Goal: Task Accomplishment & Management: Use online tool/utility

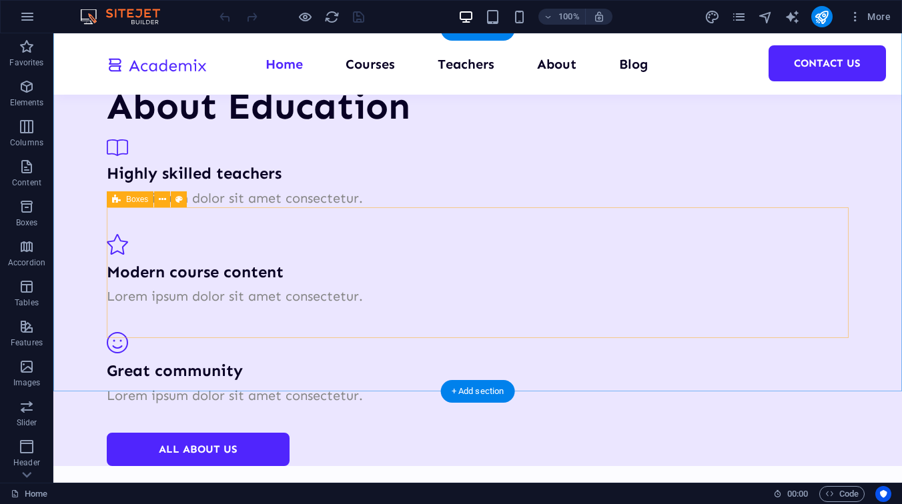
scroll to position [2412, 0]
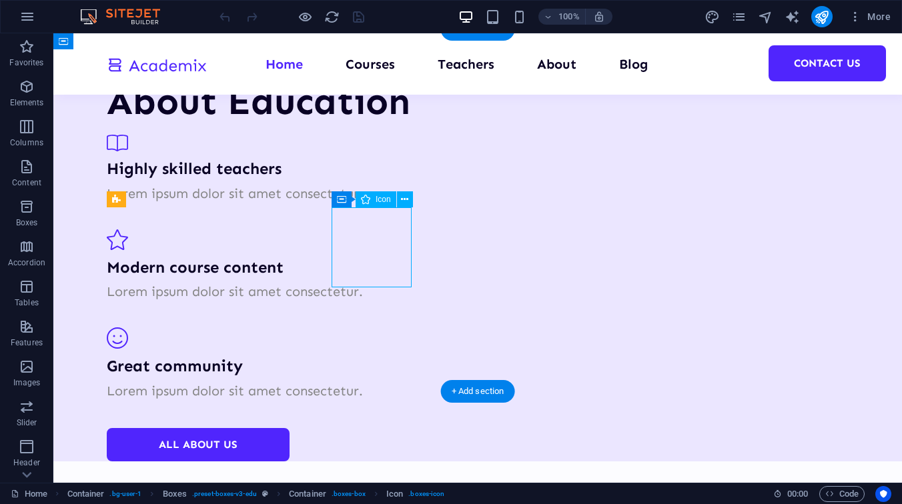
select select "xMidYMid"
select select "px"
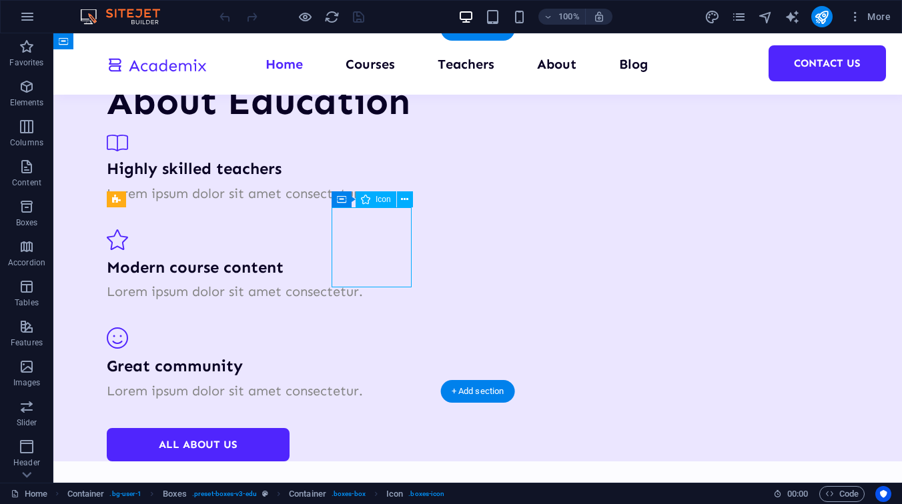
select select "px"
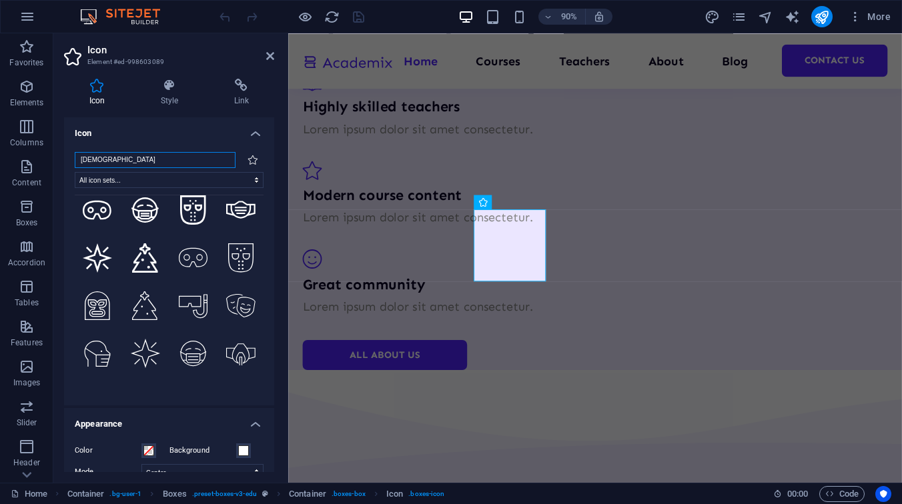
scroll to position [0, 0]
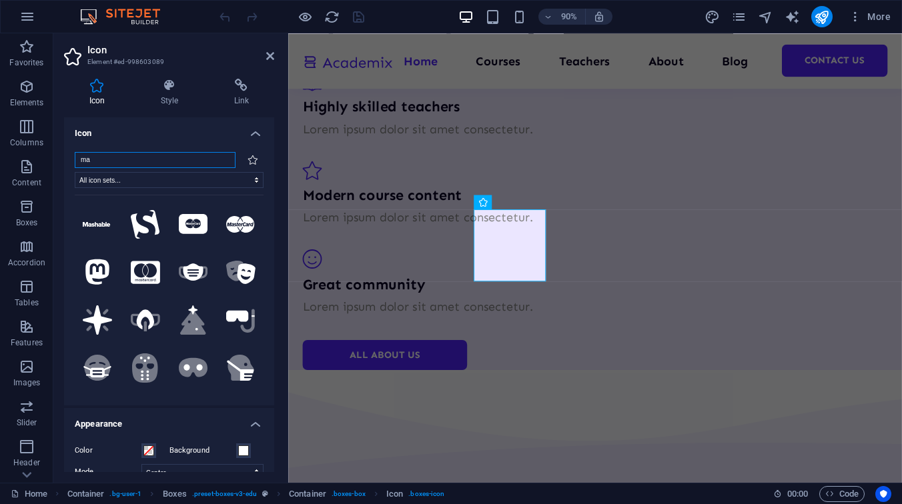
type input "m"
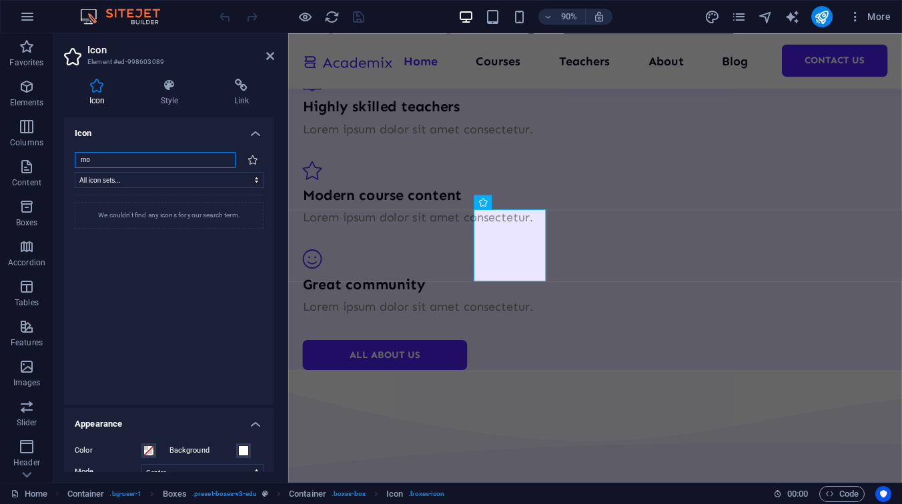
type input "m"
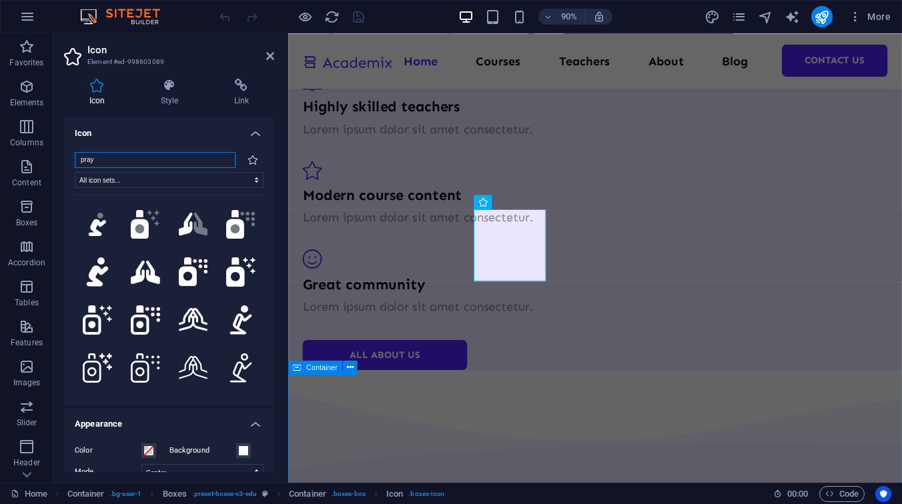
type input "pray"
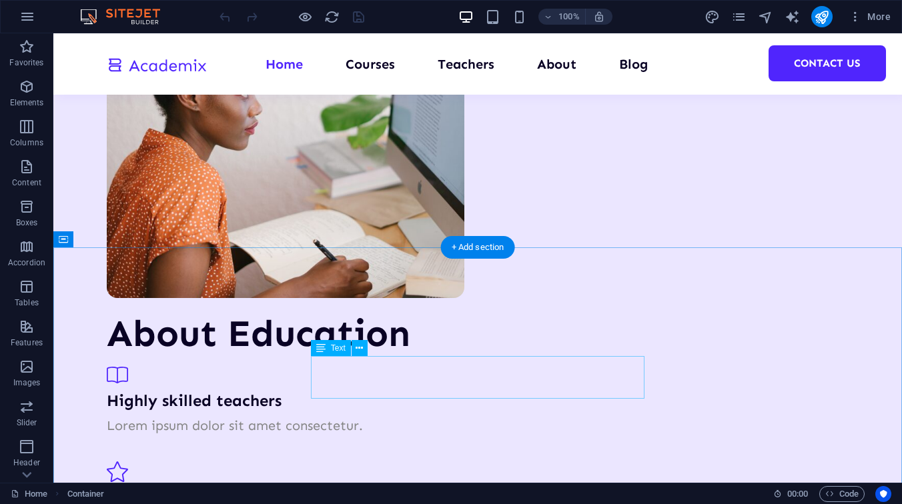
scroll to position [2169, 0]
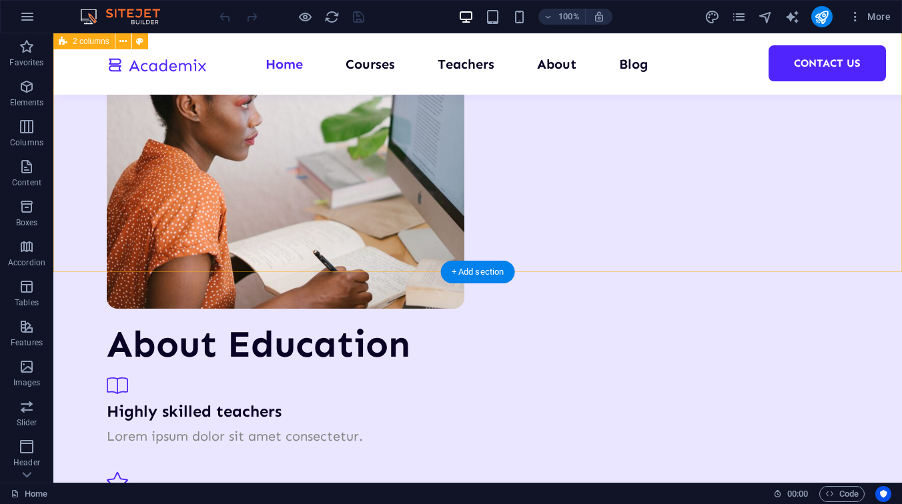
select select "multiple-waves"
select select "rem"
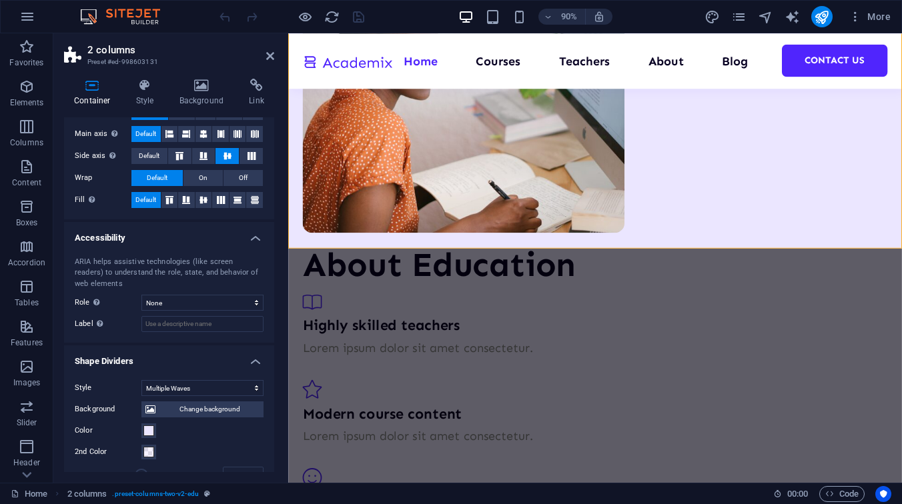
scroll to position [264, 0]
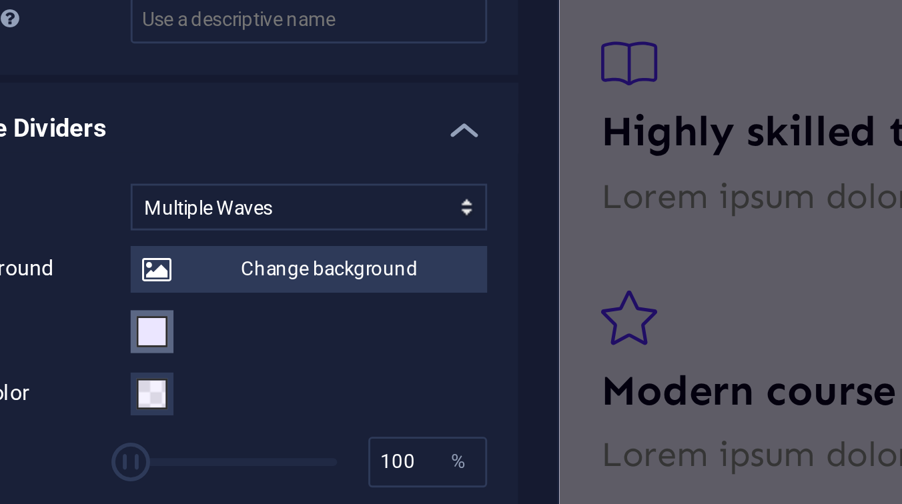
click at [147, 391] on span at bounding box center [148, 394] width 11 height 11
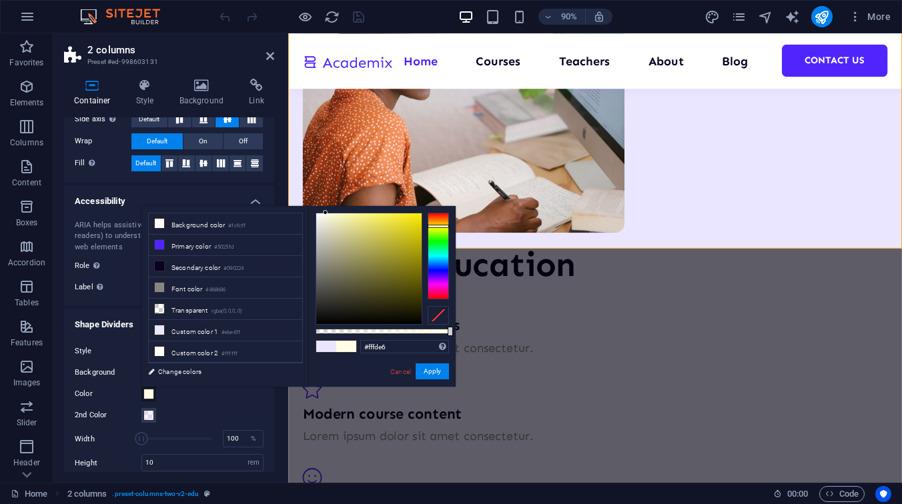
click at [435, 226] on div at bounding box center [437, 256] width 21 height 87
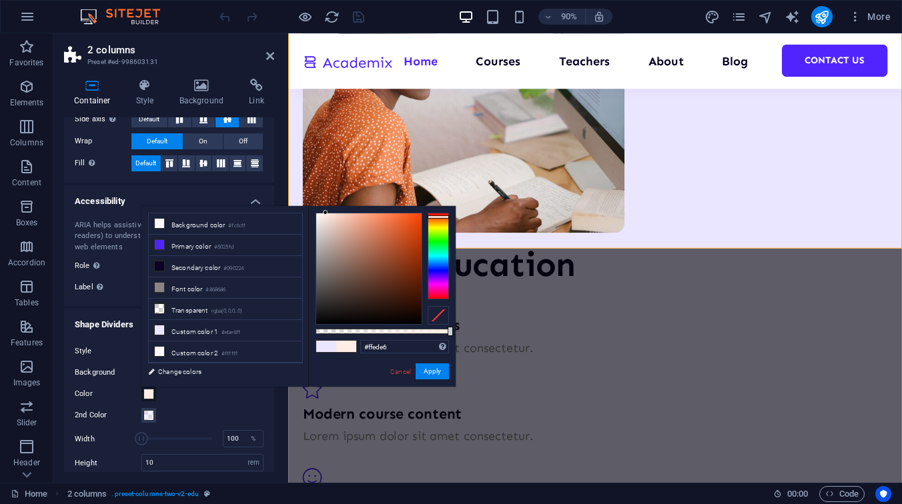
drag, startPoint x: 446, startPoint y: 225, endPoint x: 446, endPoint y: 217, distance: 8.7
click at [446, 217] on div at bounding box center [437, 216] width 21 height 3
click at [173, 406] on div "Background Change background Color 2nd Color 3rd Color Width 100 % Height 10 au…" at bounding box center [169, 460] width 189 height 203
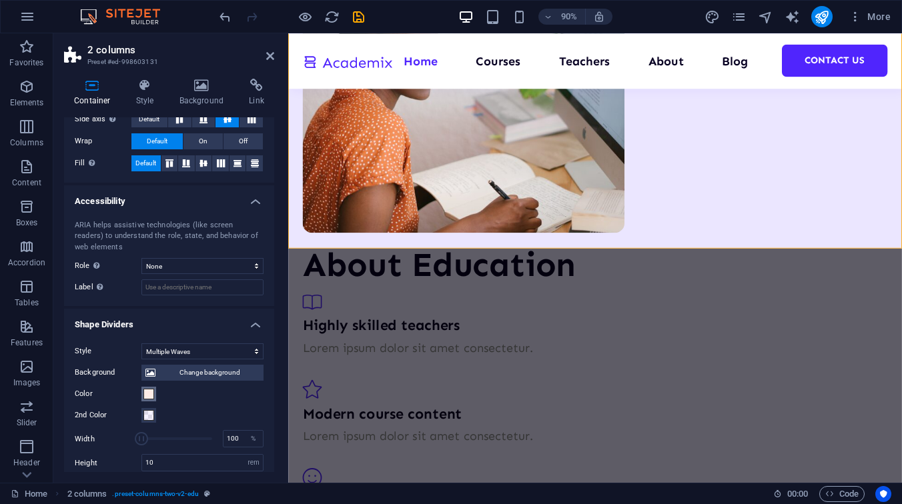
click at [147, 393] on span at bounding box center [148, 394] width 11 height 11
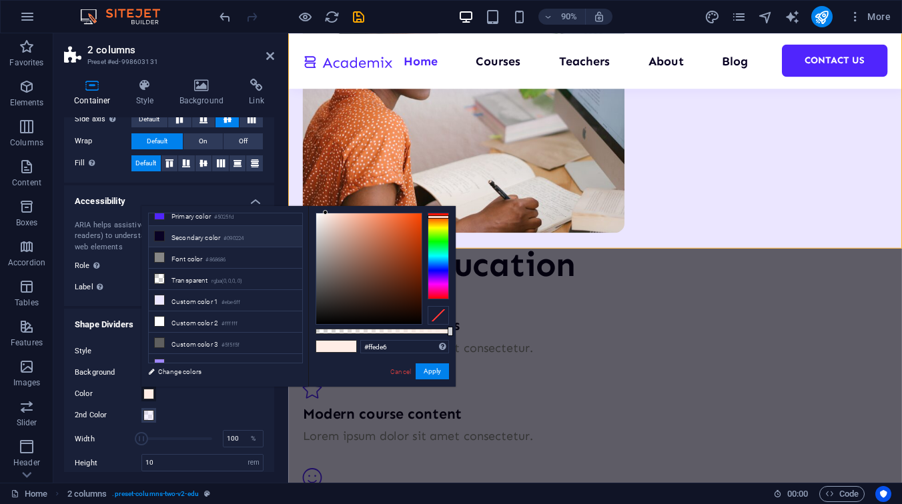
scroll to position [39, 0]
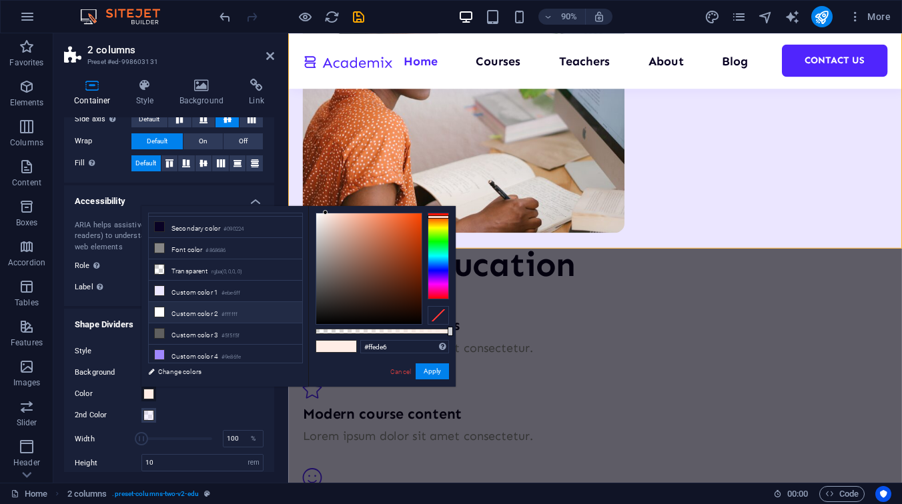
click at [229, 302] on li "Custom color 2 #ffffff" at bounding box center [225, 312] width 153 height 21
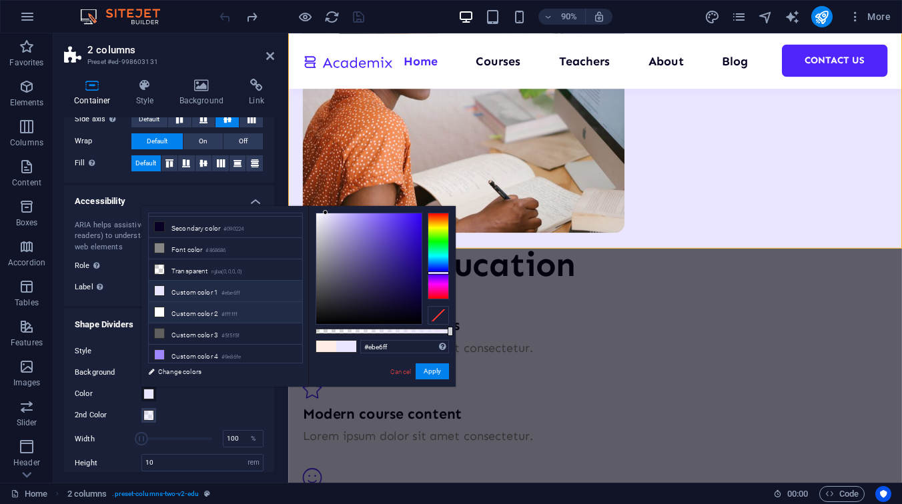
click at [210, 311] on li "Custom color 2 #ffffff" at bounding box center [225, 312] width 153 height 21
type input "#ffffff"
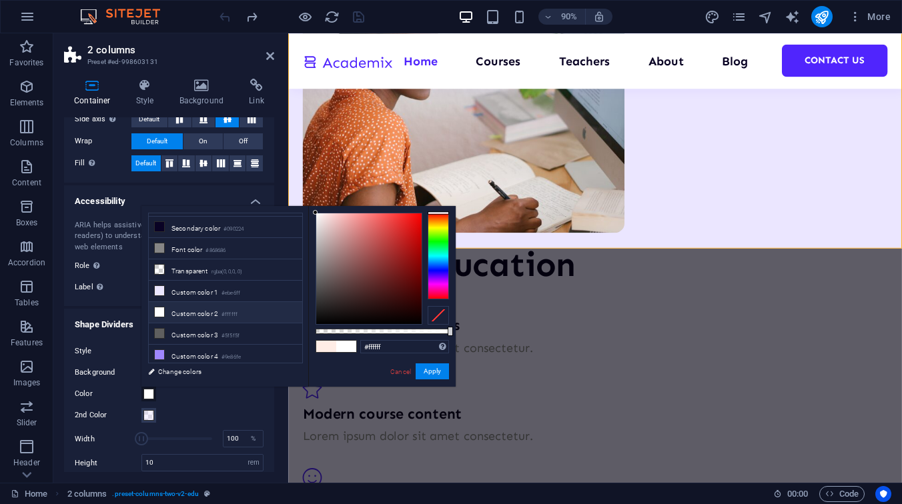
click at [149, 391] on span at bounding box center [148, 394] width 11 height 11
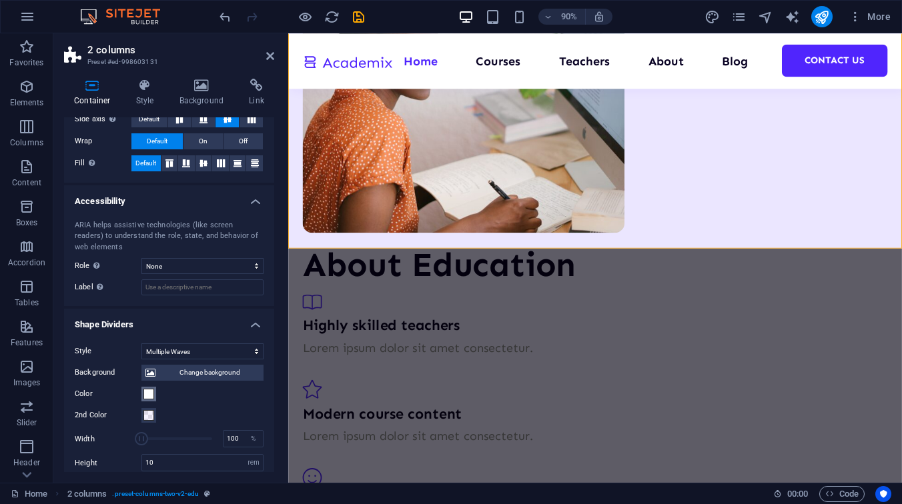
click at [149, 391] on span at bounding box center [148, 394] width 11 height 11
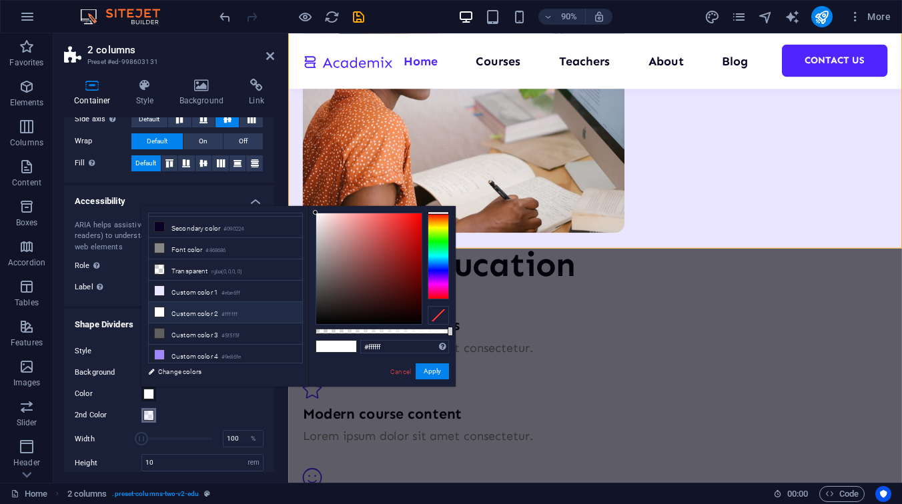
click at [147, 419] on span at bounding box center [148, 415] width 11 height 11
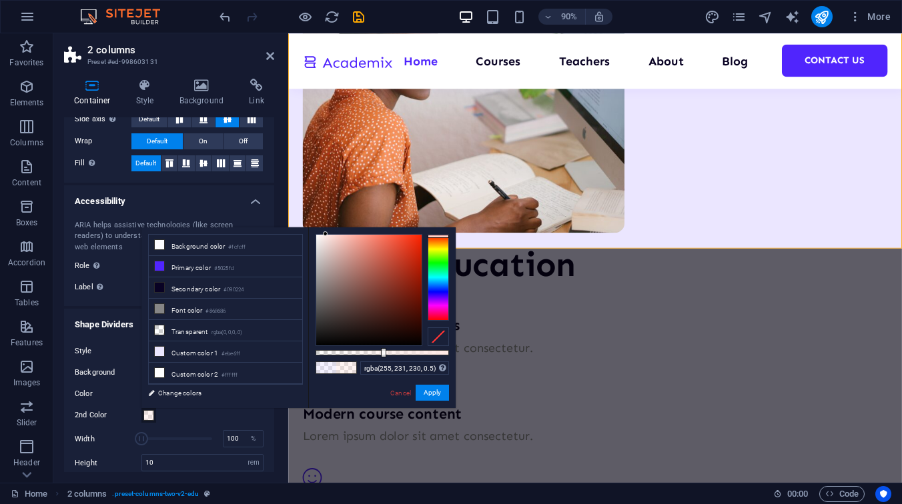
type input "rgba(255, 230, 230, 0.5)"
drag, startPoint x: 432, startPoint y: 295, endPoint x: 435, endPoint y: 231, distance: 64.1
click at [435, 231] on div "rgba(255, 230, 230, 0.5) Supported formats #0852ed rgb(8, 82, 237) rgba(8, 82, …" at bounding box center [381, 414] width 147 height 374
click at [194, 419] on div "2nd Color" at bounding box center [169, 415] width 189 height 16
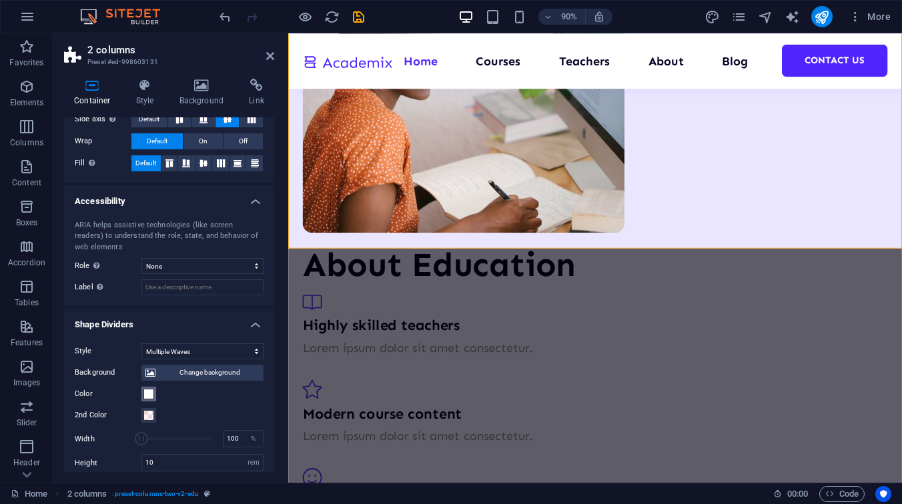
click at [150, 394] on span at bounding box center [148, 394] width 11 height 11
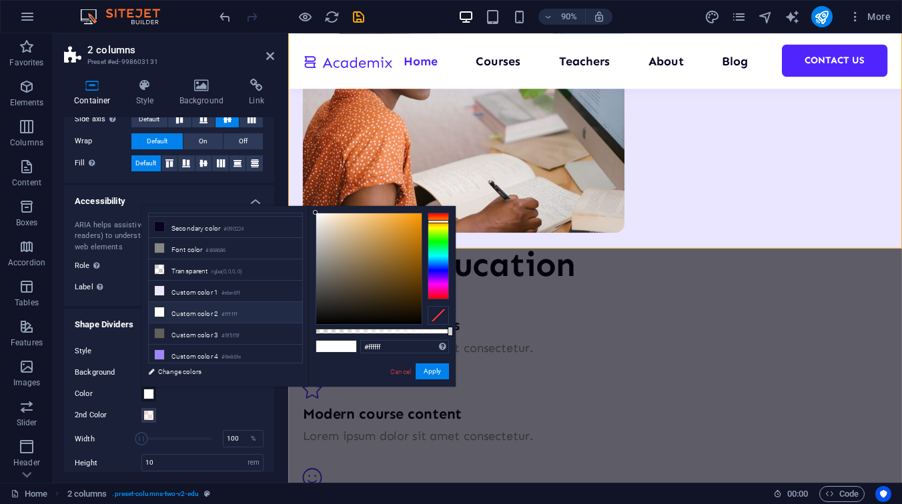
drag, startPoint x: 441, startPoint y: 211, endPoint x: 441, endPoint y: 221, distance: 10.7
click at [441, 221] on div at bounding box center [437, 221] width 21 height 3
type input "#ffe7c2"
drag, startPoint x: 380, startPoint y: 243, endPoint x: 341, endPoint y: 203, distance: 56.1
click at [341, 203] on body "[DOMAIN_NAME] Home Favorites Elements Columns Content Boxes Accordion Tables Fe…" at bounding box center [451, 252] width 902 height 504
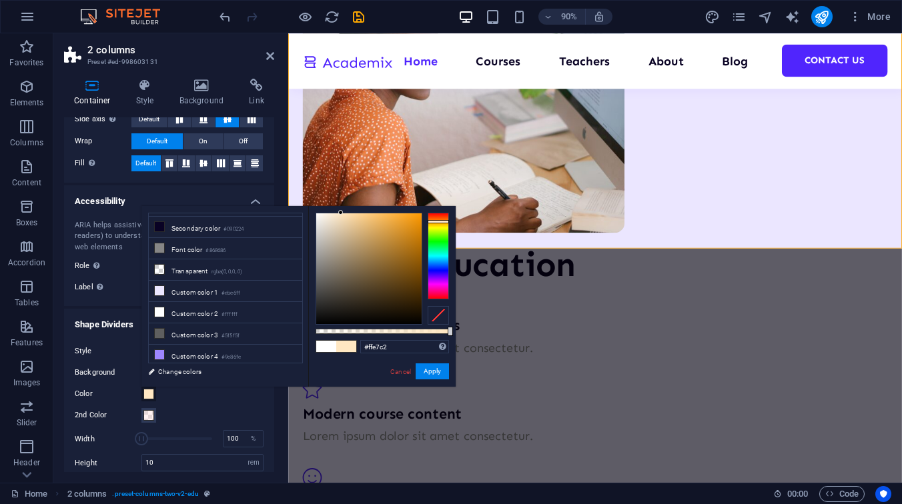
click at [162, 407] on div "Background Change background Color 2nd Color 3rd Color Width 100 % Height 10 au…" at bounding box center [169, 460] width 189 height 203
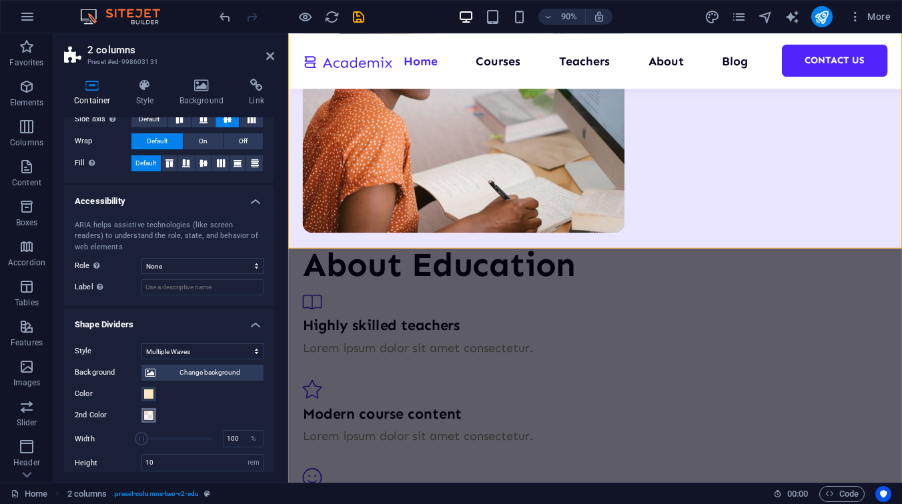
click at [151, 411] on span at bounding box center [148, 415] width 11 height 11
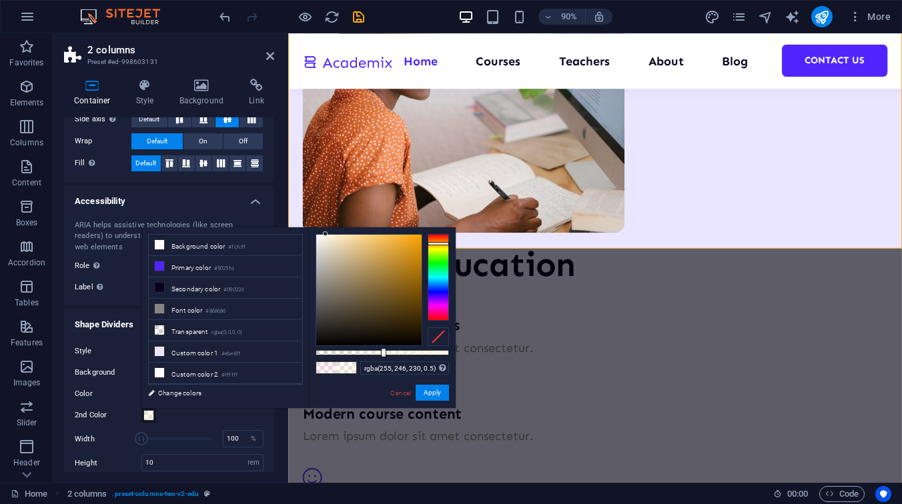
click at [444, 243] on div at bounding box center [437, 277] width 21 height 87
type input "rgba(241, 191, 98, 0.5)"
drag, startPoint x: 343, startPoint y: 277, endPoint x: 378, endPoint y: 240, distance: 51.4
click at [378, 240] on div at bounding box center [368, 290] width 105 height 111
click at [437, 393] on button "Apply" at bounding box center [431, 393] width 33 height 16
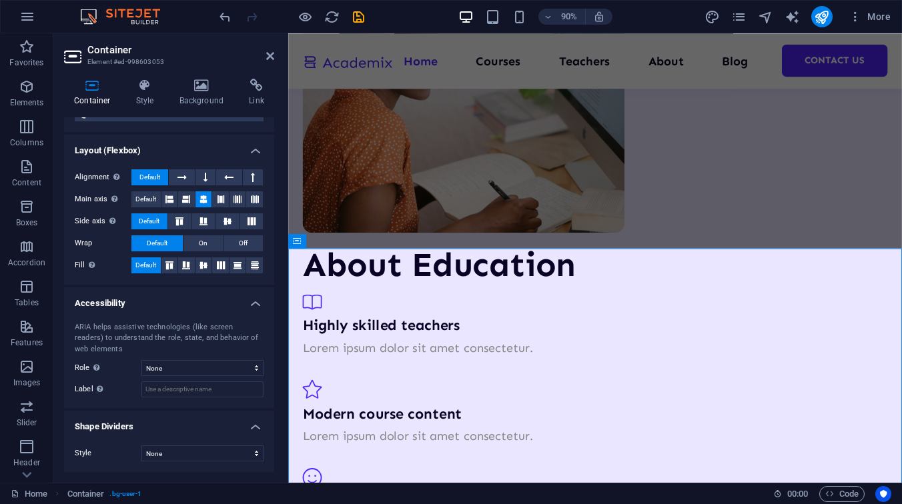
scroll to position [0, 0]
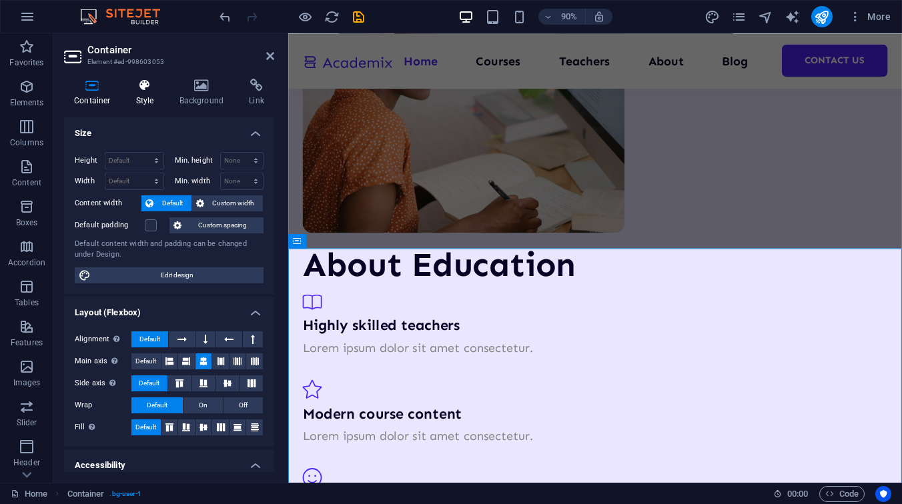
click at [158, 95] on h4 "Style" at bounding box center [147, 93] width 43 height 28
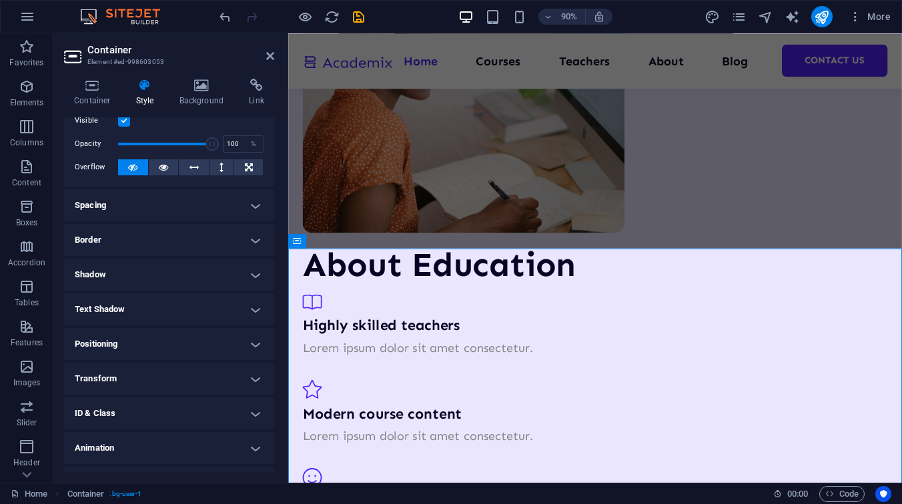
scroll to position [65, 0]
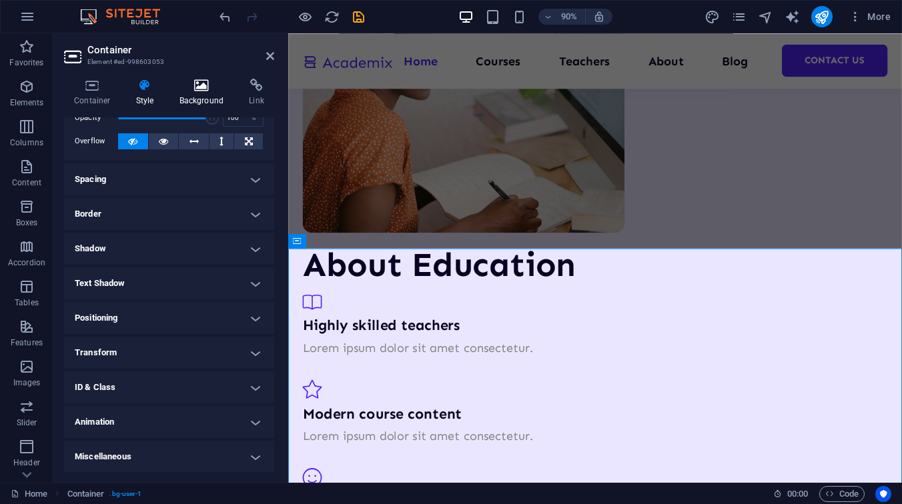
click at [193, 99] on h4 "Background" at bounding box center [204, 93] width 70 height 28
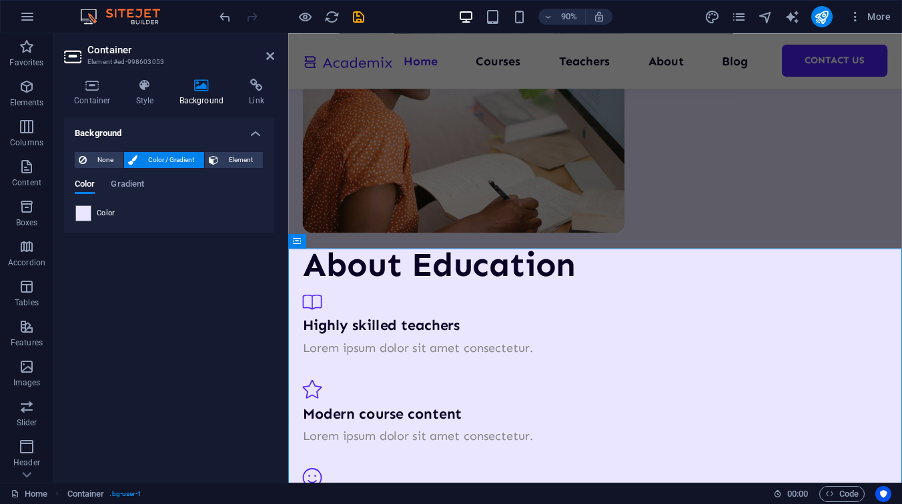
click at [94, 213] on div "Color" at bounding box center [168, 213] width 187 height 16
click at [87, 213] on span at bounding box center [83, 213] width 15 height 15
type input "#ebe6ff"
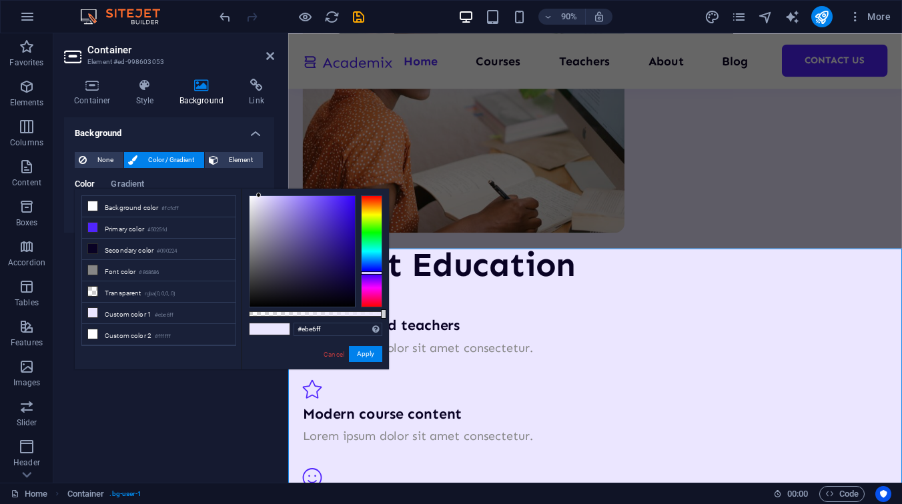
click at [153, 186] on div "Color Gradient" at bounding box center [169, 191] width 189 height 25
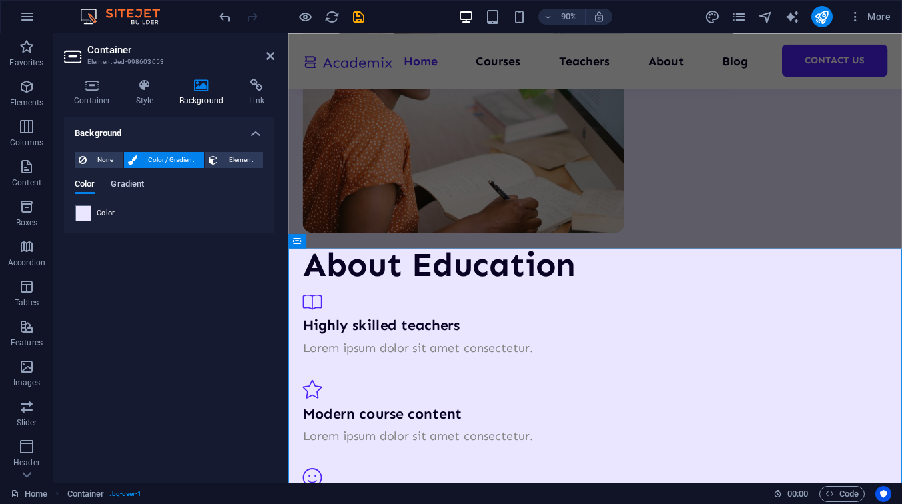
click at [135, 186] on span "Gradient" at bounding box center [127, 185] width 33 height 19
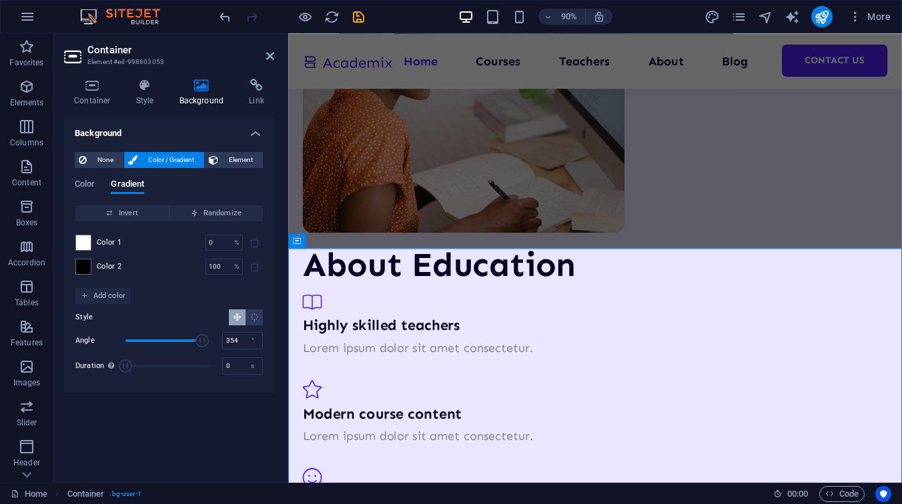
type input "360"
drag, startPoint x: 148, startPoint y: 338, endPoint x: 223, endPoint y: 342, distance: 75.5
click at [223, 342] on div "Angle 360 °" at bounding box center [168, 341] width 187 height 20
click at [77, 263] on span at bounding box center [83, 266] width 15 height 15
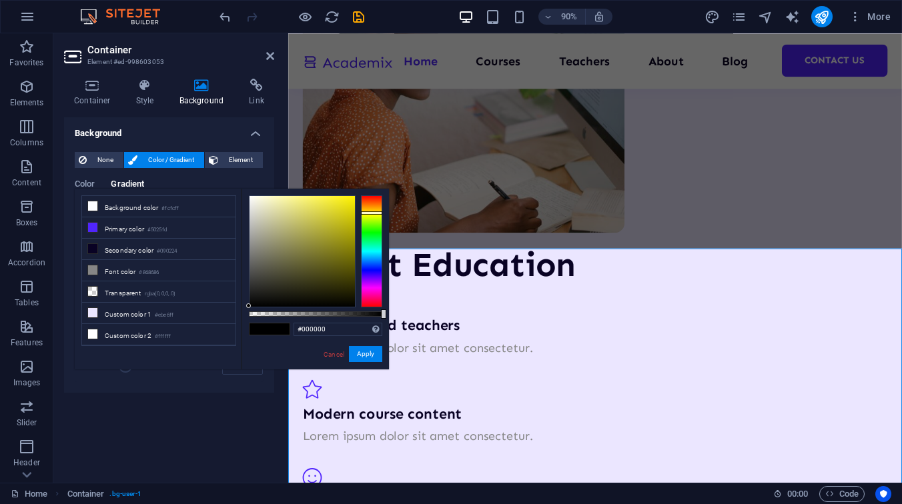
click at [376, 213] on div at bounding box center [371, 251] width 21 height 112
click at [319, 216] on div at bounding box center [301, 251] width 105 height 111
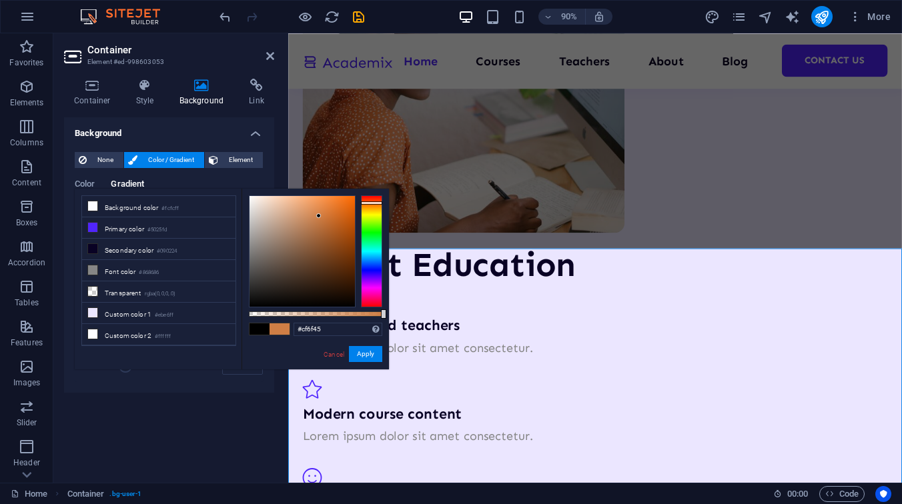
drag, startPoint x: 369, startPoint y: 211, endPoint x: 369, endPoint y: 201, distance: 10.0
click at [369, 201] on div at bounding box center [371, 251] width 21 height 112
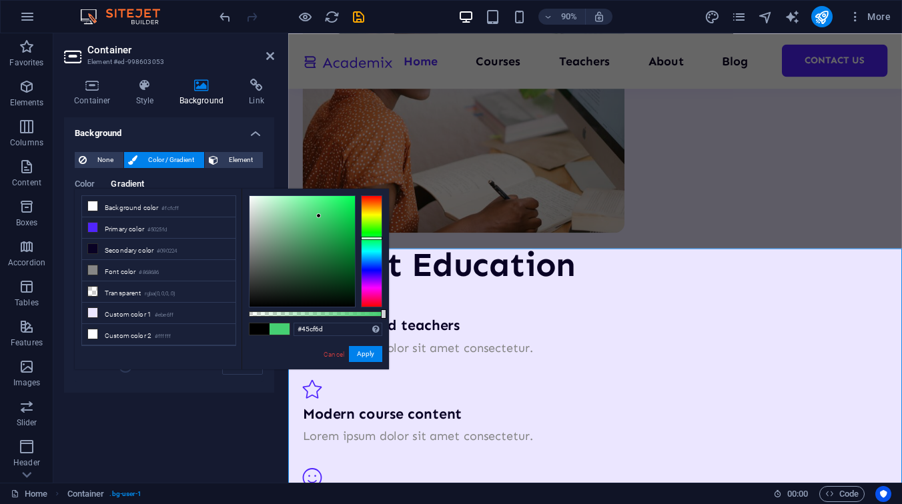
type input "#45cf68"
drag, startPoint x: 369, startPoint y: 201, endPoint x: 366, endPoint y: 237, distance: 36.2
click at [366, 237] on div at bounding box center [371, 238] width 21 height 3
click at [216, 130] on h4 "Background" at bounding box center [169, 129] width 210 height 24
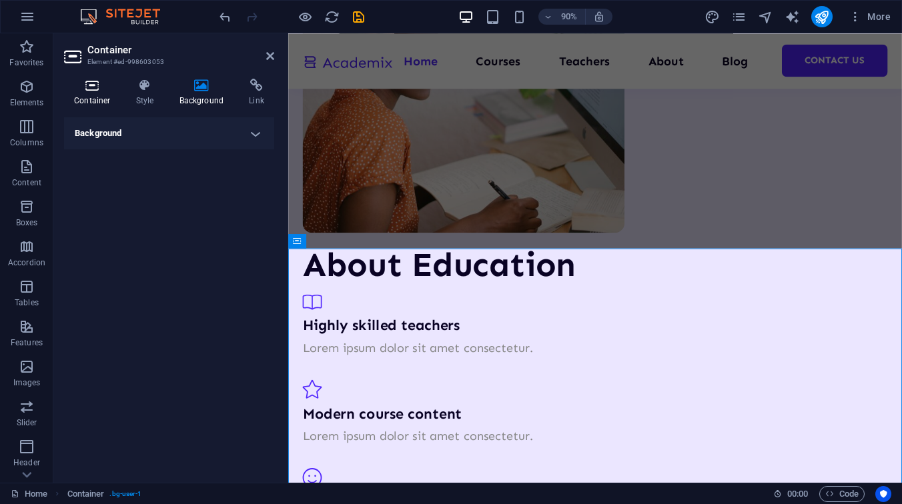
click at [95, 91] on icon at bounding box center [92, 85] width 57 height 13
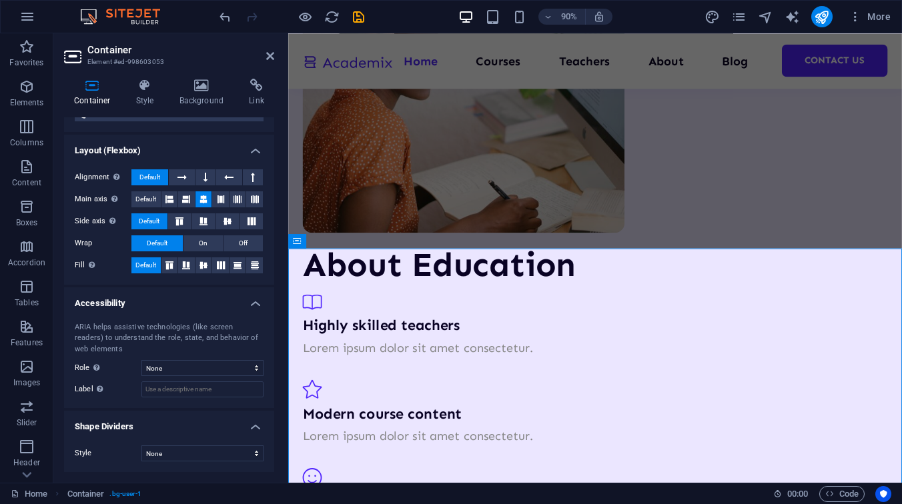
scroll to position [0, 0]
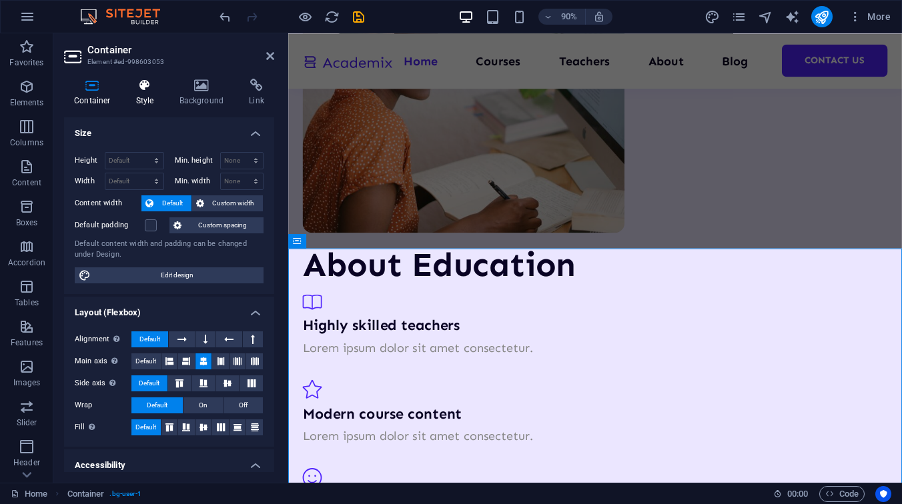
click at [148, 95] on h4 "Style" at bounding box center [147, 93] width 43 height 28
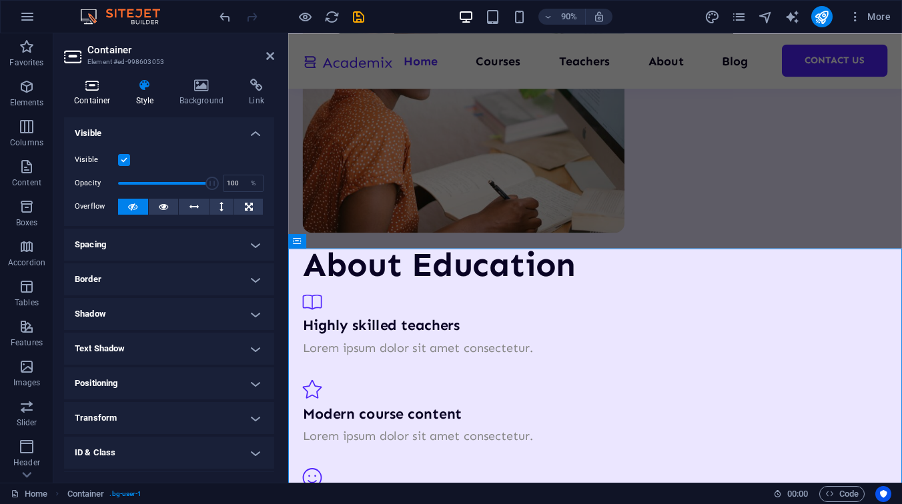
click at [97, 94] on h4 "Container" at bounding box center [95, 93] width 62 height 28
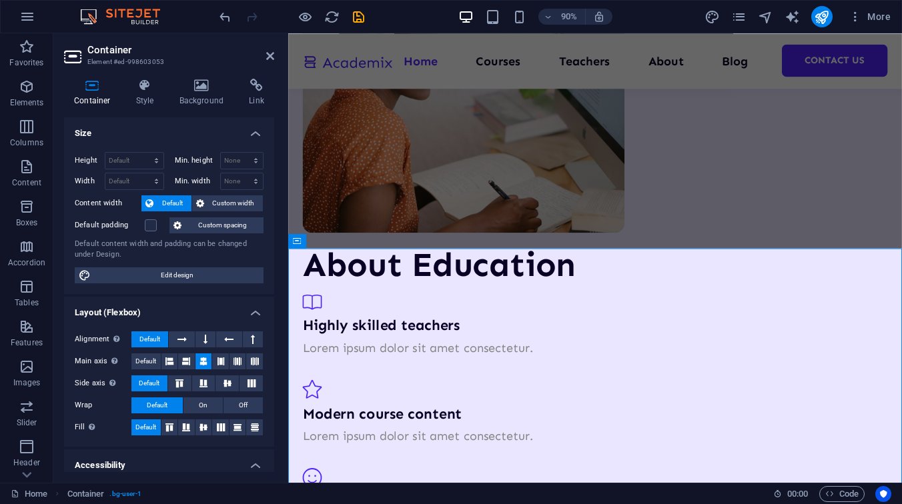
click at [97, 94] on h4 "Container" at bounding box center [95, 93] width 62 height 28
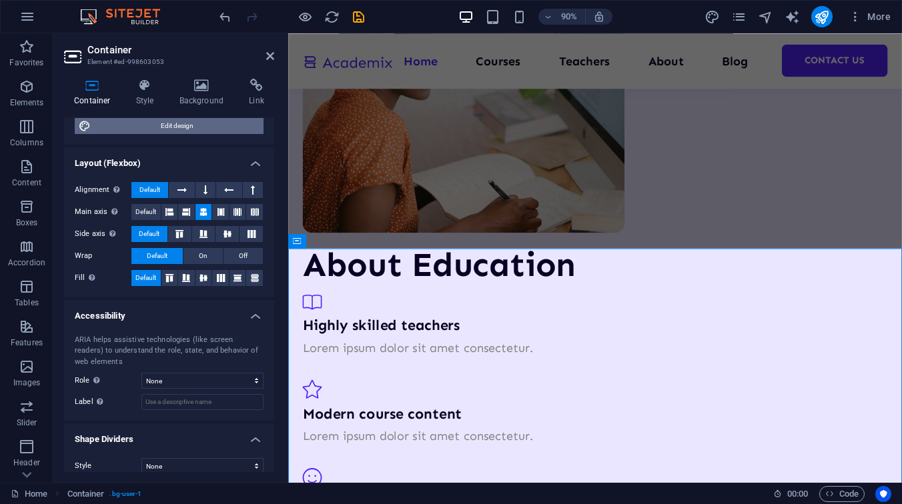
scroll to position [162, 0]
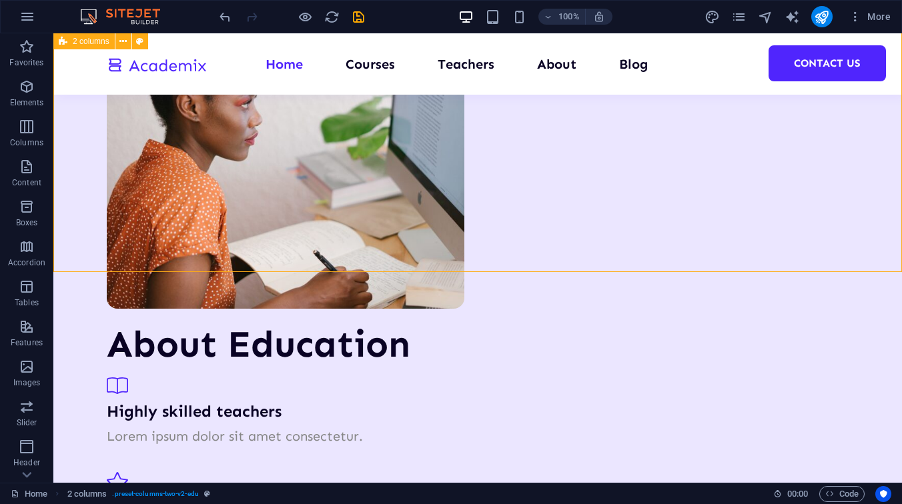
select select "multiple-waves"
select select "rem"
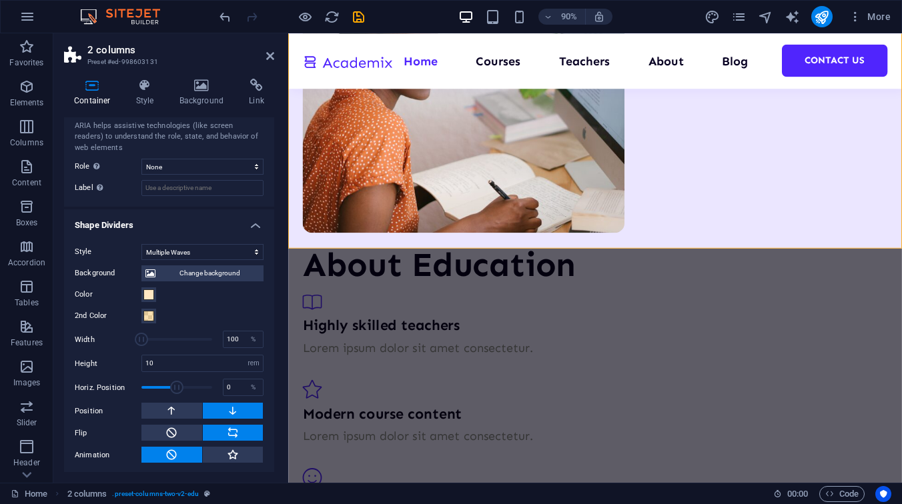
scroll to position [365, 0]
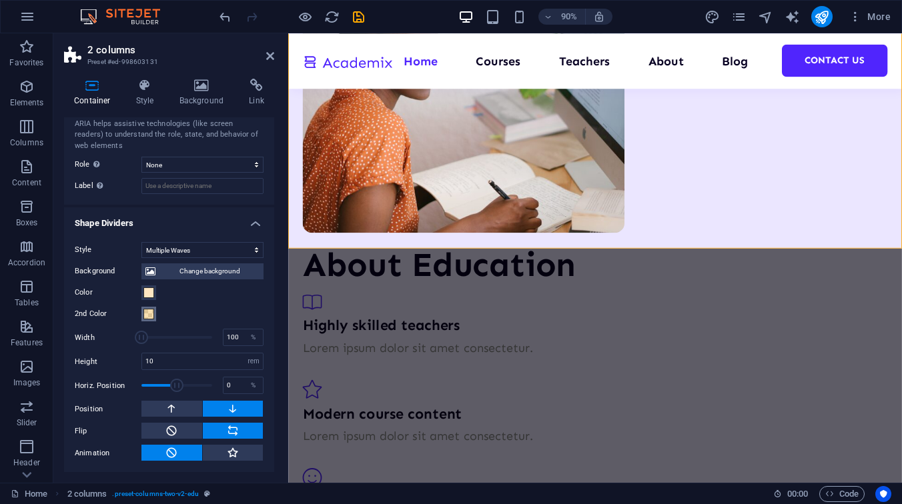
click at [146, 315] on span at bounding box center [148, 314] width 11 height 11
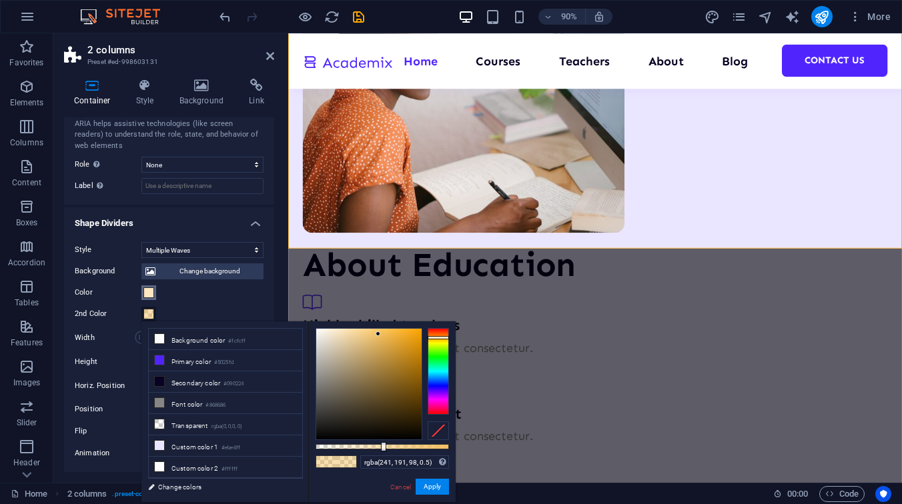
click at [149, 289] on span at bounding box center [148, 292] width 11 height 11
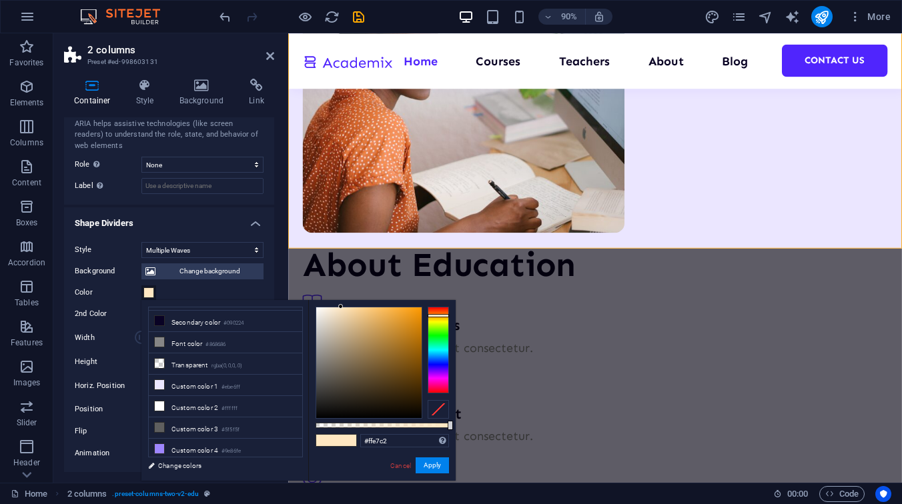
click at [388, 447] on div "#ffe7c2 Supported formats #0852ed rgb(8, 82, 237) rgba(8, 82, 237, 90%) hsv(221…" at bounding box center [404, 441] width 89 height 14
click at [388, 445] on input "#ffe7c2" at bounding box center [404, 440] width 89 height 13
click at [442, 465] on button "Apply" at bounding box center [431, 465] width 33 height 16
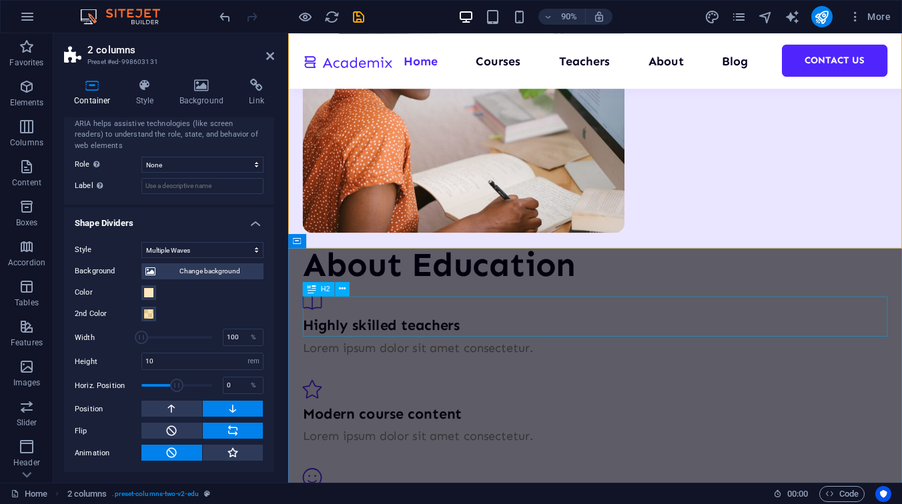
click at [355, 296] on div "H2" at bounding box center [330, 288] width 55 height 15
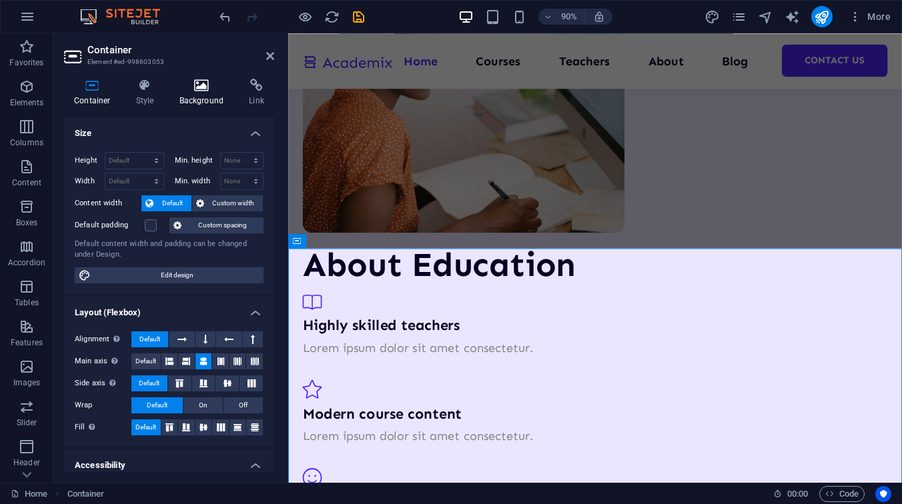
click at [186, 84] on icon at bounding box center [201, 85] width 65 height 13
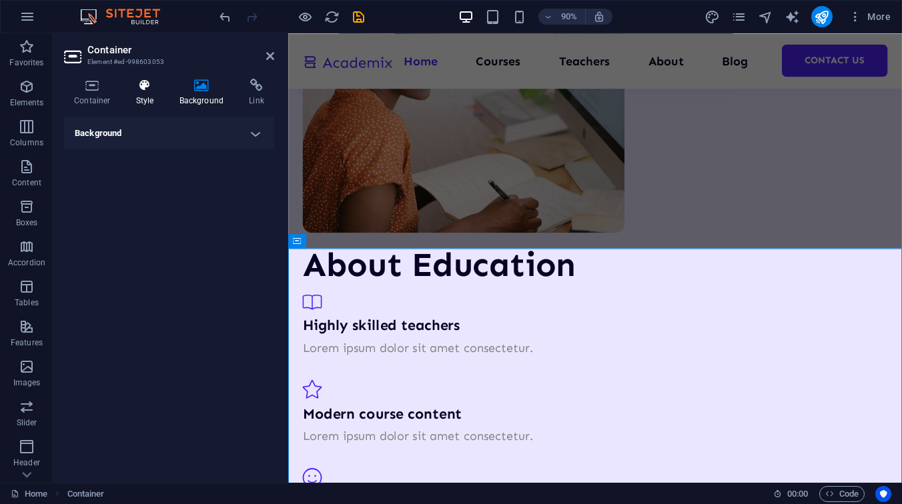
click at [144, 101] on h4 "Style" at bounding box center [147, 93] width 43 height 28
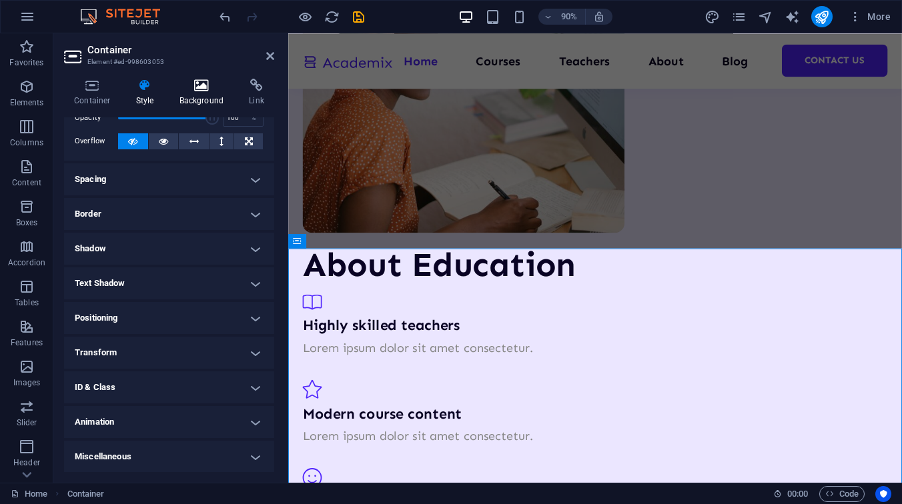
click at [190, 95] on h4 "Background" at bounding box center [204, 93] width 70 height 28
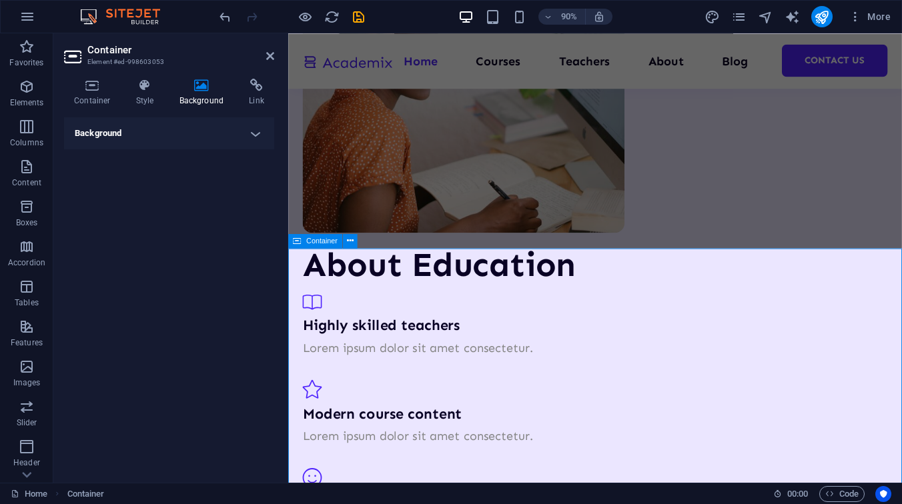
click at [144, 91] on icon at bounding box center [145, 85] width 38 height 13
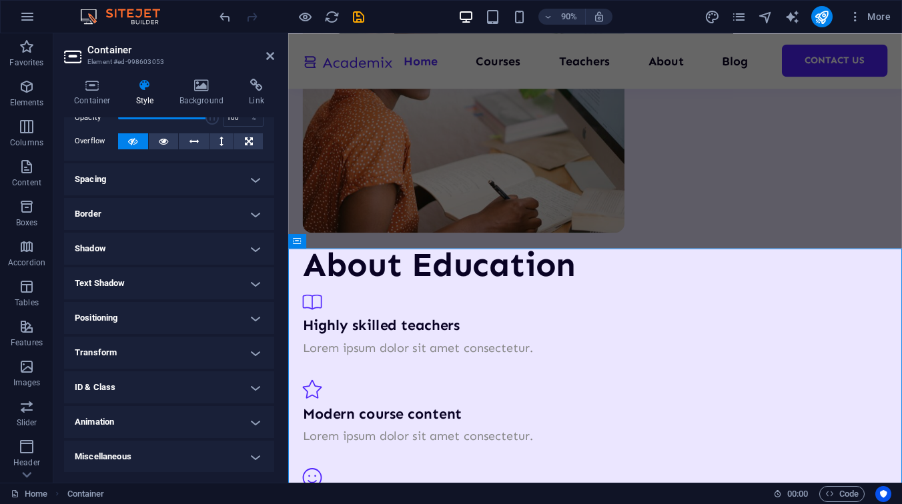
scroll to position [0, 0]
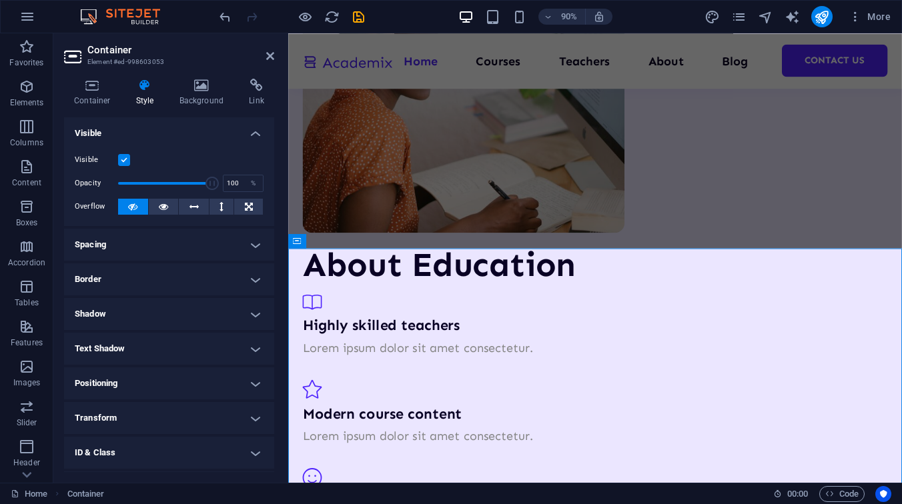
click at [90, 78] on div "Container Style Background Link Size Height Default px rem % vh vw Min. height …" at bounding box center [168, 275] width 231 height 415
click at [94, 87] on icon at bounding box center [92, 85] width 57 height 13
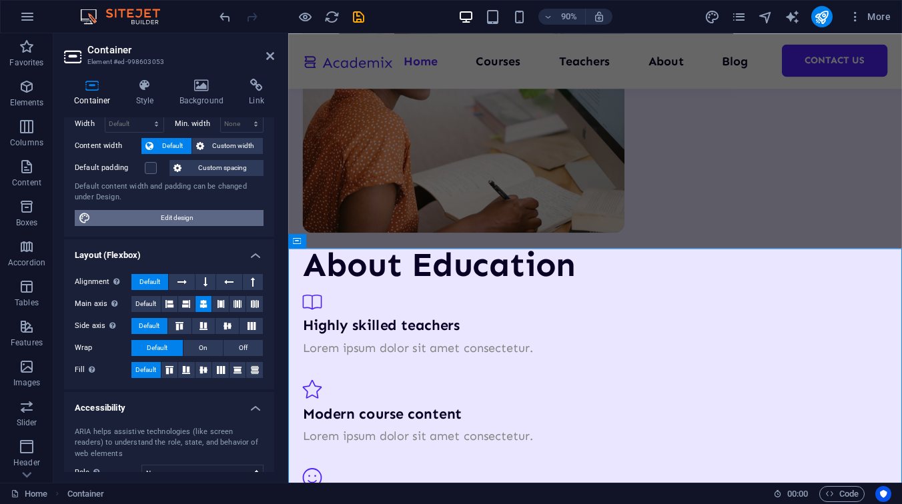
scroll to position [162, 0]
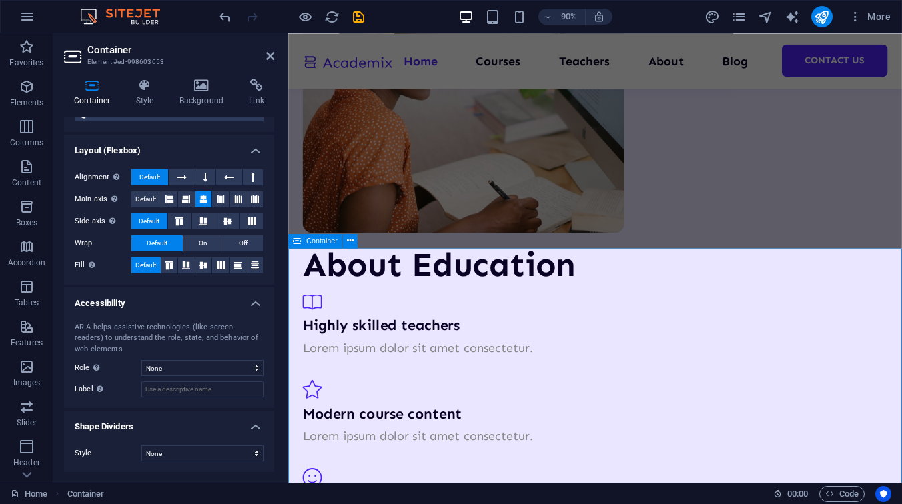
click at [246, 91] on h4 "Link" at bounding box center [256, 93] width 35 height 28
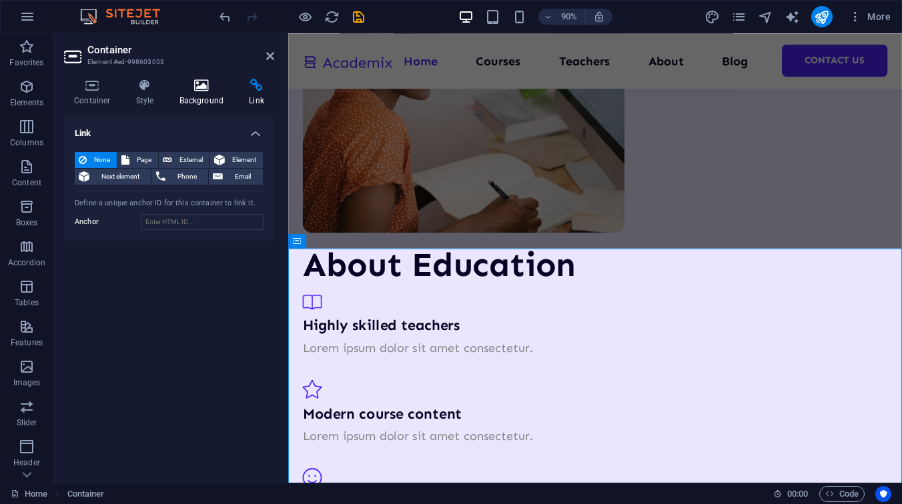
click at [207, 85] on icon at bounding box center [201, 85] width 65 height 13
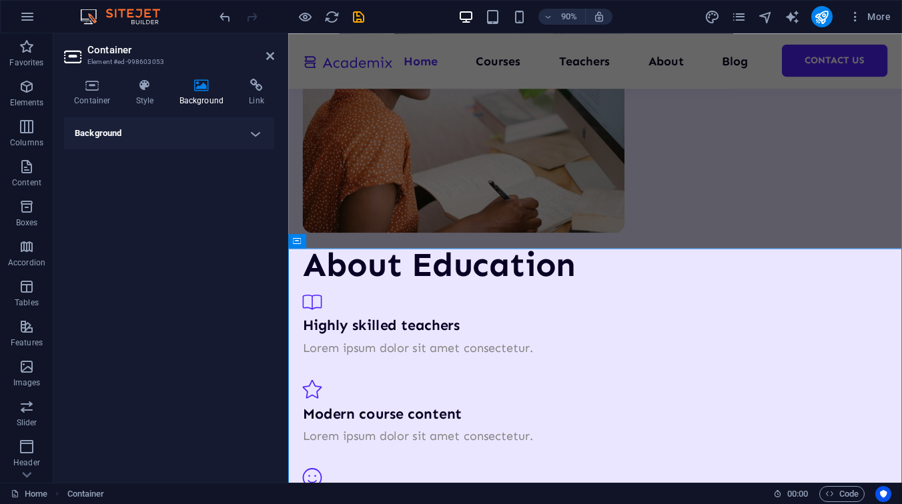
click at [169, 129] on h4 "Background" at bounding box center [169, 133] width 210 height 32
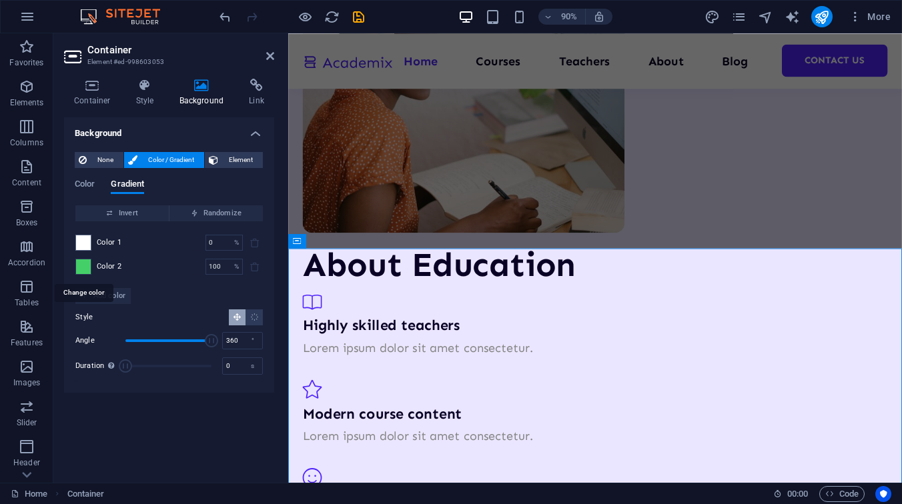
click at [87, 267] on span at bounding box center [83, 266] width 15 height 15
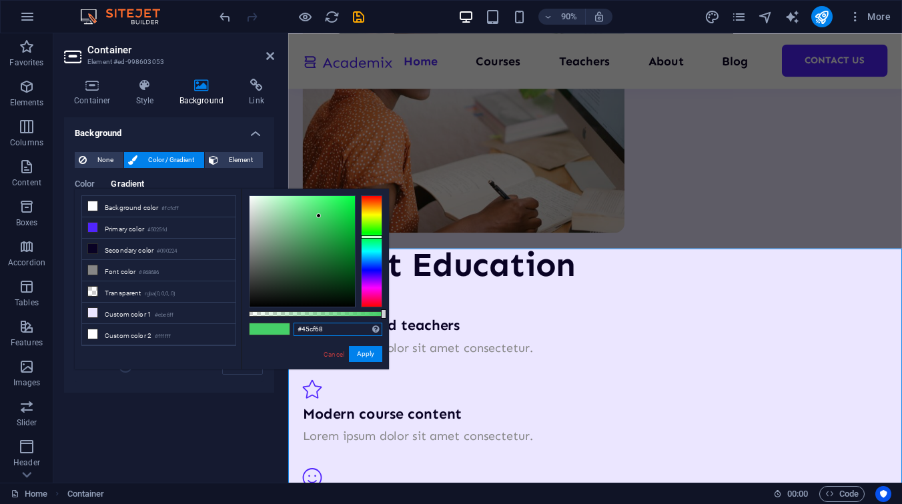
click at [309, 325] on input "#45cf68" at bounding box center [337, 329] width 89 height 13
paste input "#ffe7c2"
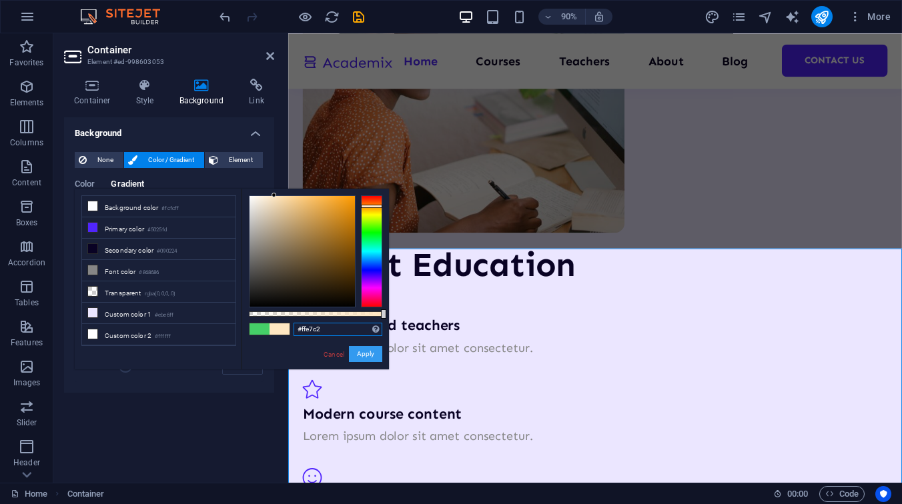
type input "#ffe7c2"
click at [365, 357] on button "Apply" at bounding box center [365, 354] width 33 height 16
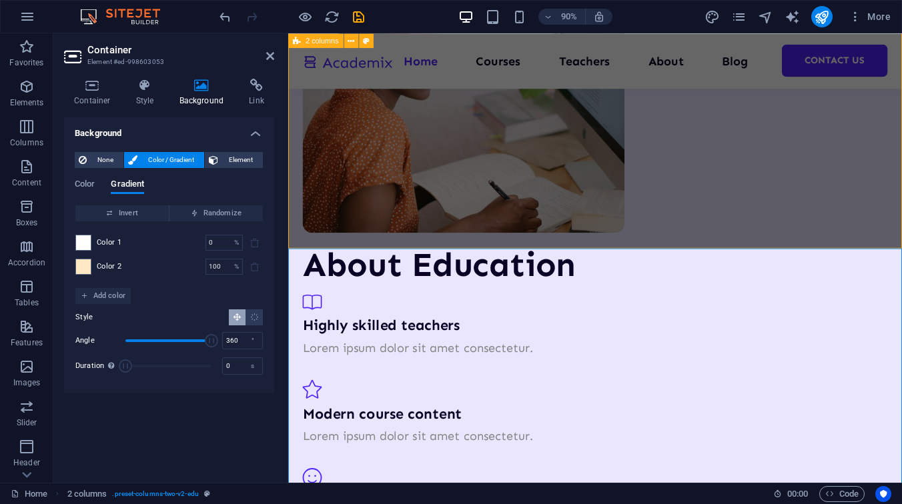
scroll to position [2169, 0]
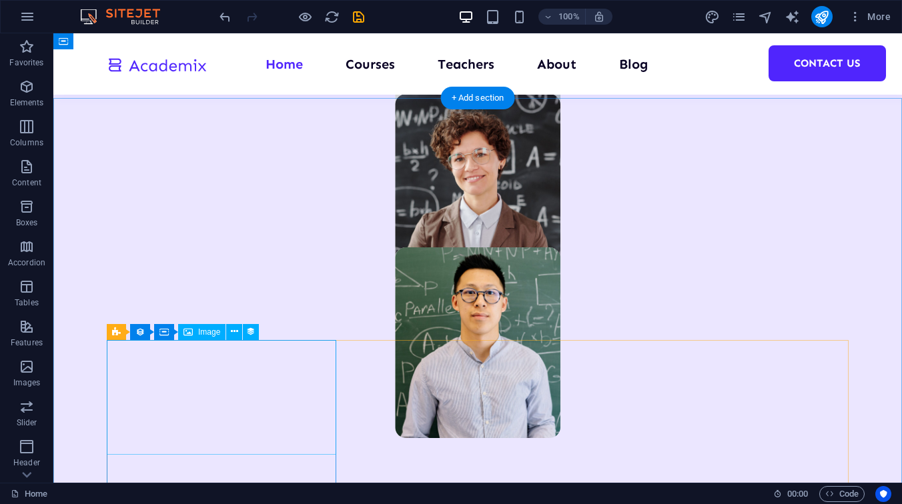
scroll to position [1096, 0]
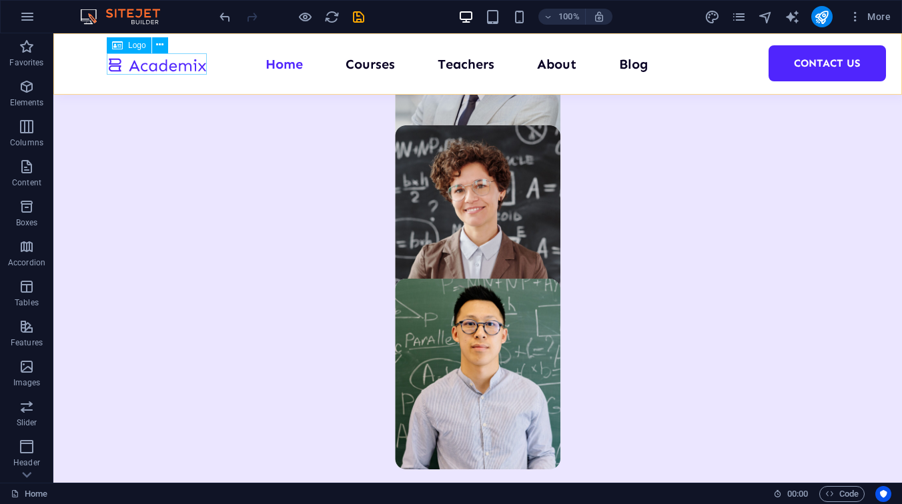
click at [167, 66] on div at bounding box center [157, 64] width 100 height 22
click at [121, 42] on icon at bounding box center [117, 45] width 11 height 16
click at [123, 43] on div "Logo" at bounding box center [129, 45] width 45 height 16
select select "px"
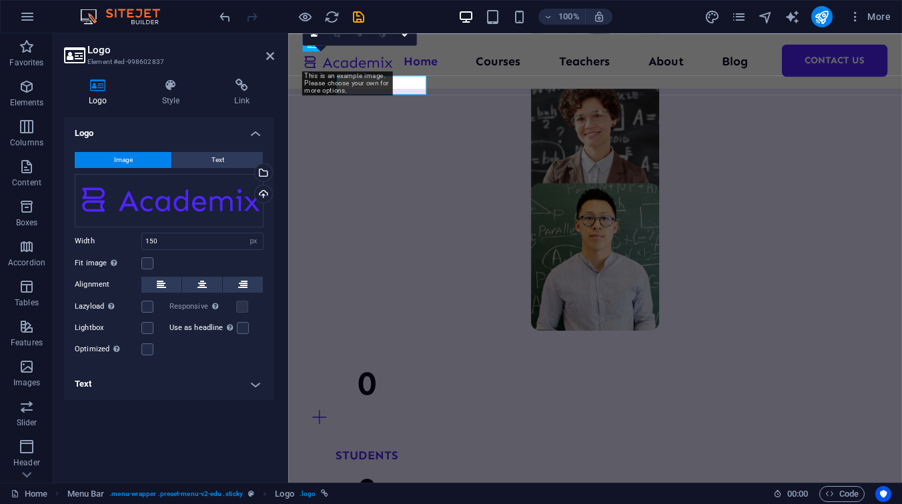
scroll to position [1070, 0]
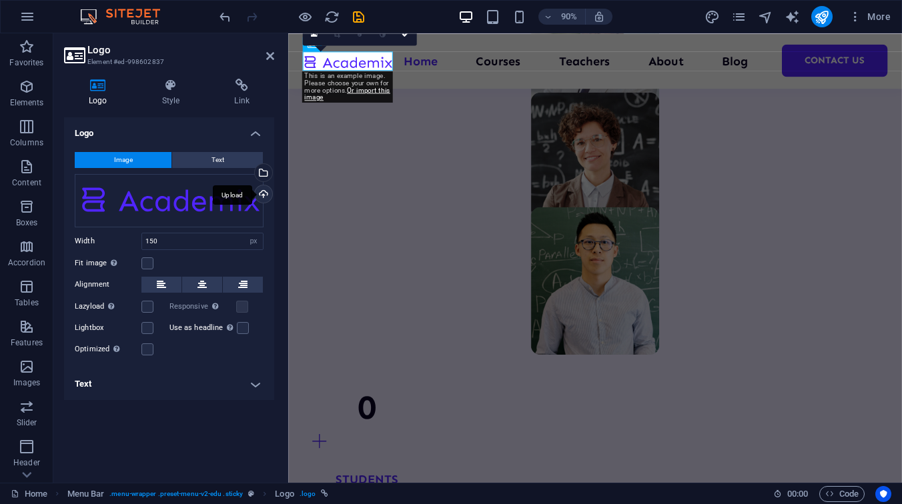
click at [263, 193] on div "Upload" at bounding box center [262, 195] width 20 height 20
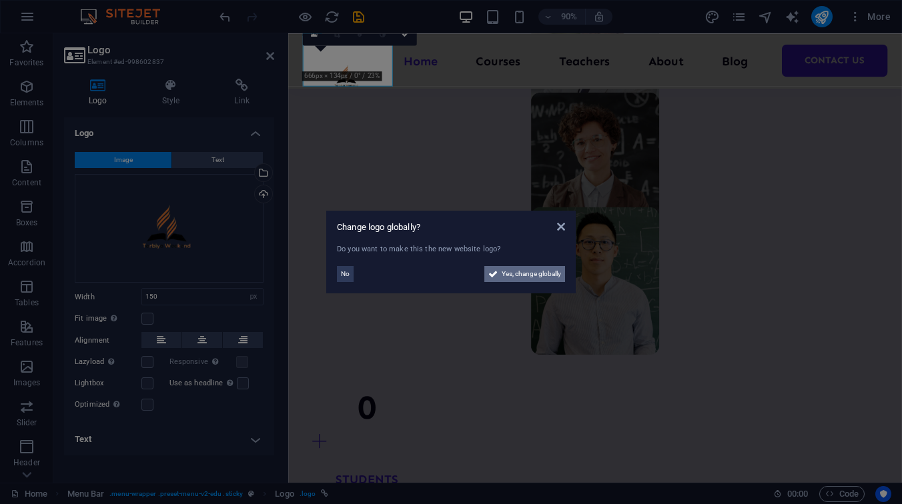
click at [522, 273] on span "Yes, change globally" at bounding box center [530, 274] width 59 height 16
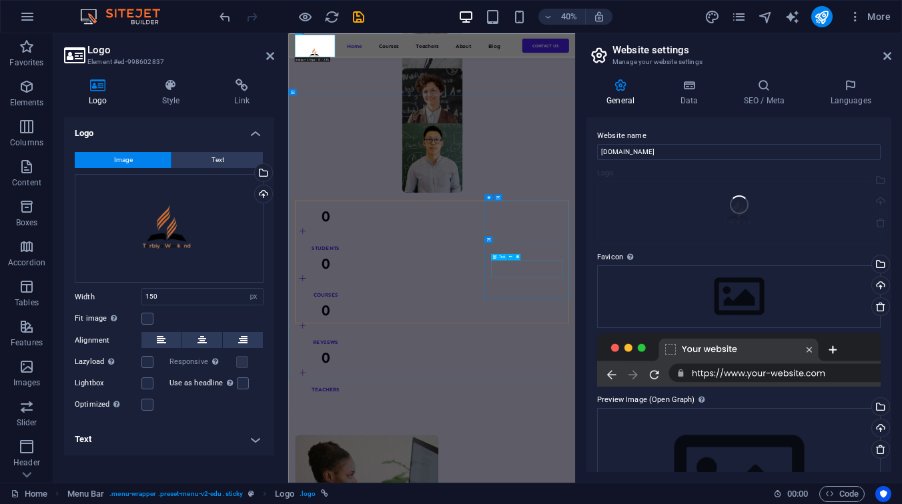
scroll to position [1080, 0]
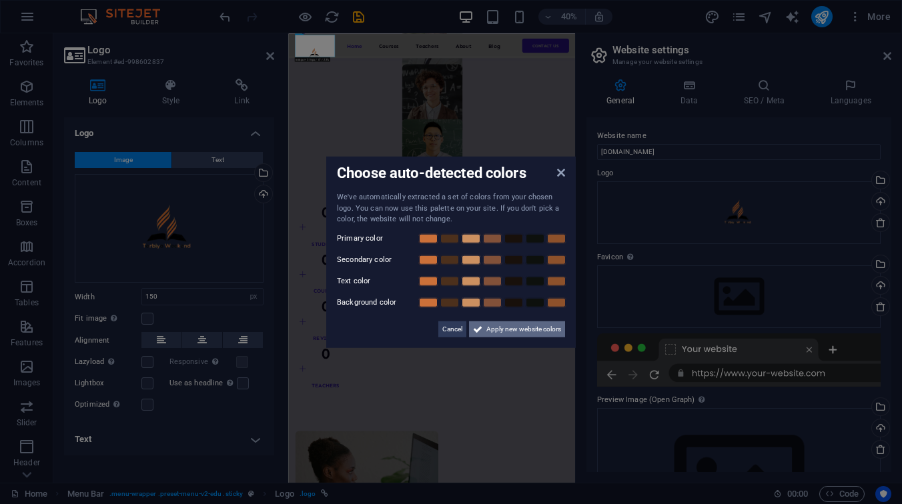
click at [520, 329] on span "Apply new website colors" at bounding box center [523, 329] width 75 height 16
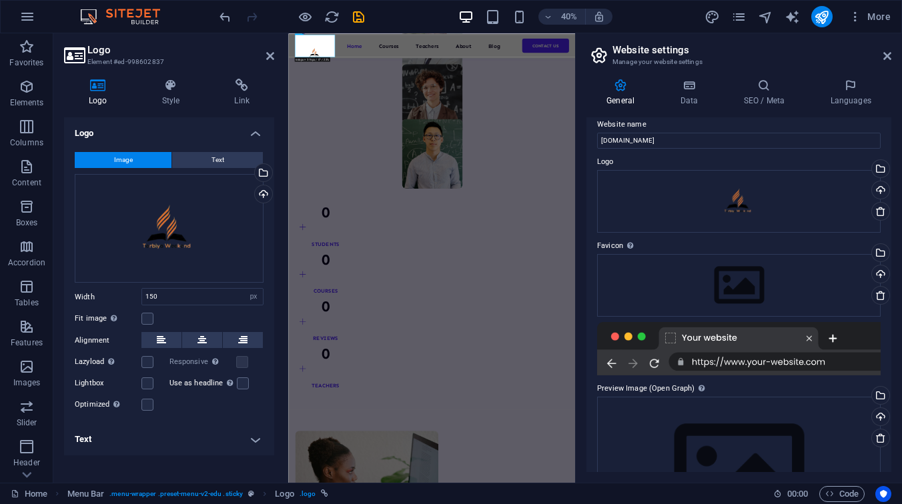
scroll to position [0, 0]
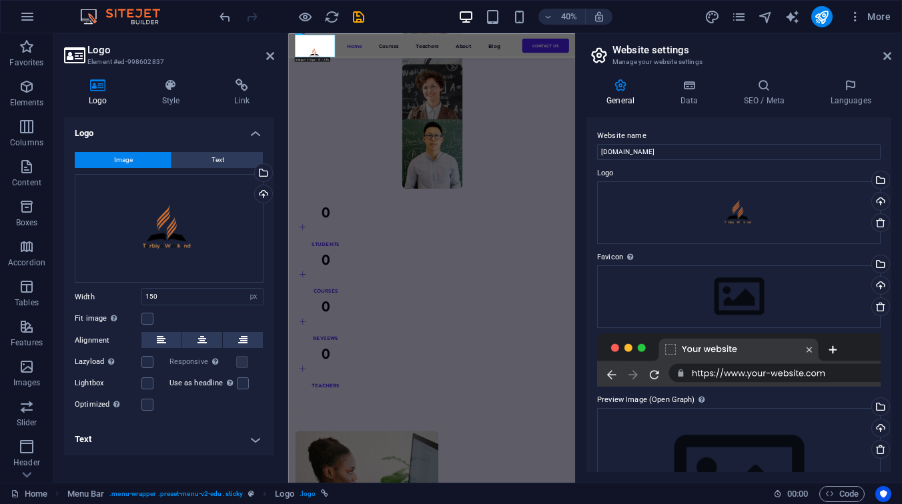
click at [726, 375] on div at bounding box center [738, 359] width 283 height 53
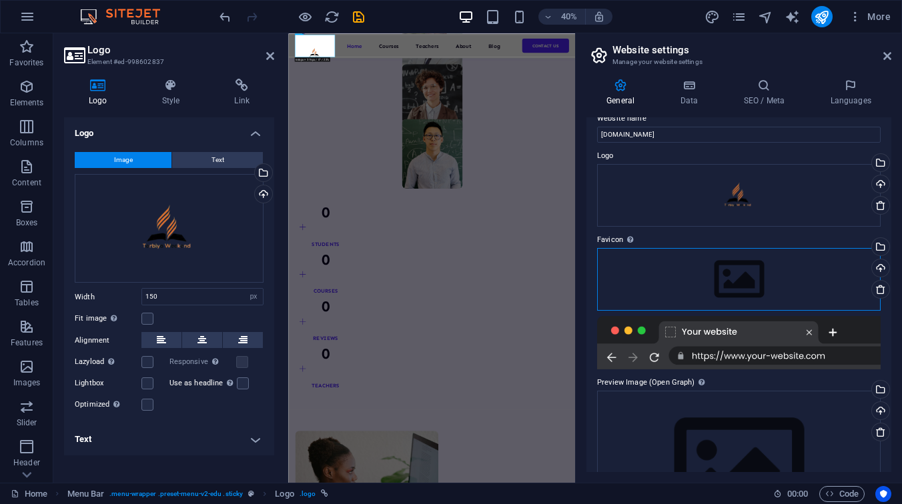
click at [737, 285] on div "Drag files here, click to choose files or select files from Files or our free s…" at bounding box center [738, 279] width 283 height 63
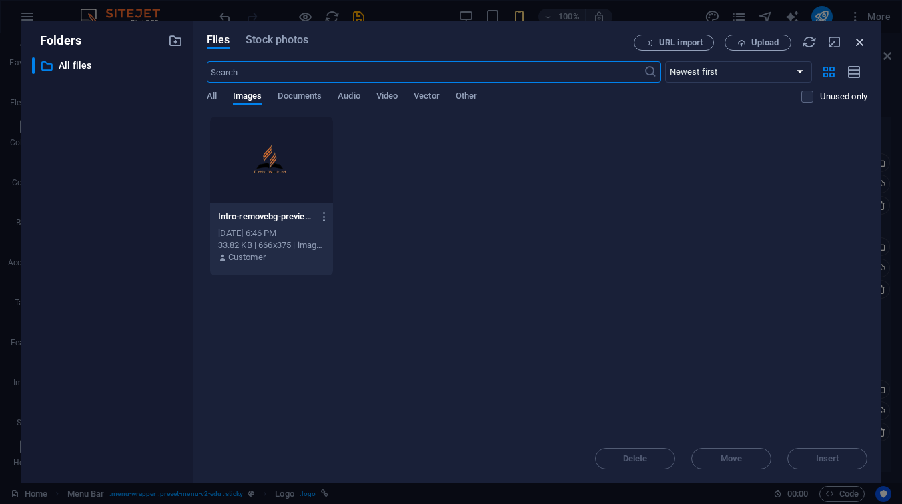
click at [858, 38] on icon "button" at bounding box center [859, 42] width 15 height 15
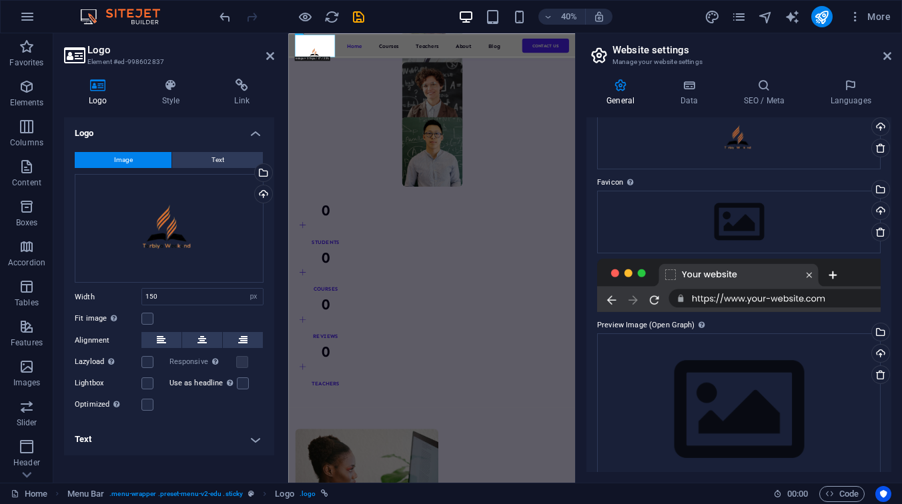
scroll to position [99, 0]
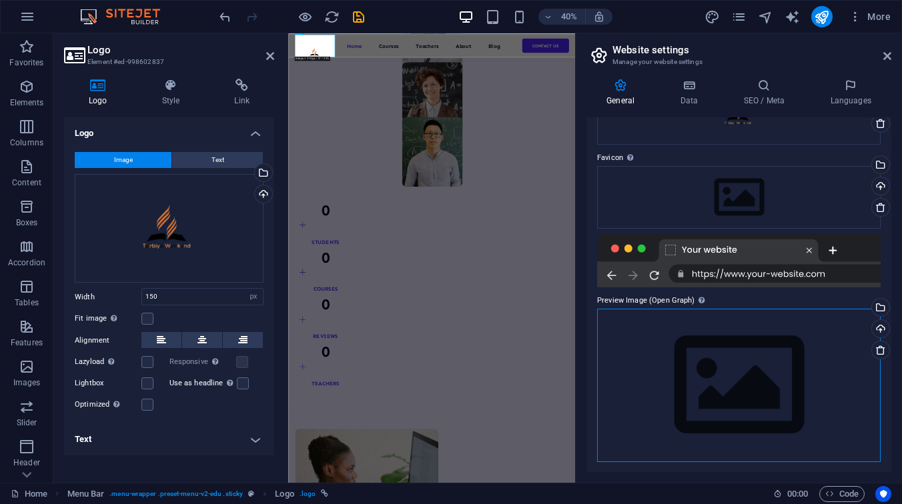
click at [740, 378] on div "Drag files here, click to choose files or select files from Files or our free s…" at bounding box center [738, 385] width 283 height 153
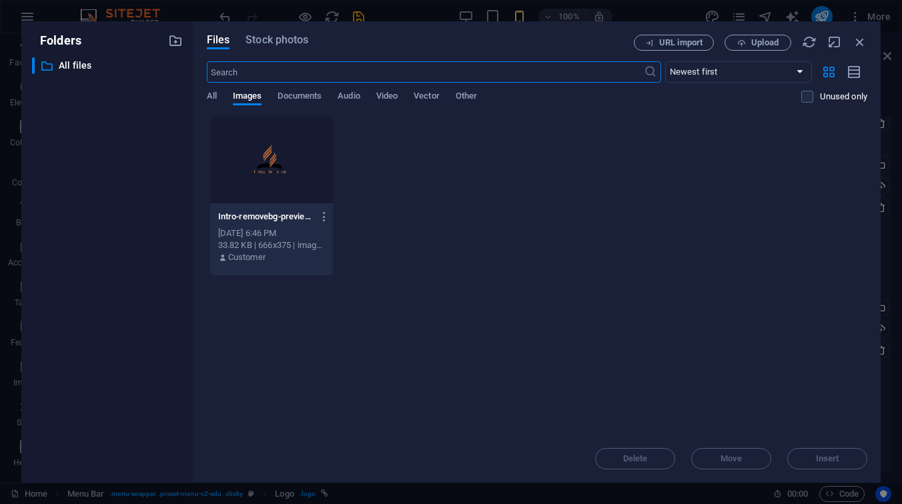
click at [660, 286] on div "Drop files here to upload them instantly Intro-removebg-preview__1_-removebg-pr…" at bounding box center [537, 275] width 660 height 319
click at [748, 39] on span "Upload" at bounding box center [757, 43] width 55 height 9
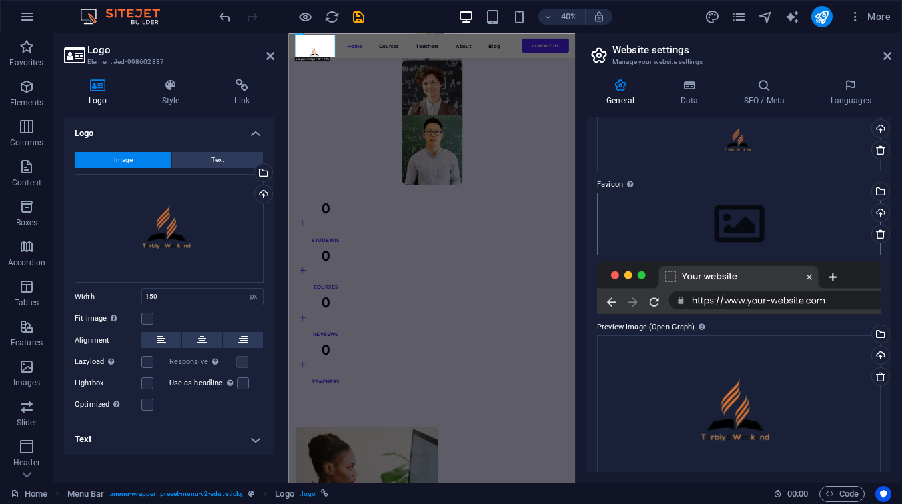
scroll to position [69, 0]
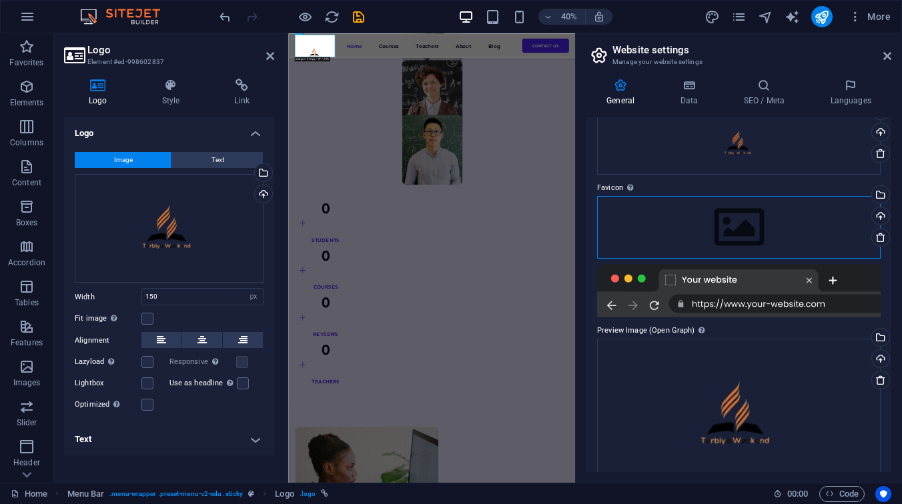
click at [721, 237] on div "Drag files here, click to choose files or select files from Files or our free s…" at bounding box center [738, 227] width 283 height 63
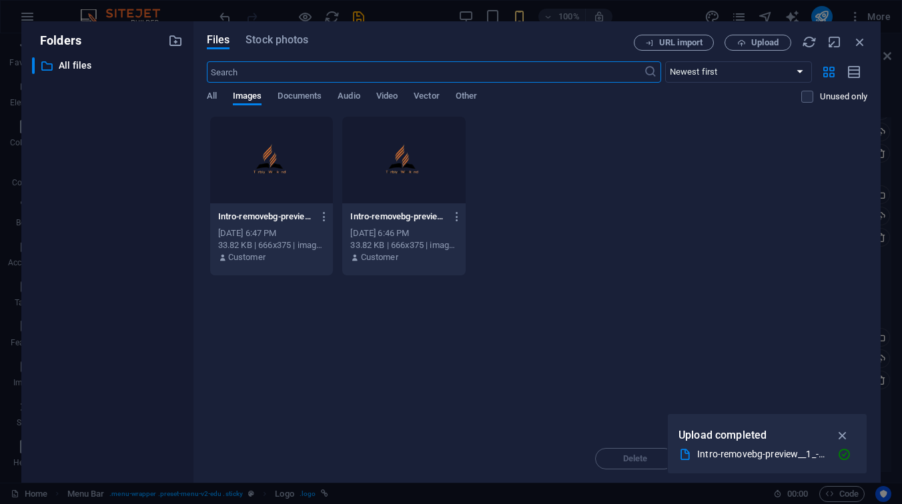
click at [283, 162] on div at bounding box center [271, 160] width 123 height 87
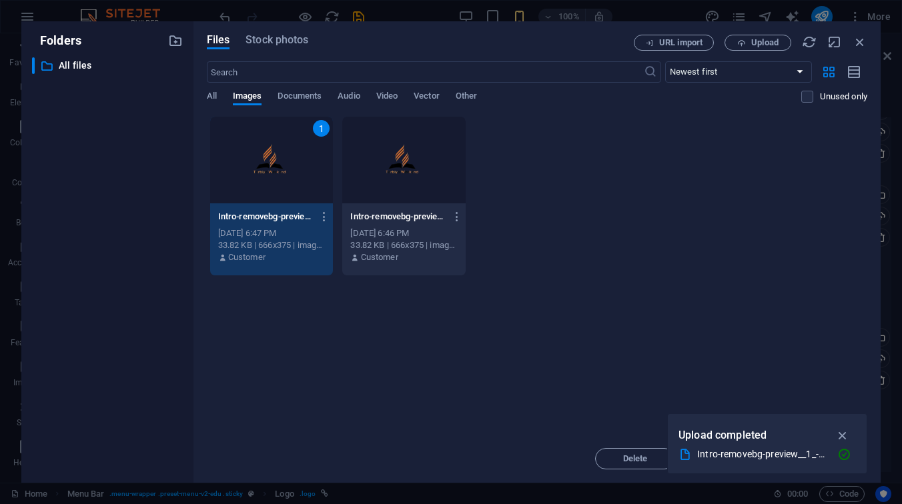
click at [283, 162] on div "1" at bounding box center [271, 160] width 123 height 87
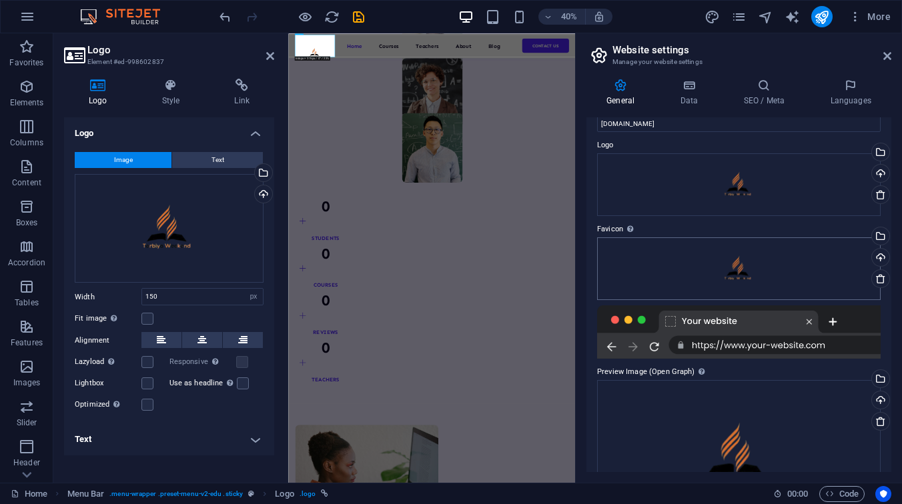
scroll to position [0, 0]
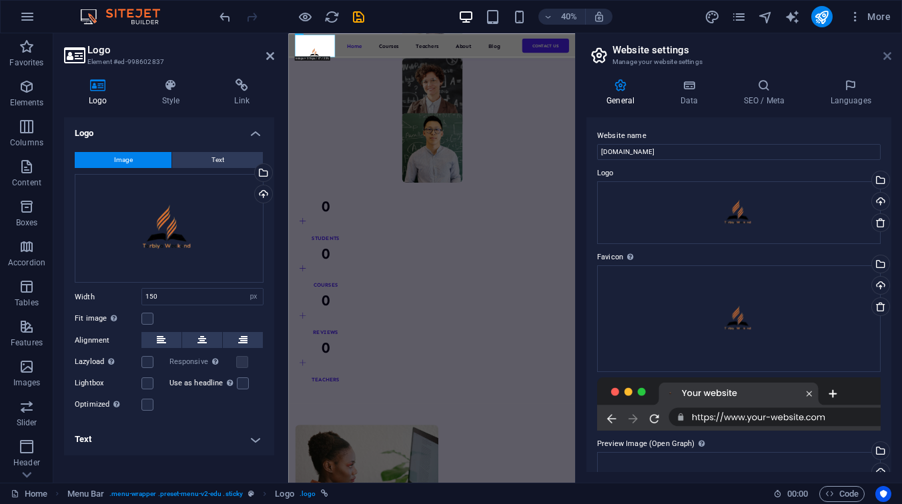
click at [885, 57] on icon at bounding box center [887, 56] width 8 height 11
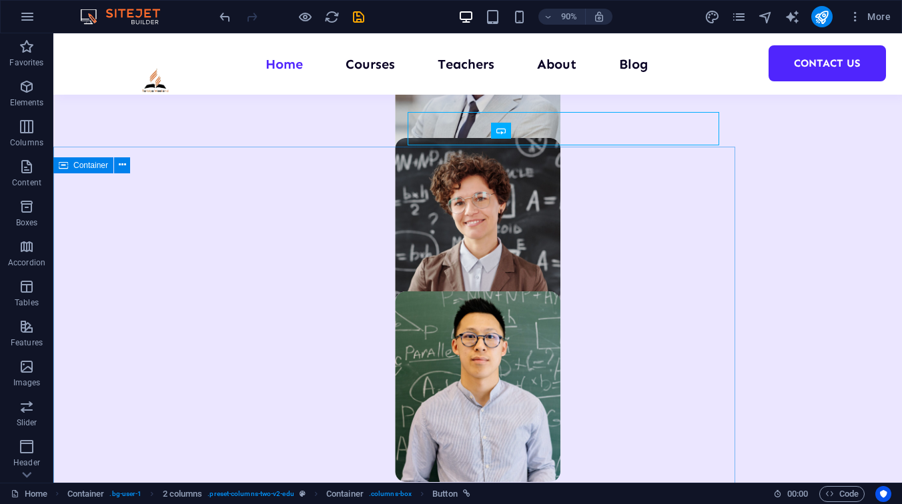
scroll to position [1110, 0]
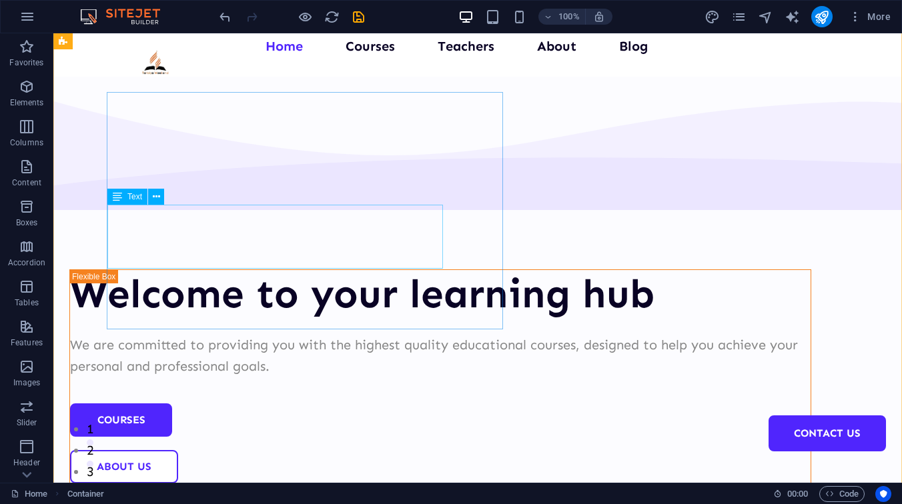
scroll to position [0, 0]
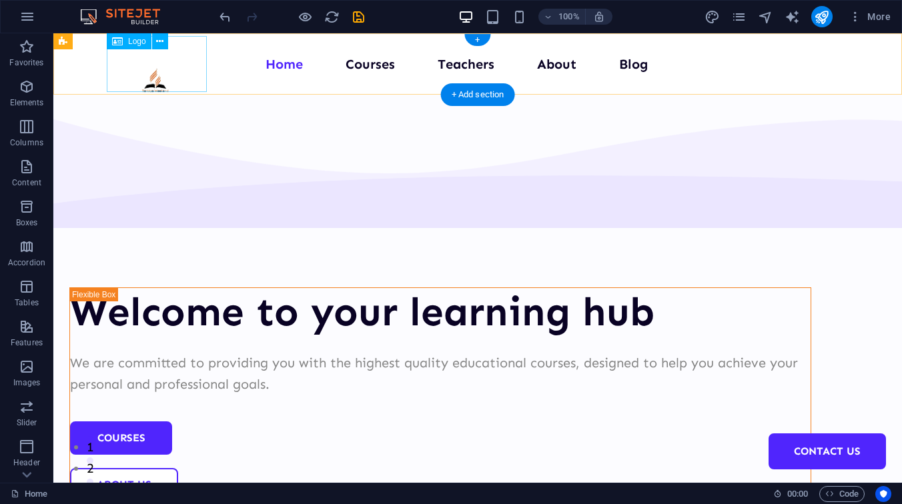
click at [153, 60] on div at bounding box center [157, 81] width 100 height 56
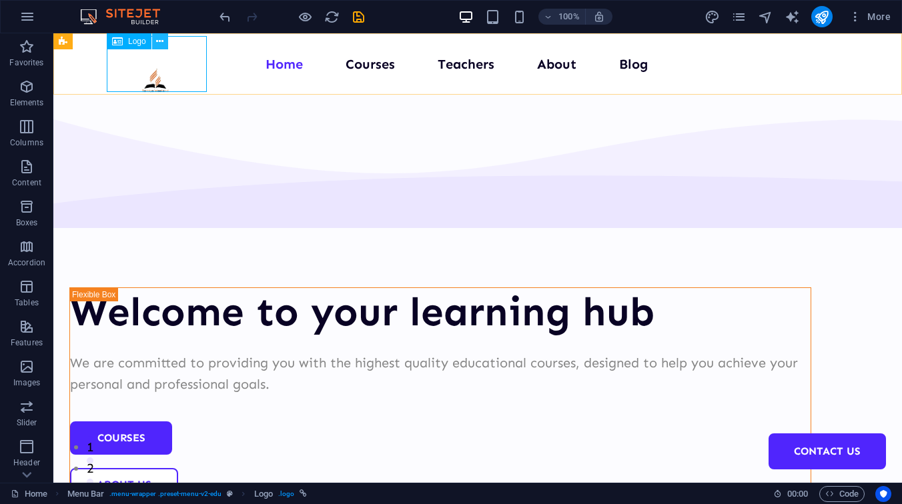
click at [161, 39] on icon at bounding box center [159, 42] width 7 height 14
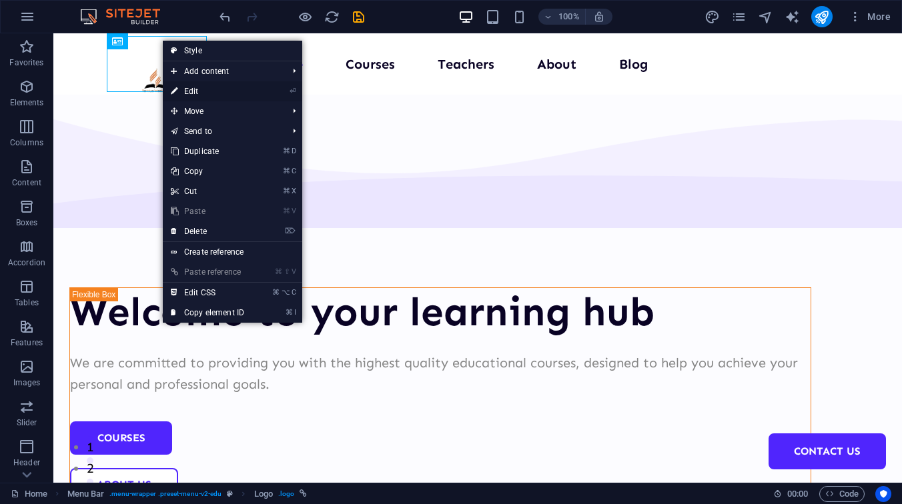
click at [191, 92] on link "⏎ Edit" at bounding box center [207, 91] width 89 height 20
select select "px"
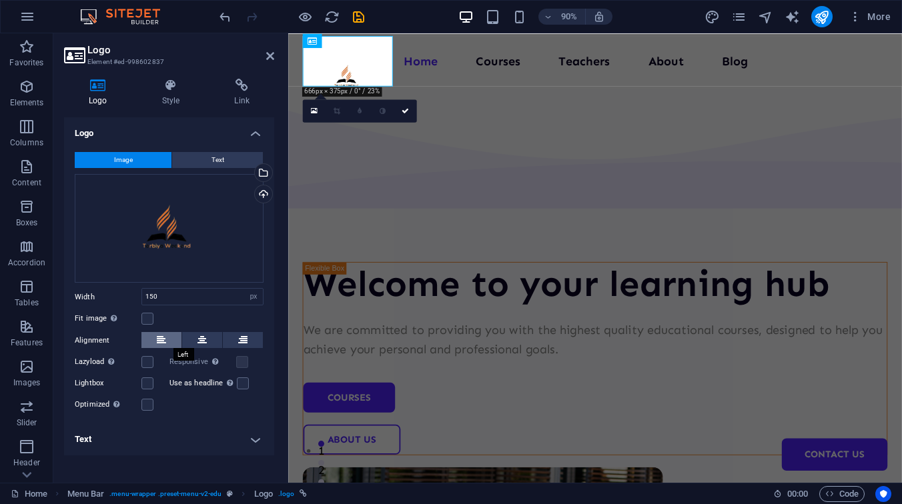
click at [169, 341] on button at bounding box center [161, 340] width 40 height 16
click at [186, 340] on button at bounding box center [202, 340] width 40 height 16
click at [187, 339] on button at bounding box center [202, 340] width 40 height 16
click at [189, 316] on div "Fit image Automatically fit image to a fixed width and height" at bounding box center [169, 319] width 189 height 16
click at [207, 302] on input "150" at bounding box center [202, 297] width 121 height 16
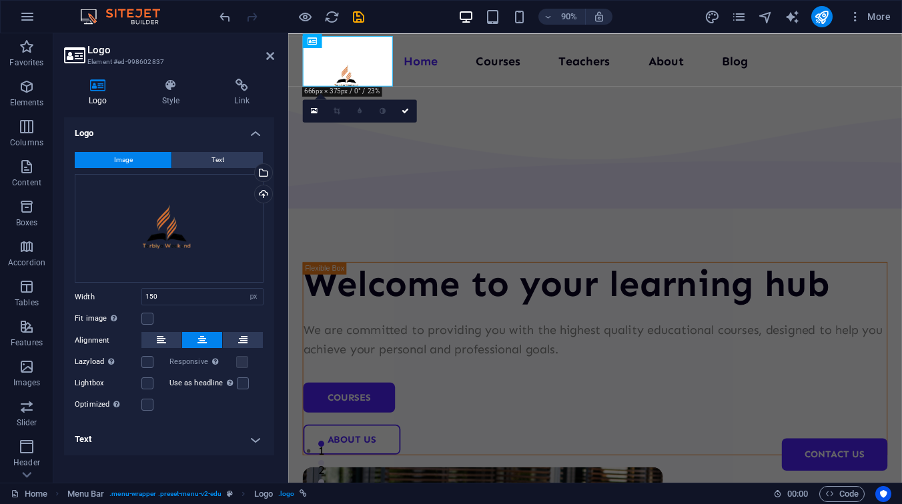
click at [215, 141] on div "Image Text Drag files here, click to choose files or select files from Files or…" at bounding box center [169, 282] width 210 height 283
click at [179, 421] on div "Image Text Drag files here, click to choose files or select files from Files or…" at bounding box center [169, 282] width 210 height 283
click at [220, 445] on h4 "Text" at bounding box center [169, 439] width 210 height 32
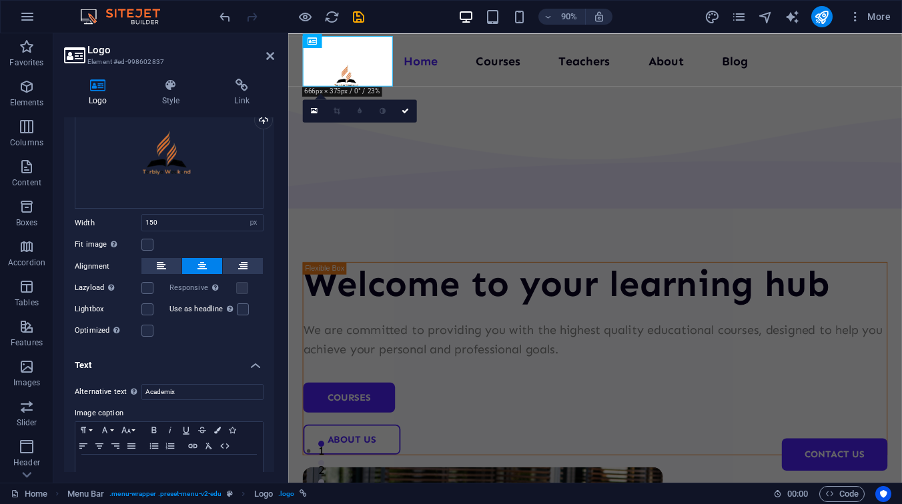
scroll to position [107, 0]
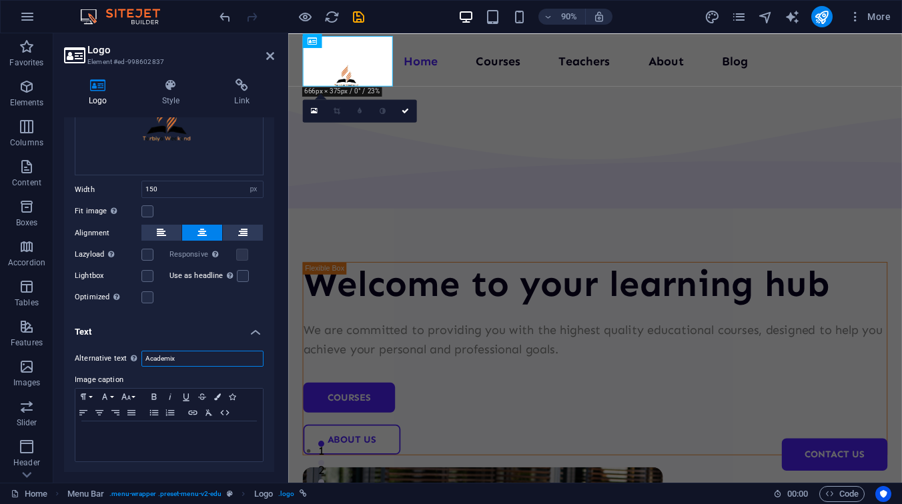
click at [196, 352] on input "Academix" at bounding box center [202, 359] width 122 height 16
type input "[DATE] Tarbiyah Weekend"
click at [229, 379] on label "Image caption" at bounding box center [169, 380] width 189 height 16
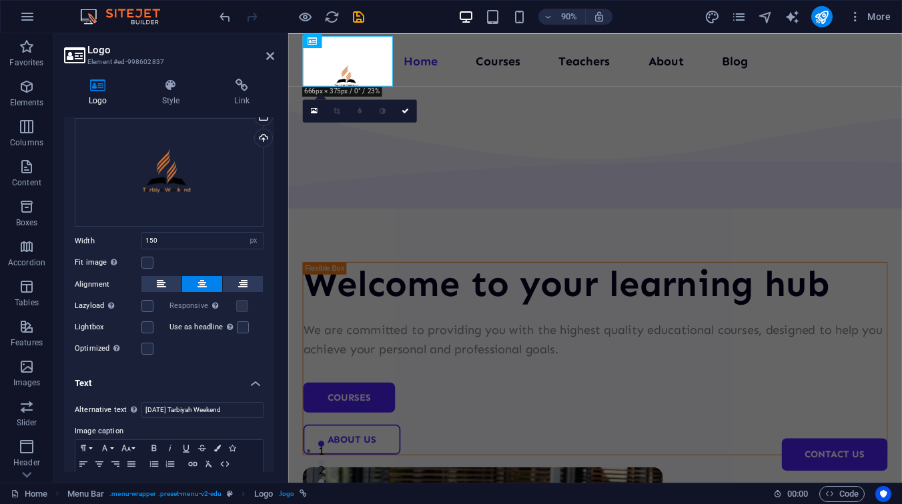
scroll to position [0, 0]
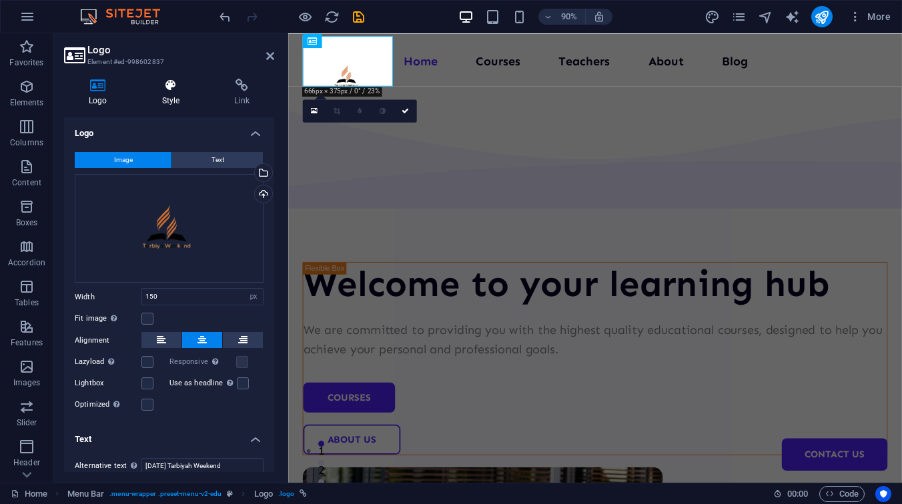
click at [173, 87] on icon at bounding box center [170, 85] width 67 height 13
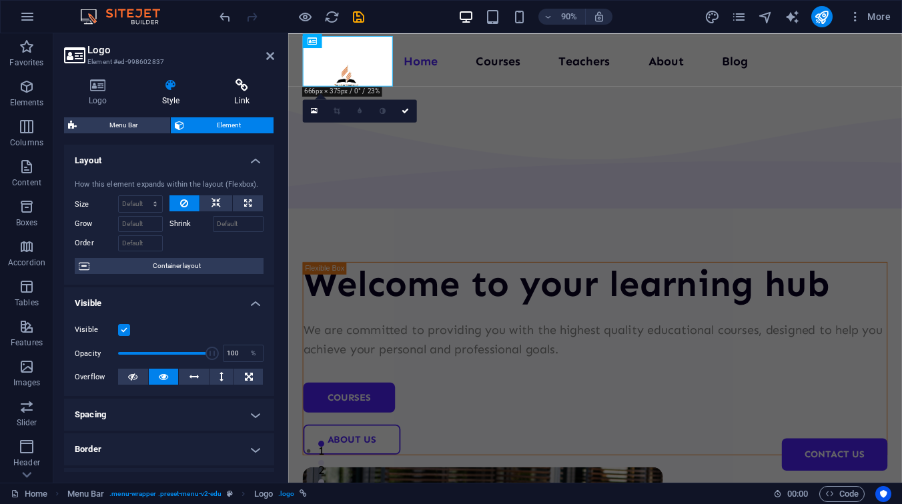
click at [243, 99] on h4 "Link" at bounding box center [241, 93] width 65 height 28
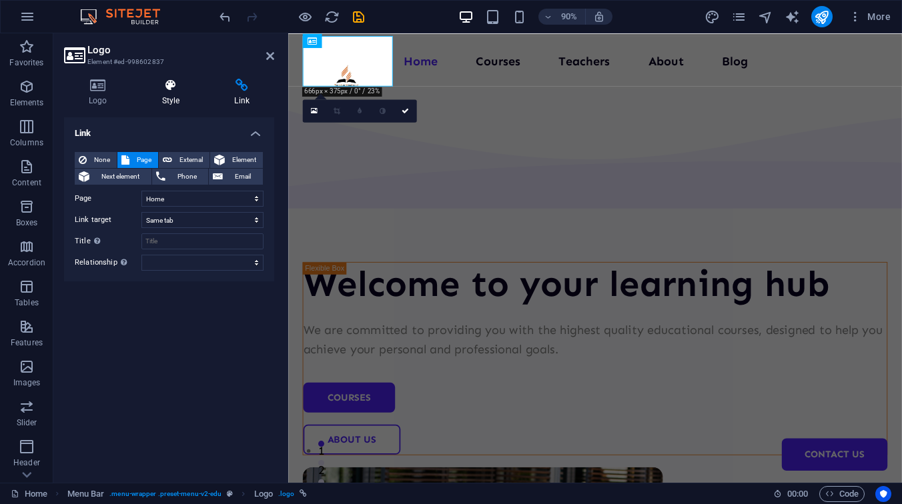
click at [175, 99] on h4 "Style" at bounding box center [173, 93] width 73 height 28
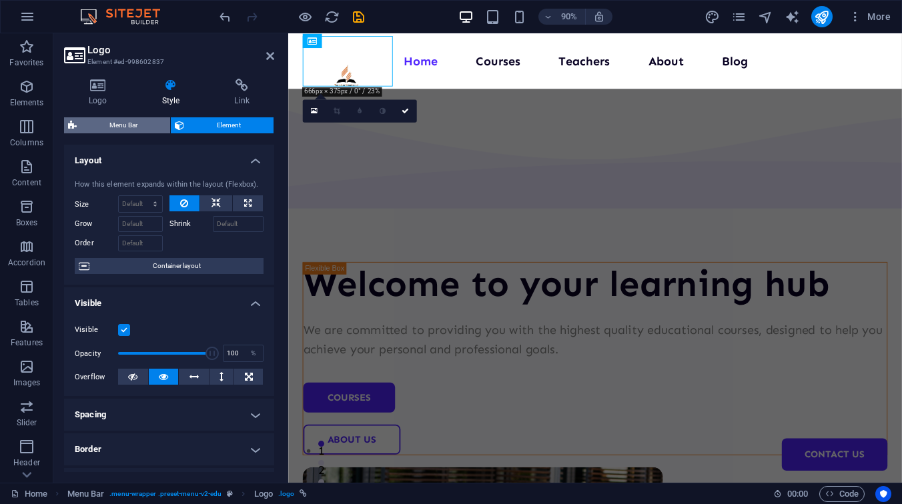
click at [137, 129] on span "Menu Bar" at bounding box center [123, 125] width 85 height 16
select select "px"
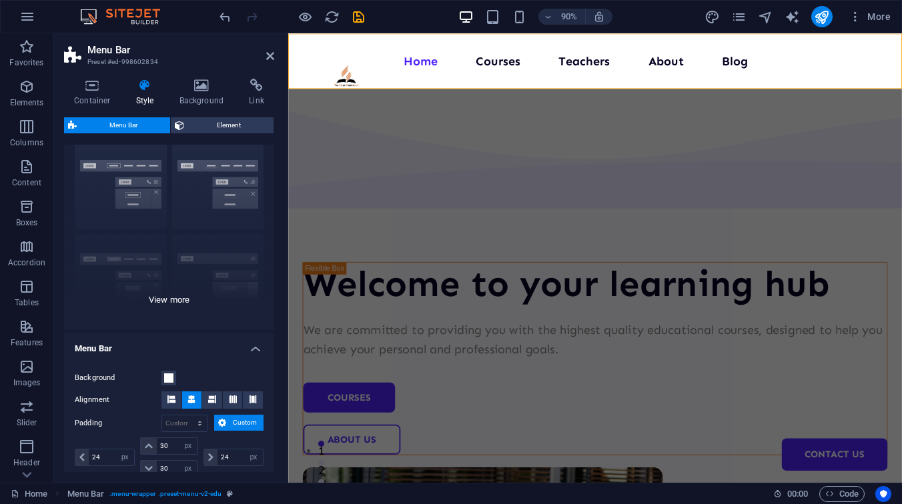
scroll to position [40, 0]
click at [152, 303] on div "Border Centered Default Fixed Loki Trigger Wide XXL" at bounding box center [169, 229] width 210 height 200
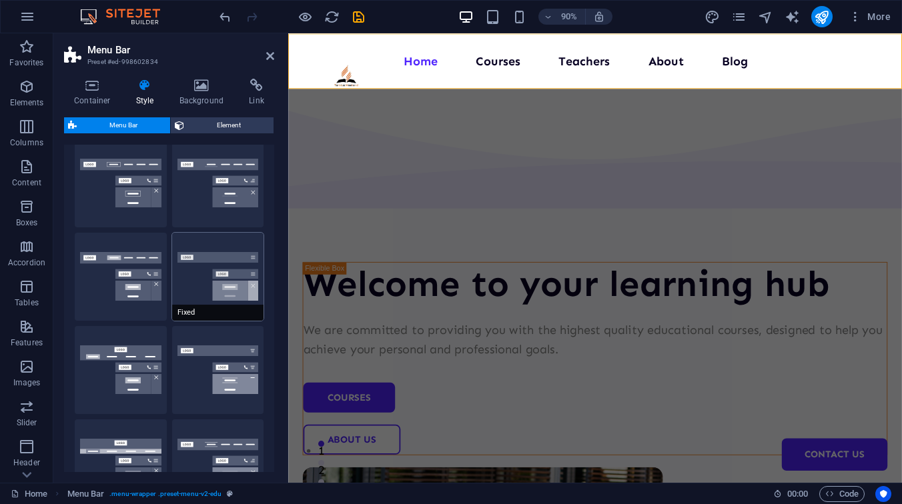
click at [221, 292] on button "Fixed" at bounding box center [218, 277] width 92 height 88
type input "1"
select select "rem"
type input "1"
select select "rem"
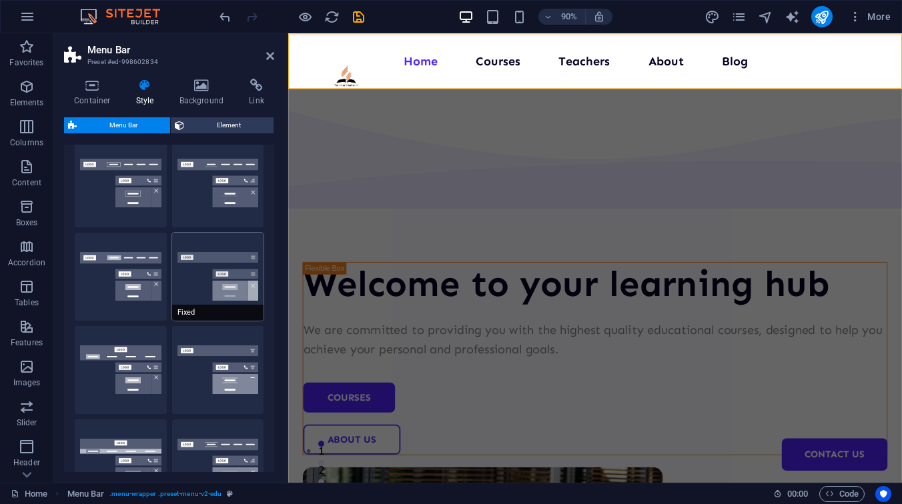
type input "1"
select select "rem"
type input "1"
select select "rem"
type input "1"
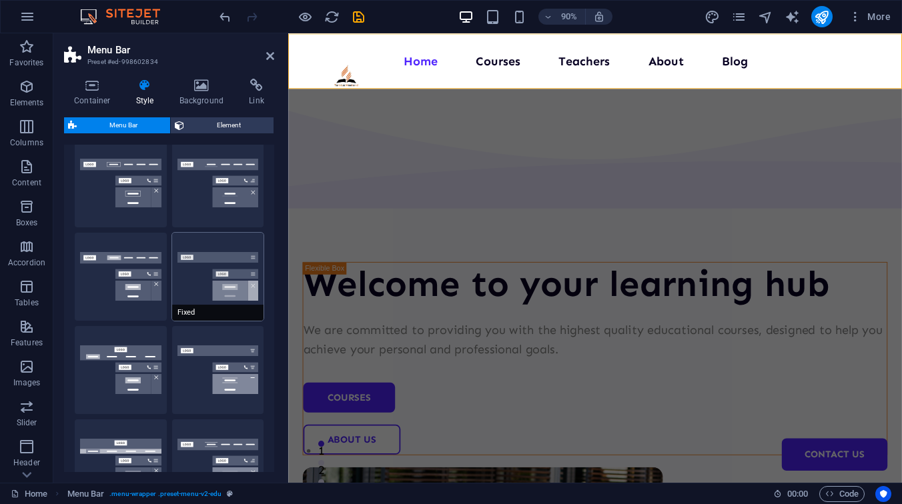
select select "rem"
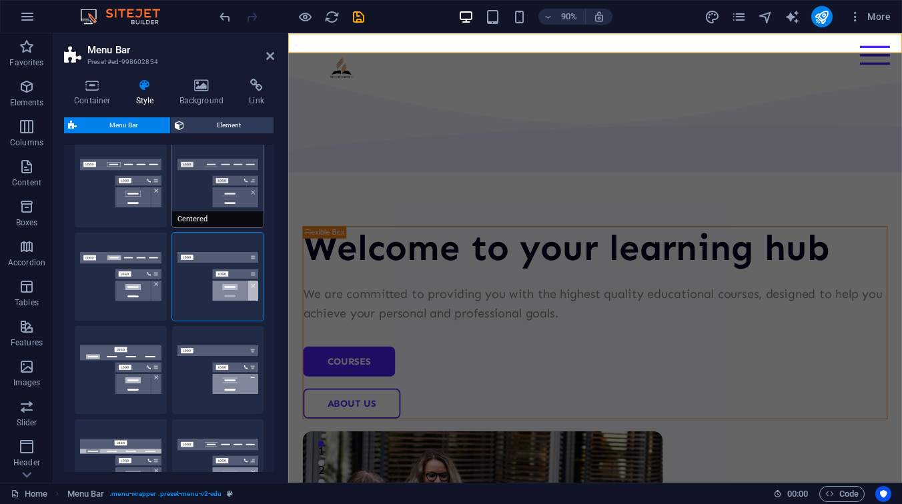
click at [219, 193] on button "Centered" at bounding box center [218, 183] width 92 height 88
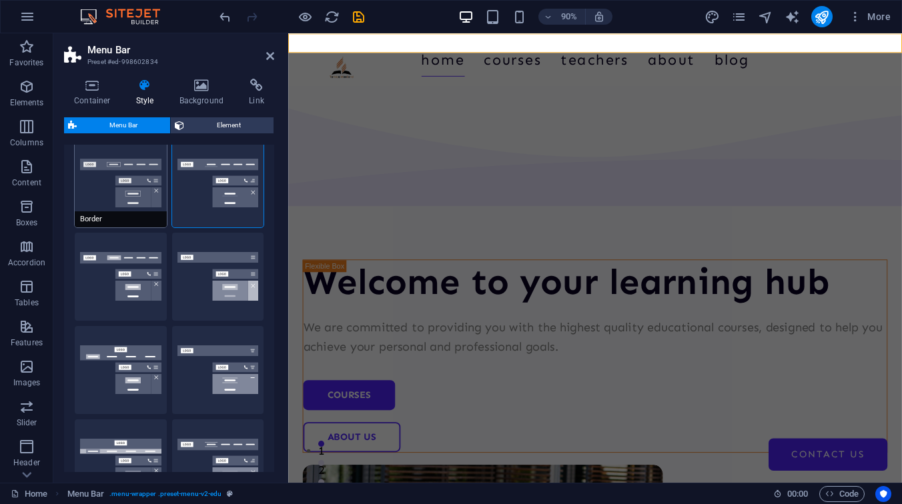
click at [142, 195] on button "Border" at bounding box center [121, 183] width 92 height 88
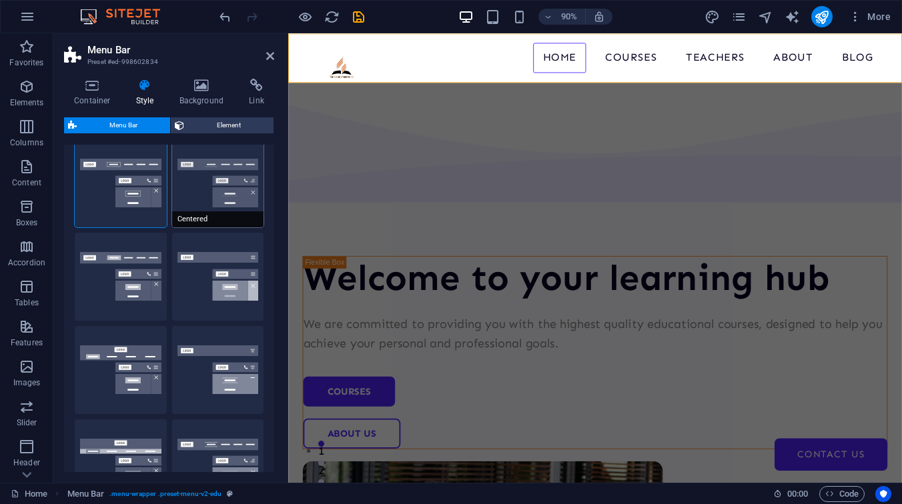
click at [215, 183] on button "Centered" at bounding box center [218, 183] width 92 height 88
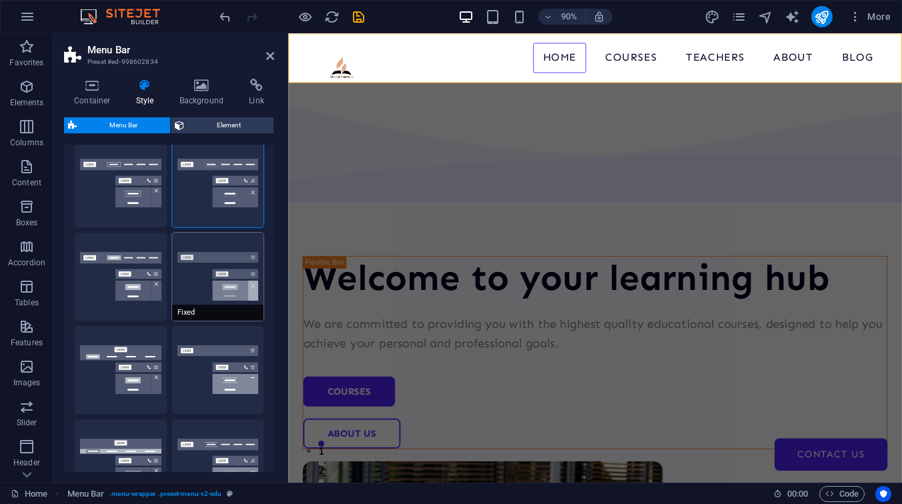
click at [203, 254] on button "Fixed" at bounding box center [218, 277] width 92 height 88
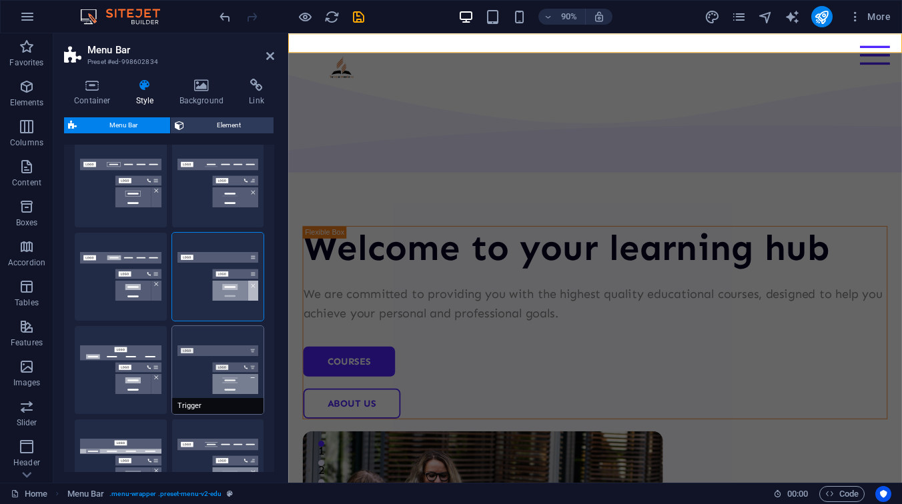
click at [198, 371] on button "Trigger" at bounding box center [218, 370] width 92 height 88
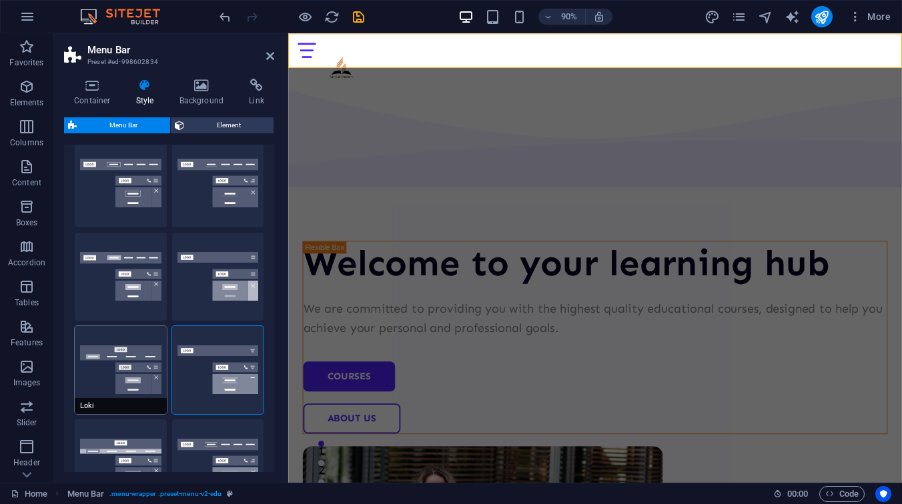
click at [101, 361] on button "Loki" at bounding box center [121, 370] width 92 height 88
type input "0"
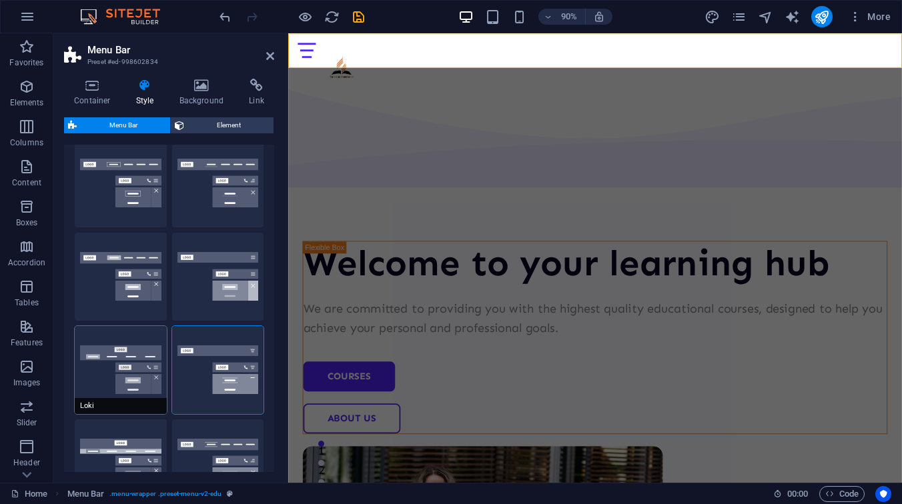
type input "0"
select select "DISABLED_OPTION_VALUE"
type input "2"
type input "1"
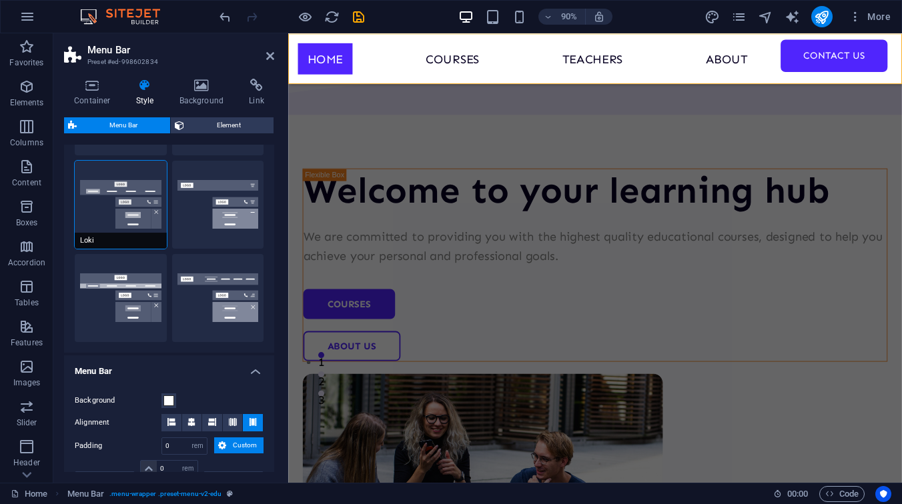
scroll to position [207, 0]
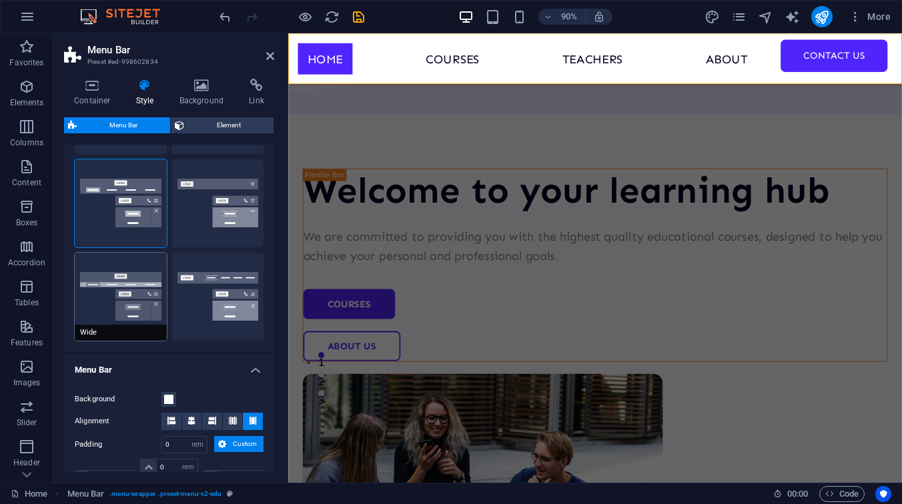
click at [145, 305] on button "Wide" at bounding box center [121, 297] width 92 height 88
type input "0"
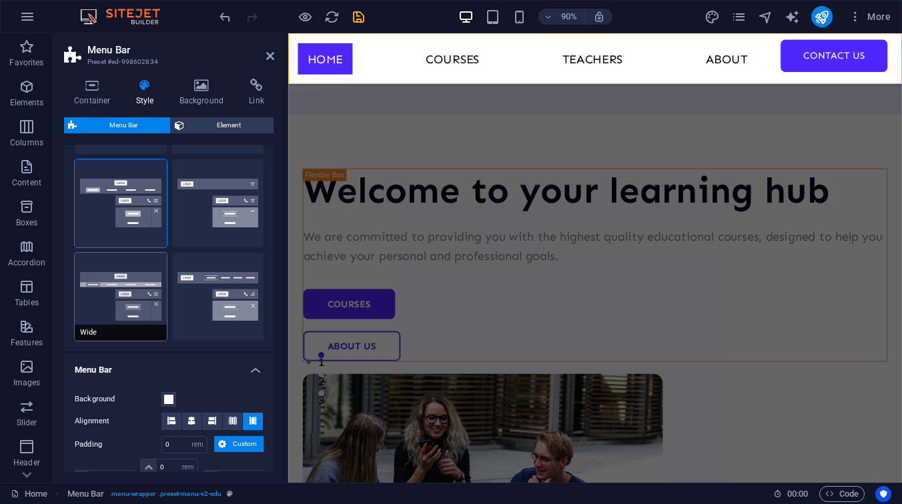
type input "0"
type input "2"
select select "rem"
type input "2"
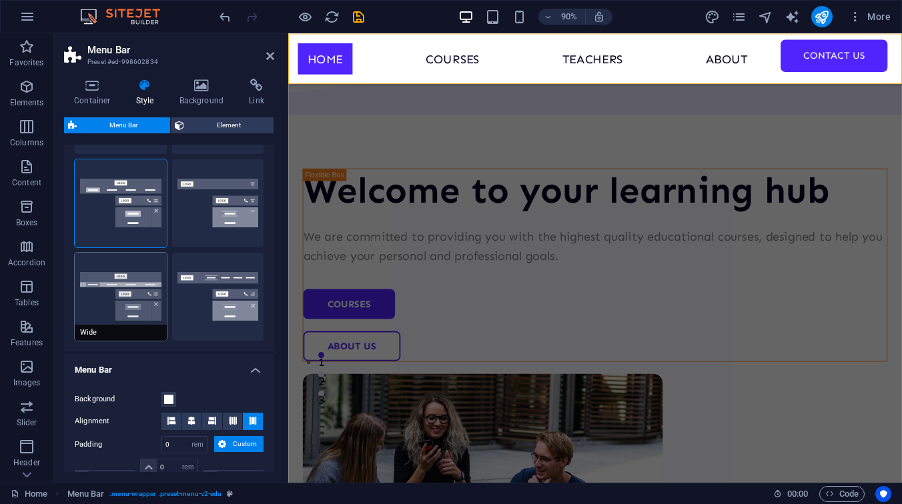
type input "2"
type input "0"
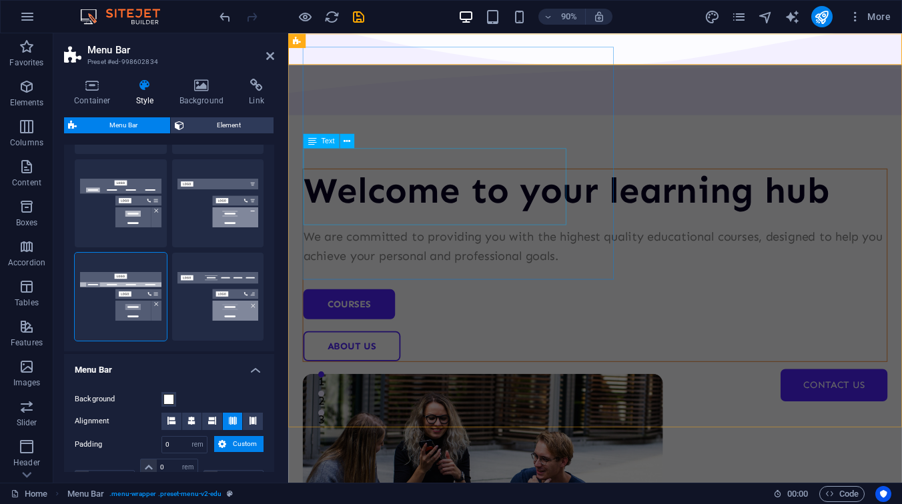
scroll to position [0, 0]
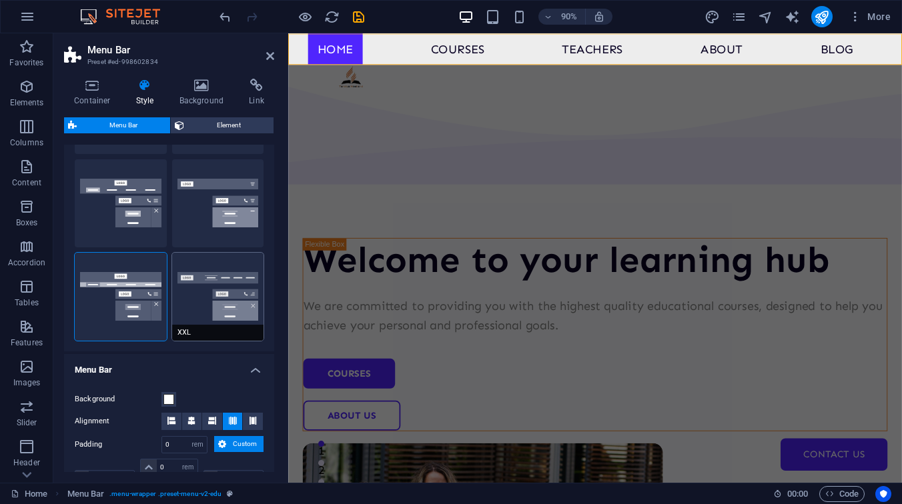
click at [227, 305] on button "XXL" at bounding box center [218, 297] width 92 height 88
type input "1"
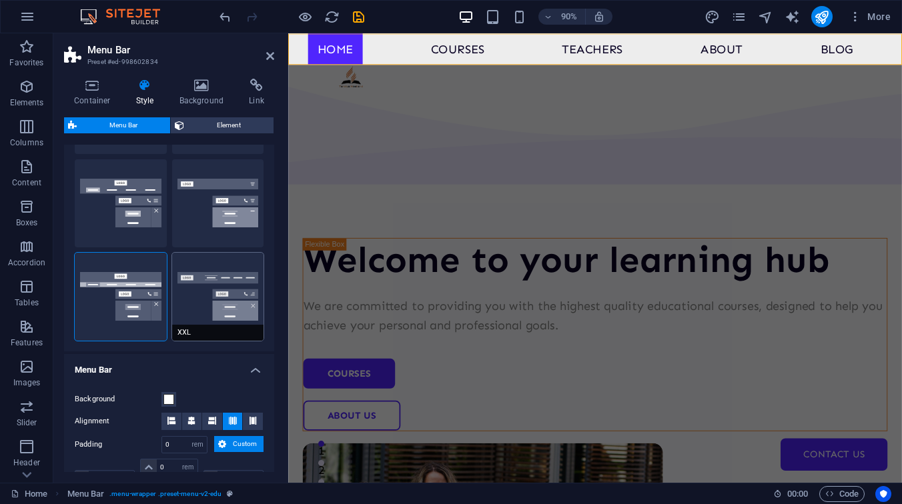
type input "1"
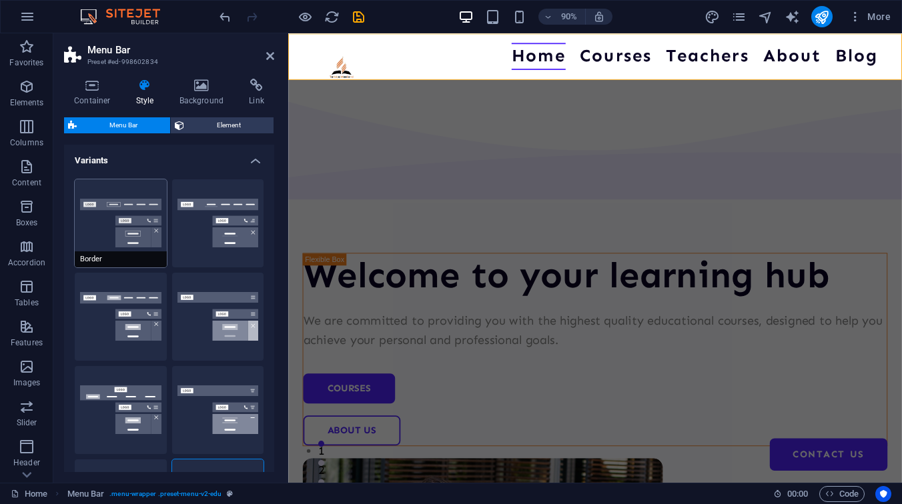
click at [105, 235] on button "Border" at bounding box center [121, 223] width 92 height 88
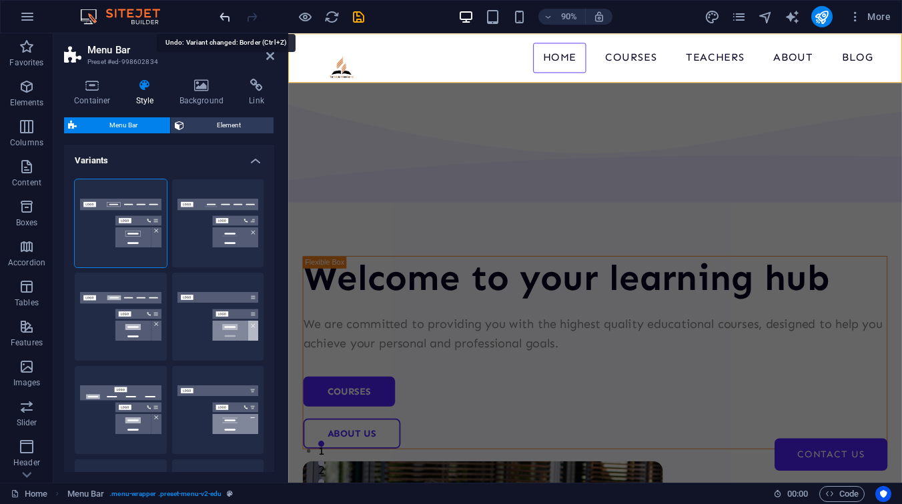
click at [226, 14] on icon "undo" at bounding box center [224, 16] width 15 height 15
type input "0"
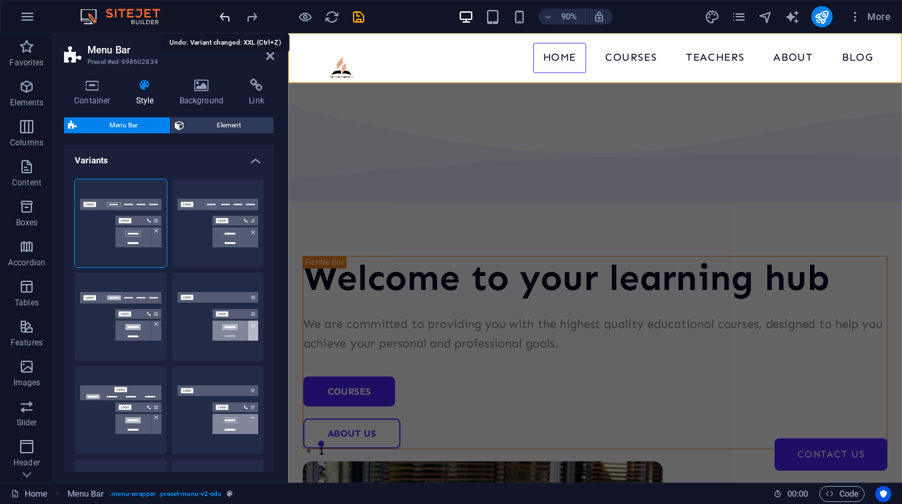
type input "0"
type input "2"
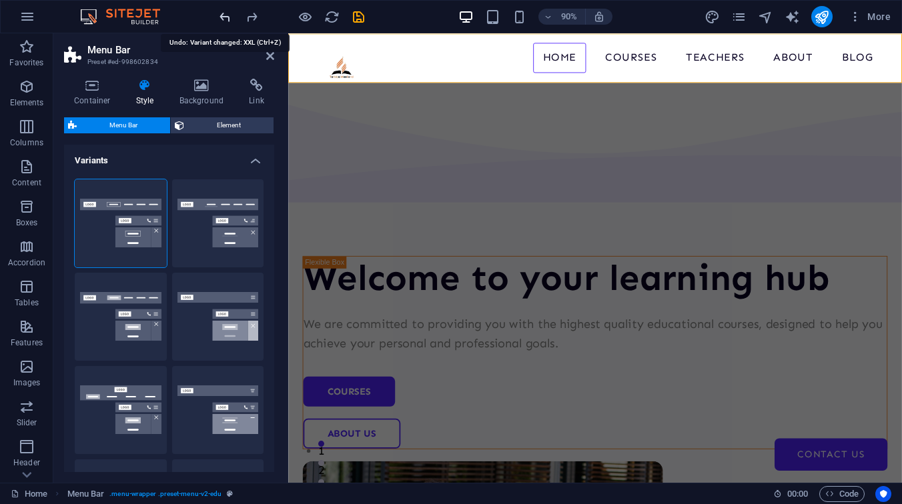
type input "2"
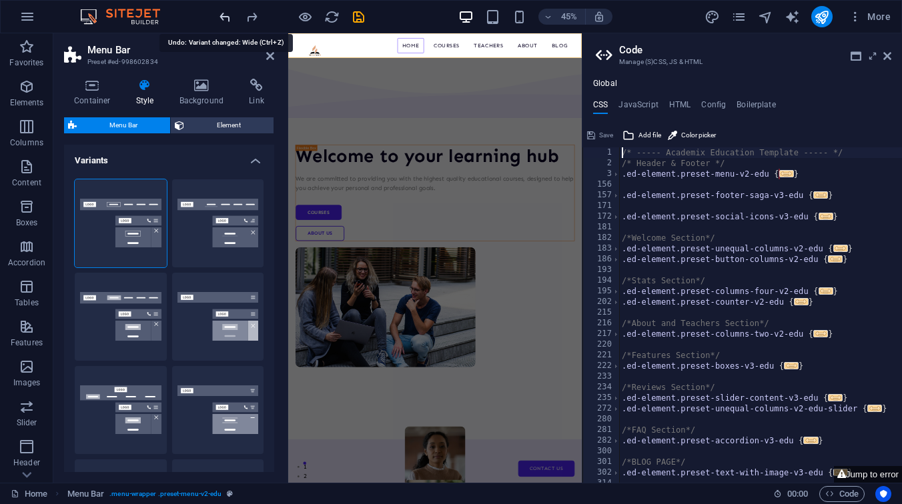
click at [226, 14] on icon "undo" at bounding box center [224, 16] width 15 height 15
select select "DISABLED_OPTION_VALUE"
type input "1"
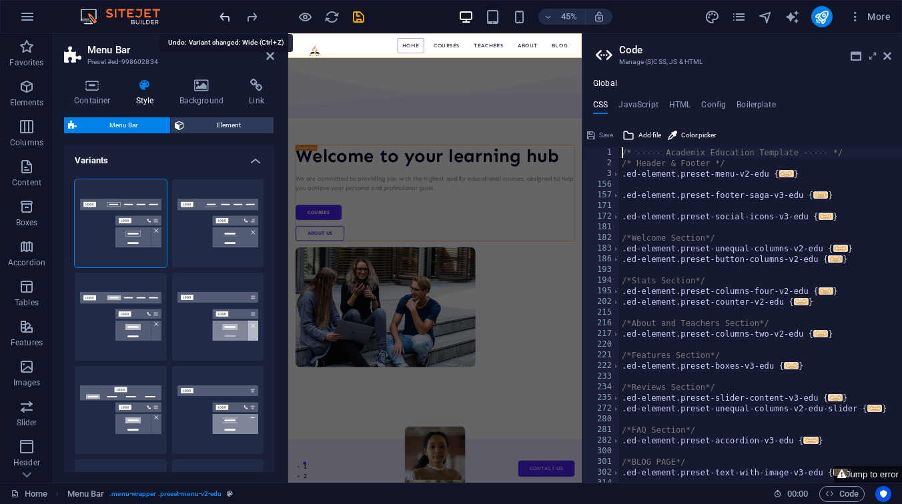
type input "1"
click at [226, 14] on icon "undo" at bounding box center [224, 16] width 15 height 15
type input "1"
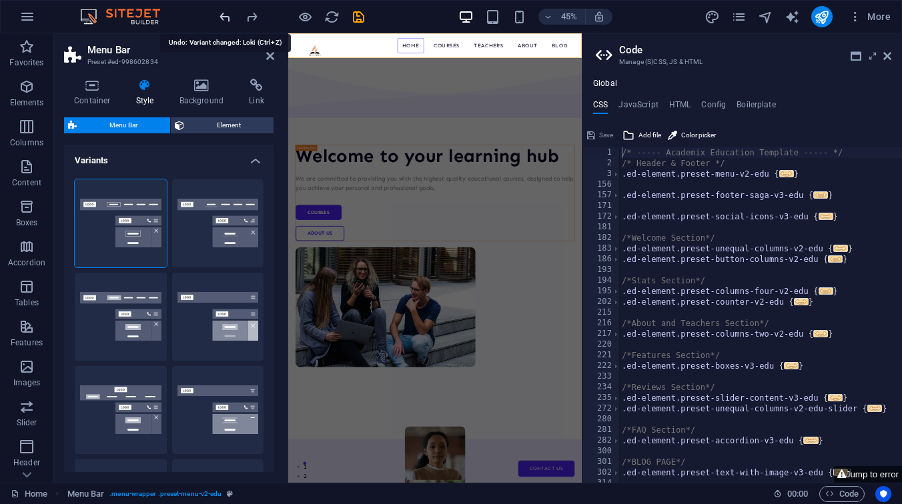
type input "1"
click at [227, 14] on icon "undo" at bounding box center [224, 16] width 15 height 15
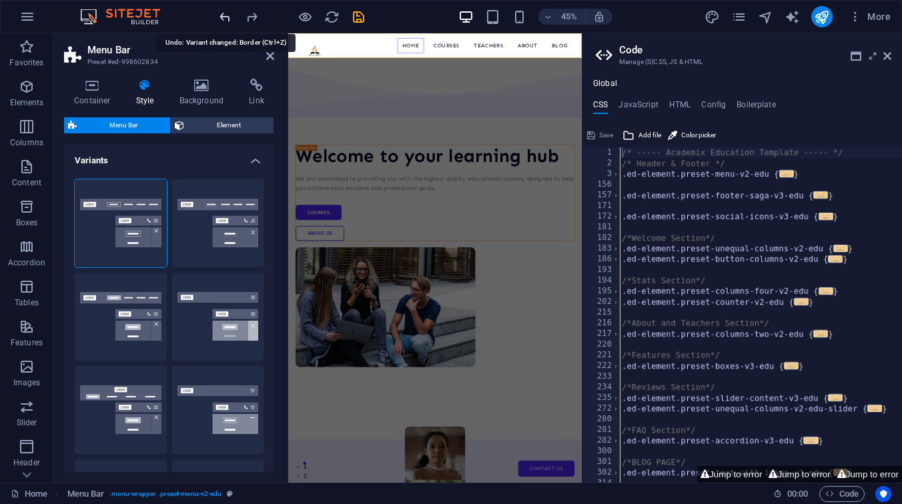
click at [227, 14] on icon "undo" at bounding box center [224, 16] width 15 height 15
click at [221, 18] on icon "undo" at bounding box center [224, 16] width 15 height 15
select select "DISABLED_OPTION_VALUE"
type input "24"
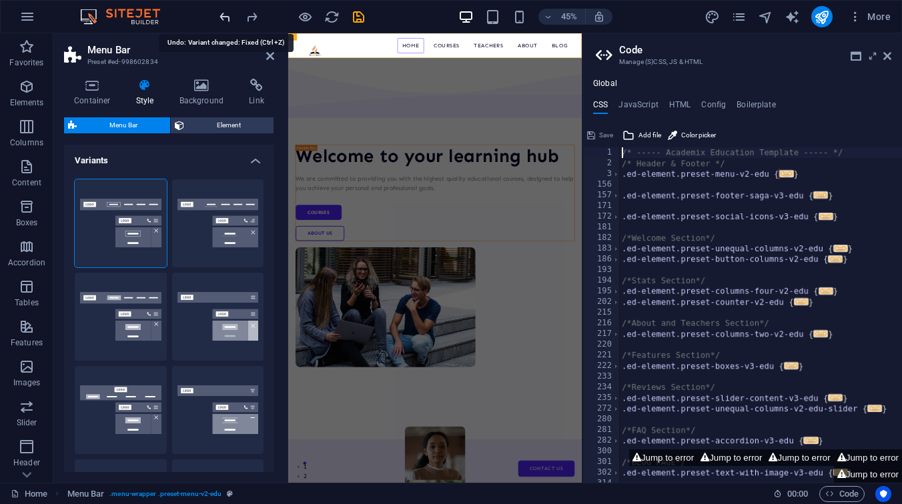
select select "px"
type input "30"
select select "px"
type input "30"
select select "px"
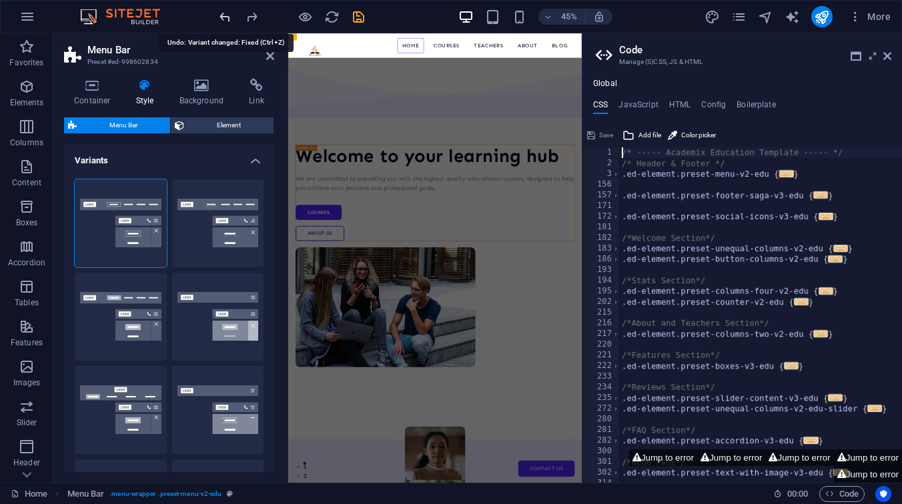
type input "24"
select select "px"
click at [221, 18] on icon "undo" at bounding box center [224, 16] width 15 height 15
click at [395, 108] on div "Welcome to your learning hub We are committed to providing you with the highest…" at bounding box center [614, 512] width 652 height 848
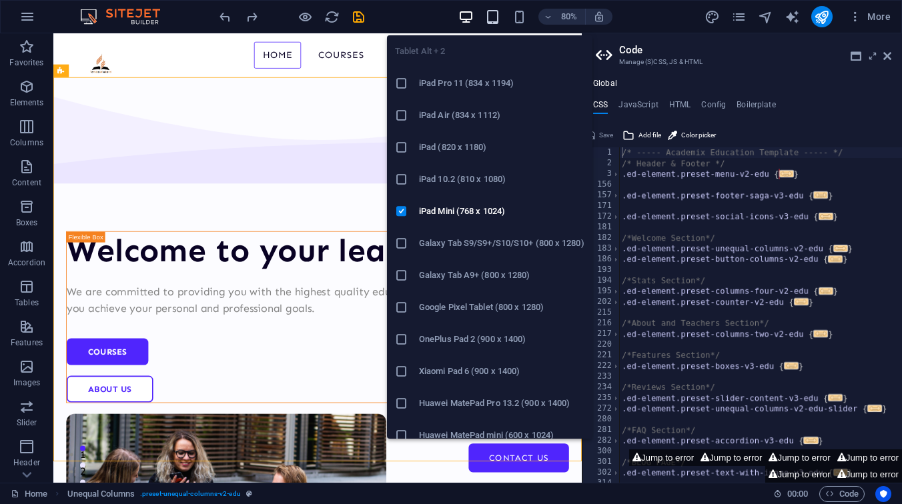
click at [494, 22] on icon "button" at bounding box center [492, 16] width 15 height 15
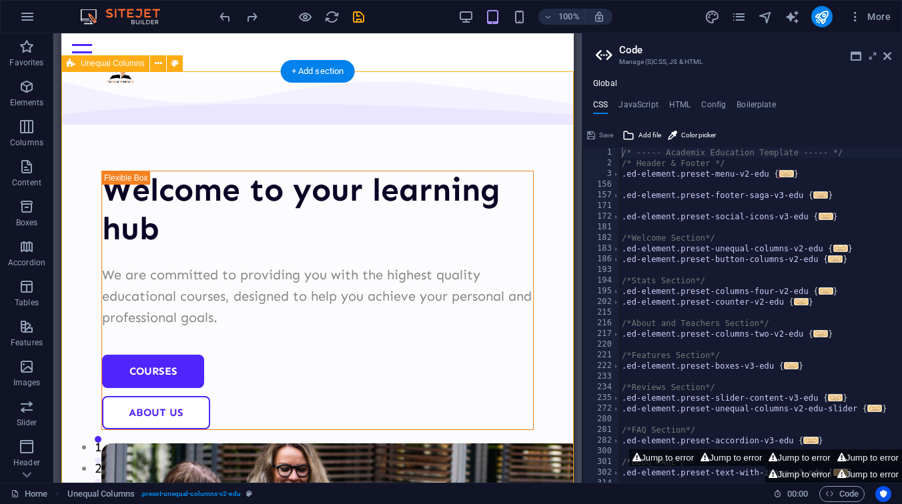
click at [361, 83] on div "Welcome to your learning hub We are committed to providing you with the highest…" at bounding box center [317, 430] width 512 height 719
click at [556, 61] on div "Menu Home Courses Teachers About Blog Contact Us" at bounding box center [317, 52] width 512 height 38
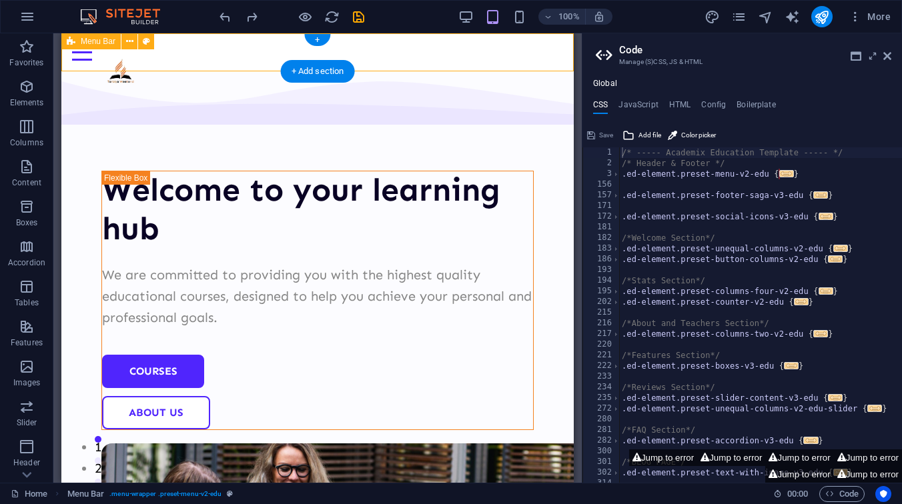
click at [191, 65] on div "Menu Home Courses Teachers About Blog Contact Us" at bounding box center [317, 52] width 512 height 38
click at [183, 63] on div "Menu Home Courses Teachers About Blog Contact Us" at bounding box center [317, 52] width 512 height 38
select select "px"
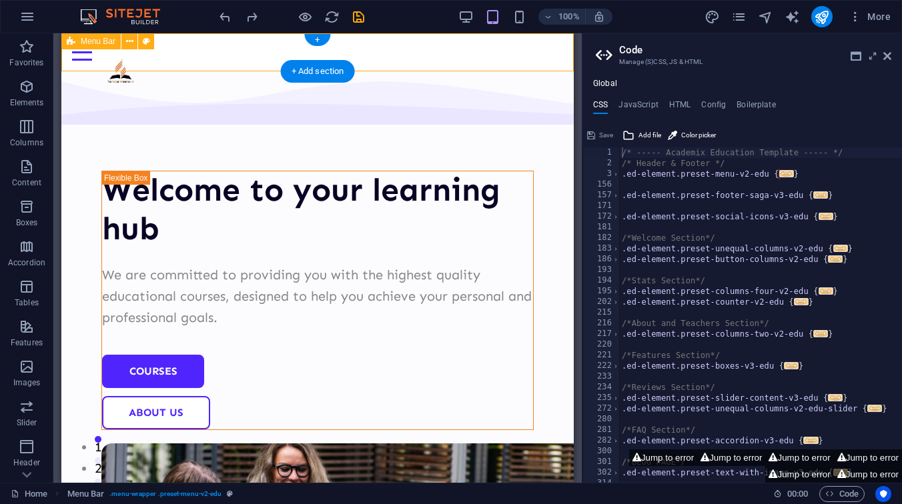
select select "px"
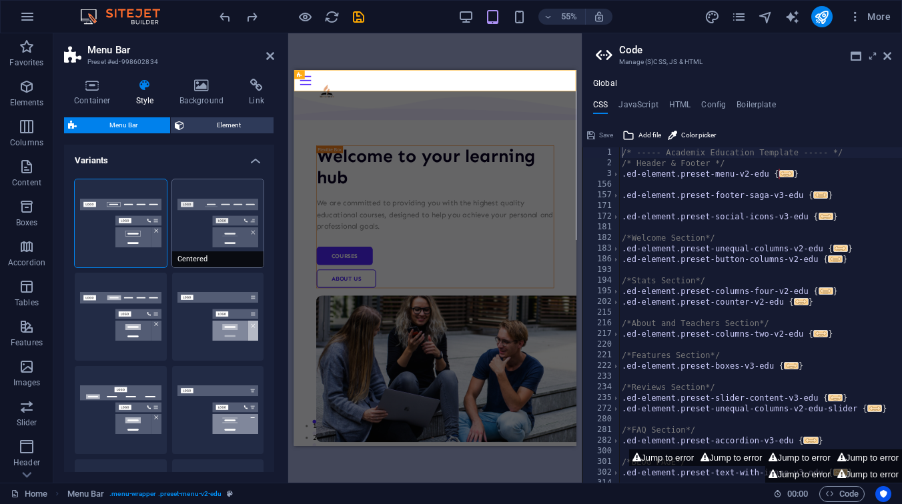
click at [217, 217] on button "Centered" at bounding box center [218, 223] width 92 height 88
type input "1"
select select "rem"
type input "1"
select select "rem"
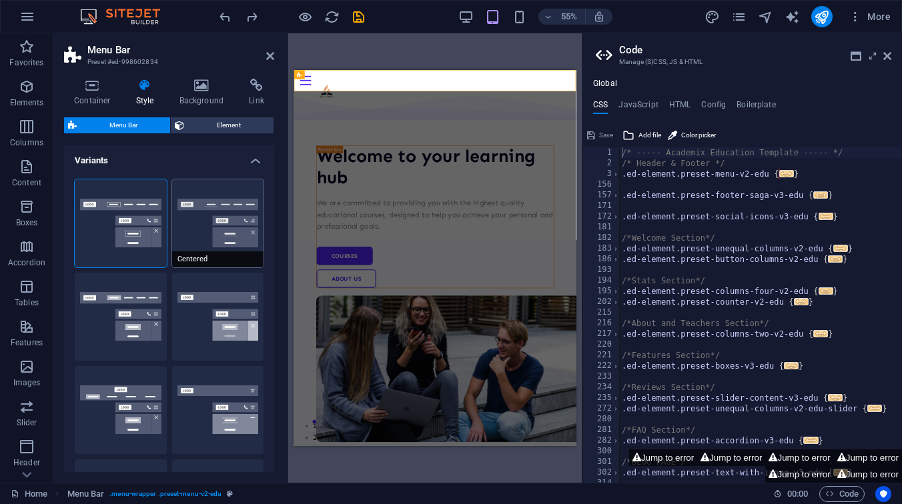
type input "1"
select select "rem"
type input "1"
select select "rem"
type input "1"
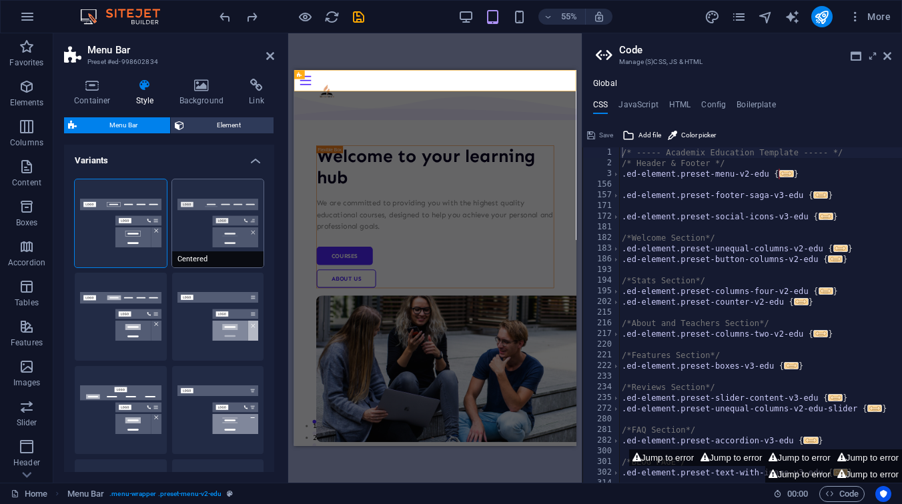
select select "rem"
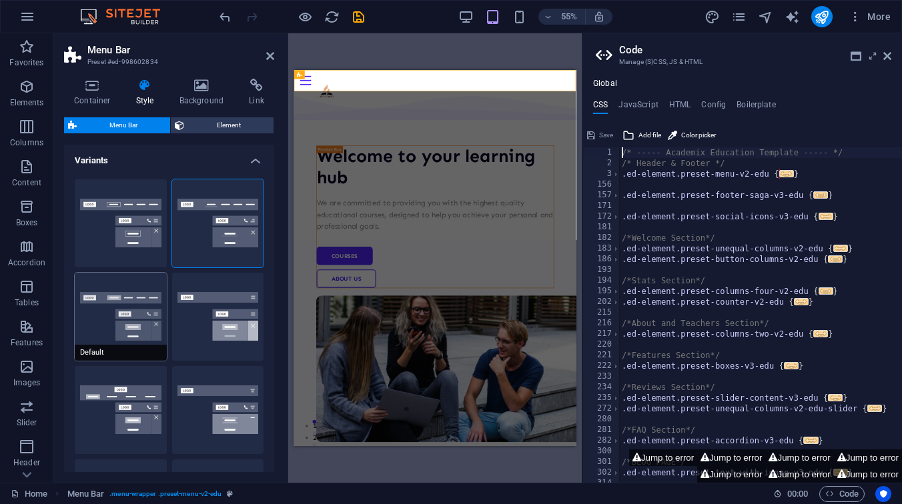
click at [137, 294] on button "Default" at bounding box center [121, 317] width 92 height 88
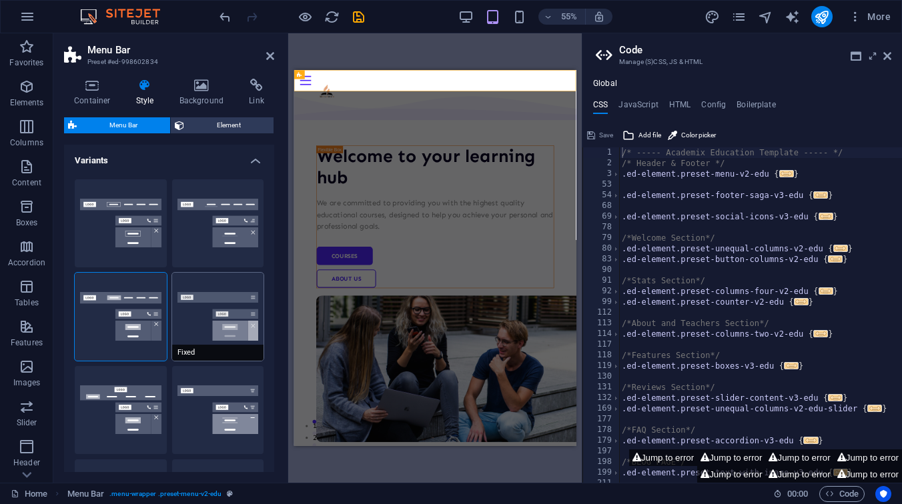
click at [219, 301] on button "Fixed" at bounding box center [218, 317] width 92 height 88
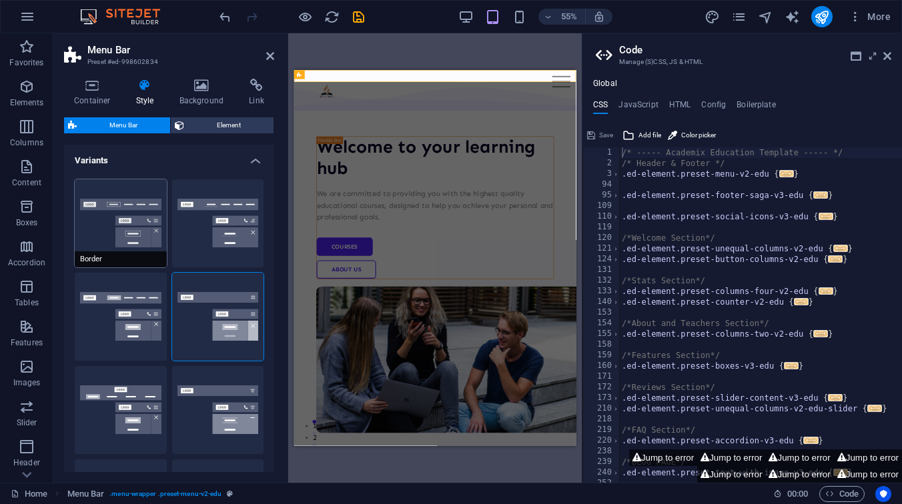
click at [129, 205] on button "Border" at bounding box center [121, 223] width 92 height 88
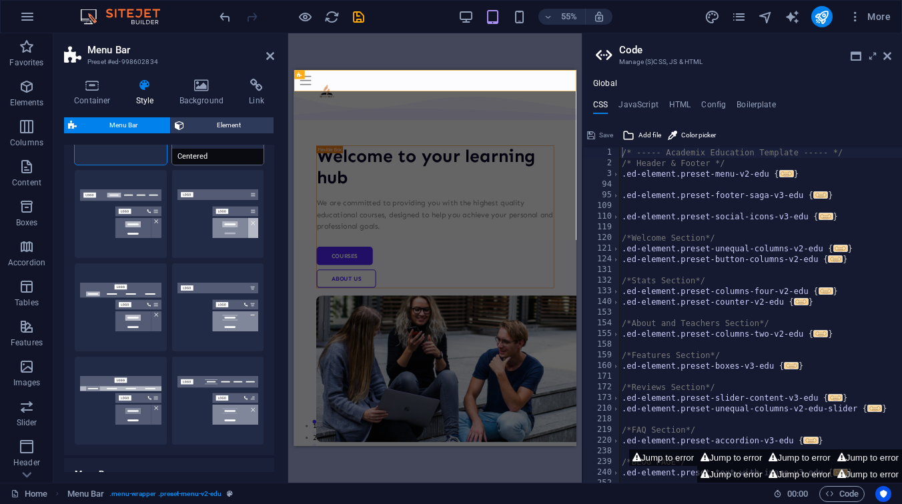
scroll to position [105, 0]
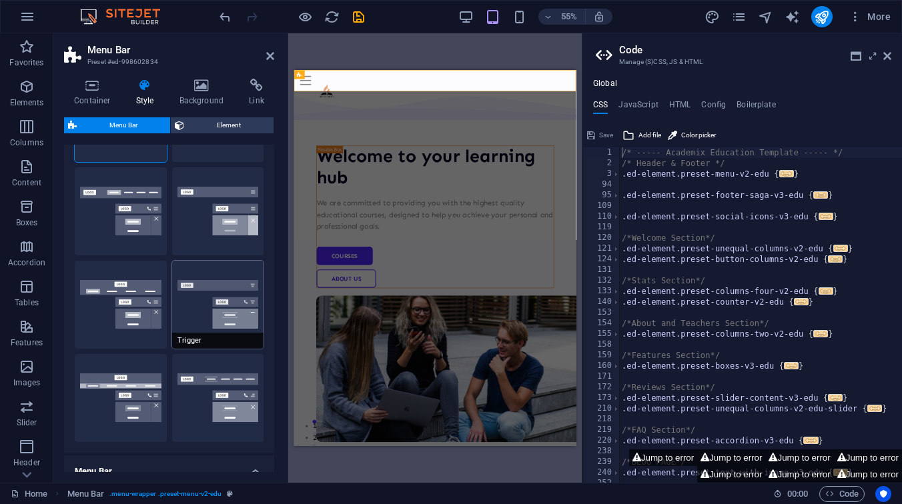
click at [218, 301] on button "Trigger" at bounding box center [218, 305] width 92 height 88
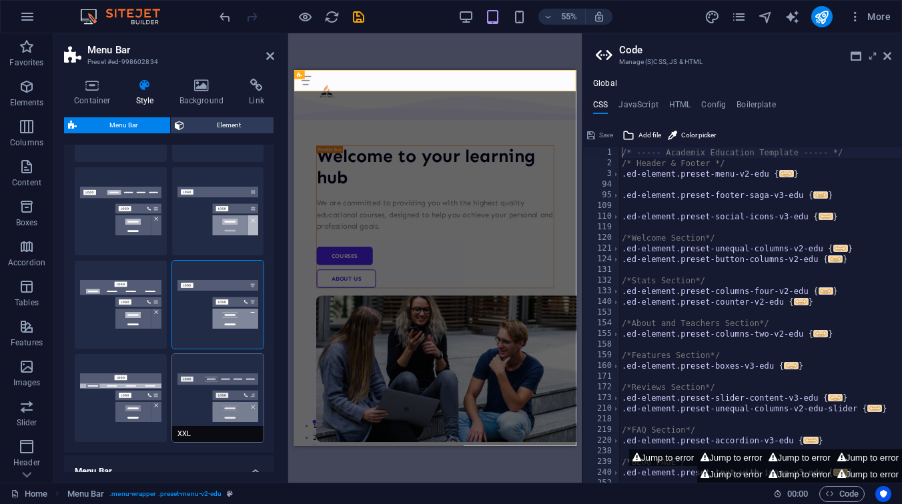
click at [211, 394] on button "XXL" at bounding box center [218, 398] width 92 height 88
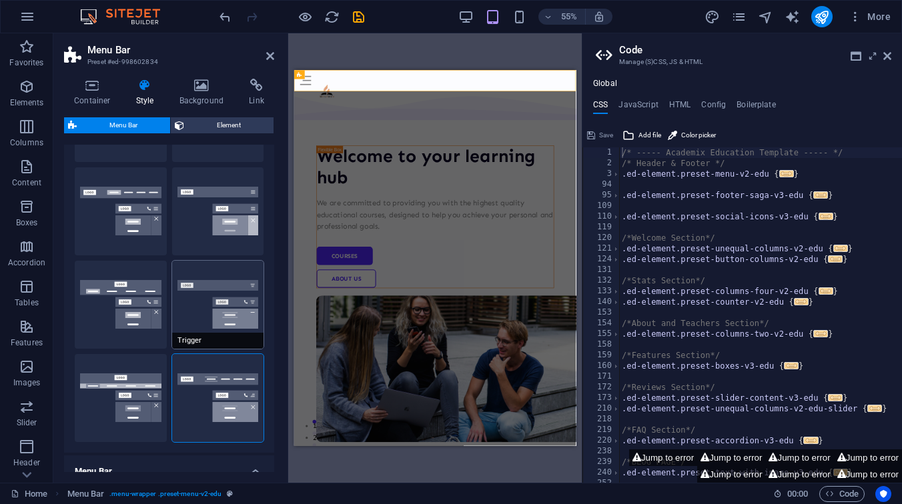
scroll to position [0, 0]
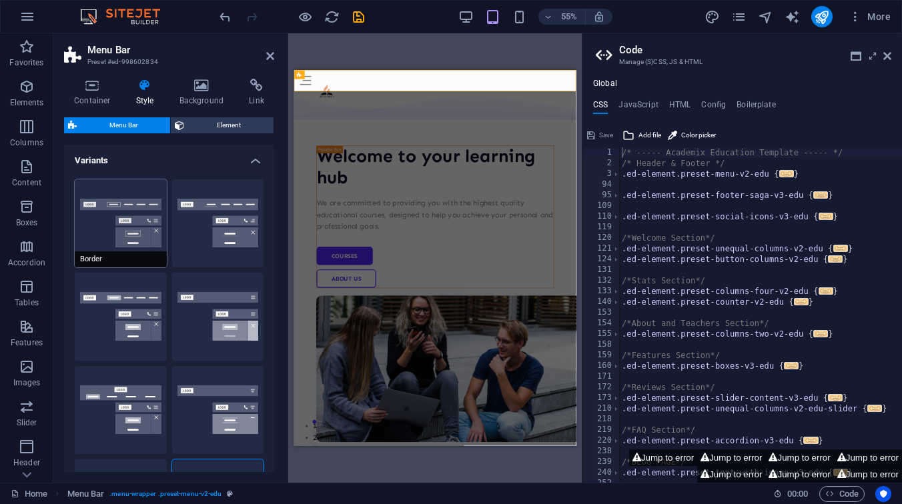
click at [130, 229] on button "Border" at bounding box center [121, 223] width 92 height 88
click at [207, 93] on h4 "Background" at bounding box center [204, 93] width 70 height 28
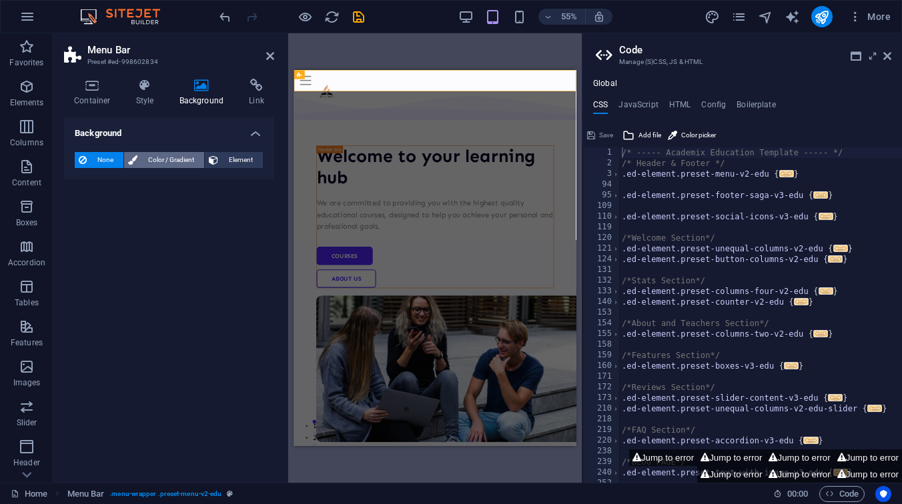
click at [185, 159] on span "Color / Gradient" at bounding box center [170, 160] width 59 height 16
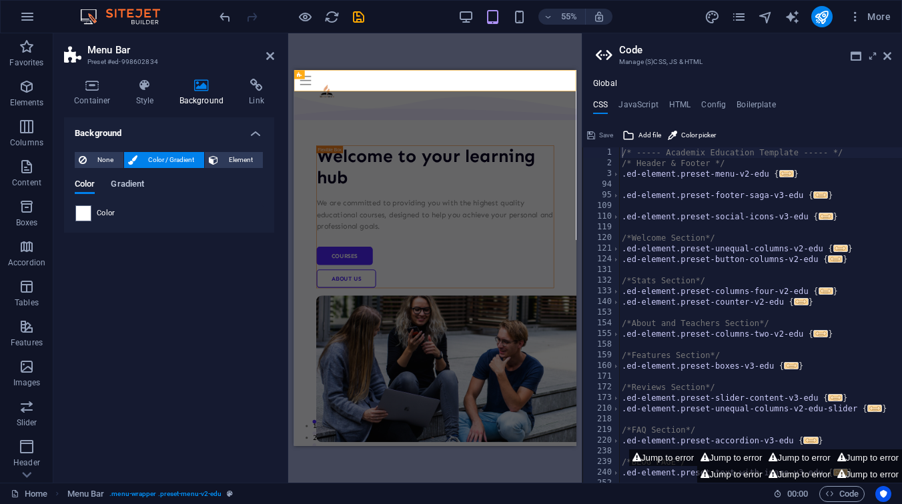
click at [135, 184] on span "Gradient" at bounding box center [127, 185] width 33 height 19
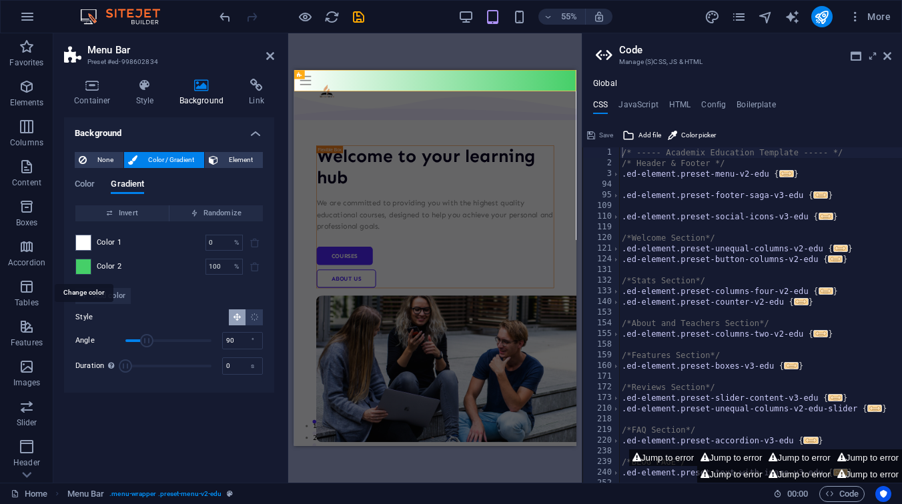
click at [87, 262] on span at bounding box center [83, 266] width 15 height 15
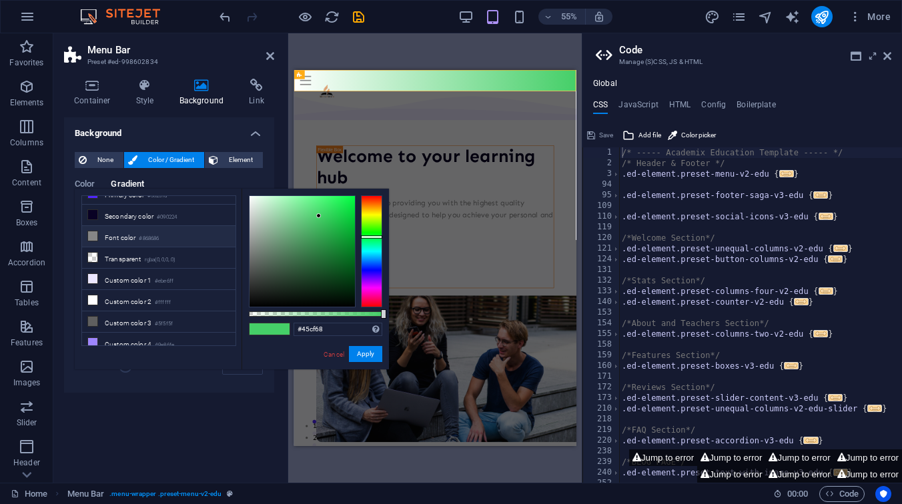
scroll to position [39, 0]
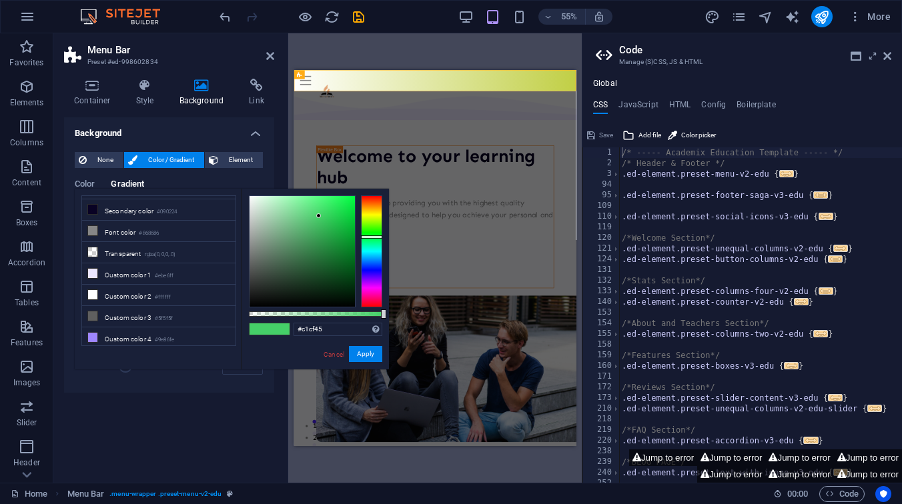
click at [373, 215] on div at bounding box center [371, 251] width 21 height 112
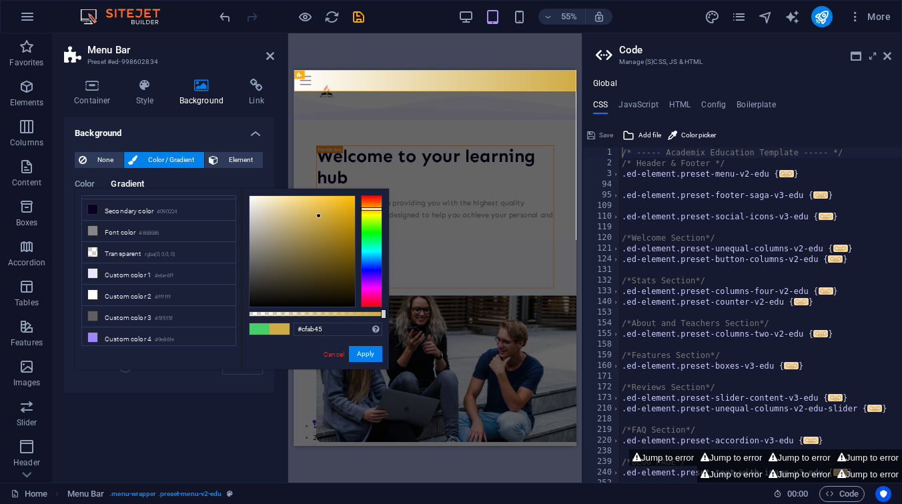
type input "#cfa645"
drag, startPoint x: 373, startPoint y: 215, endPoint x: 373, endPoint y: 208, distance: 7.3
click at [373, 208] on div at bounding box center [371, 208] width 21 height 3
click at [359, 354] on button "Apply" at bounding box center [365, 354] width 33 height 16
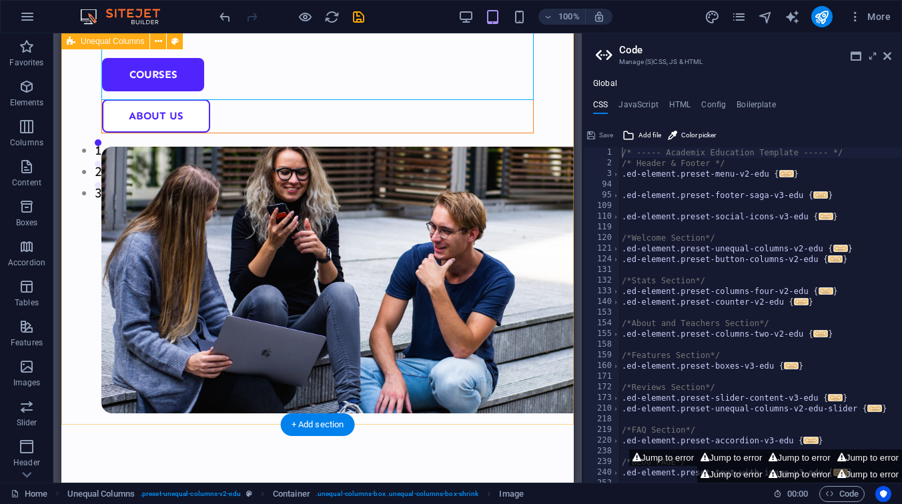
scroll to position [305, 0]
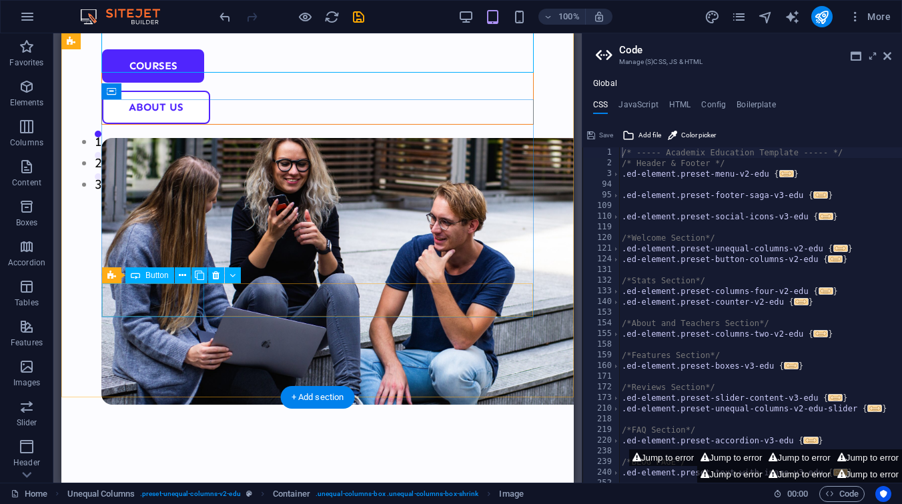
click at [155, 83] on div "Courses" at bounding box center [317, 65] width 431 height 33
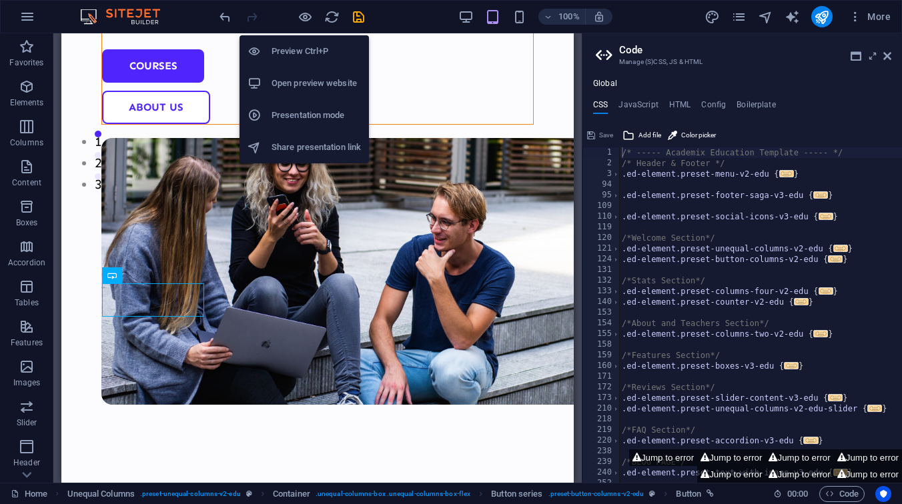
click at [303, 77] on h6 "Open preview website" at bounding box center [315, 83] width 89 height 16
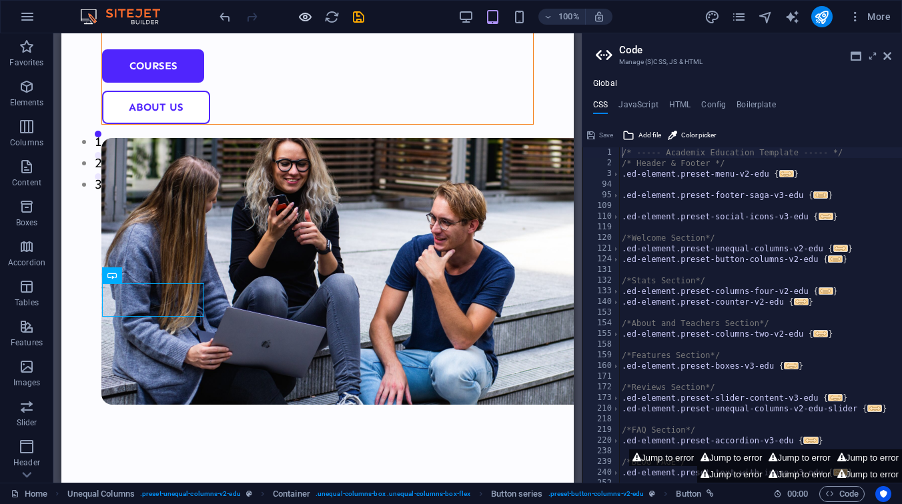
click at [307, 17] on icon "button" at bounding box center [304, 16] width 15 height 15
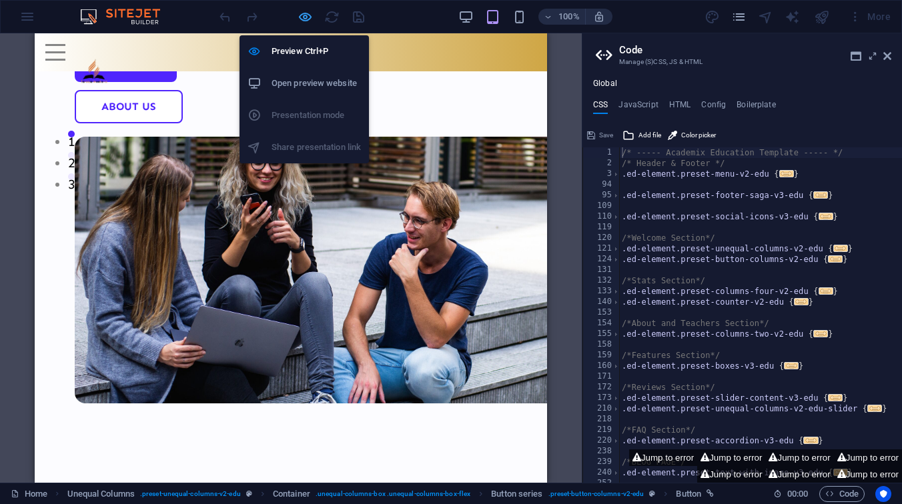
scroll to position [304, 0]
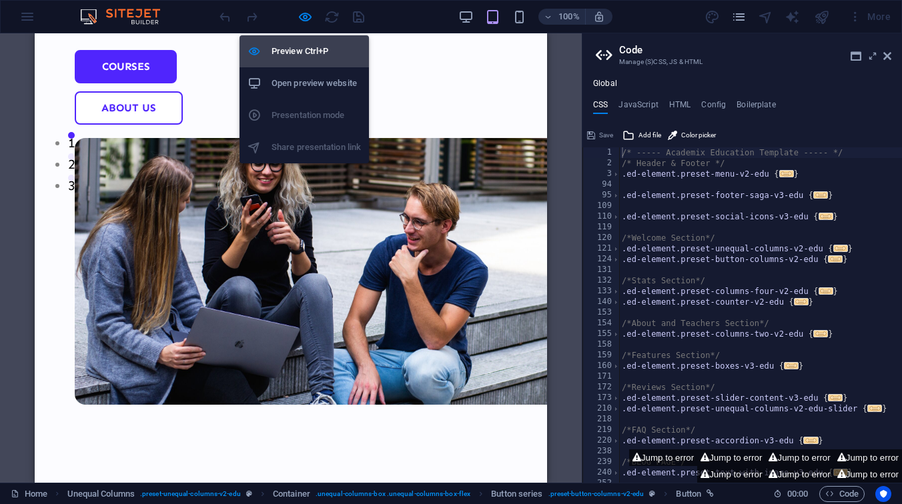
click at [298, 50] on h6 "Preview Ctrl+P" at bounding box center [315, 51] width 89 height 16
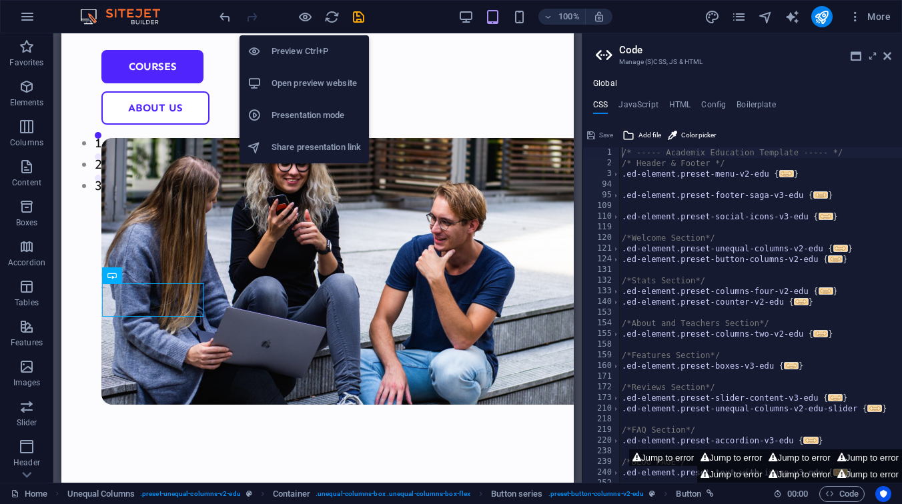
scroll to position [305, 0]
click at [309, 19] on icon "button" at bounding box center [304, 16] width 15 height 15
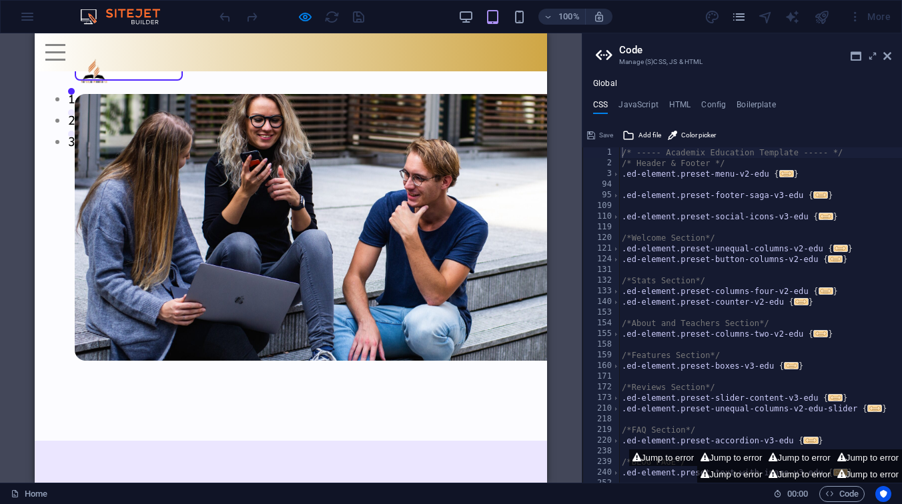
scroll to position [345, 0]
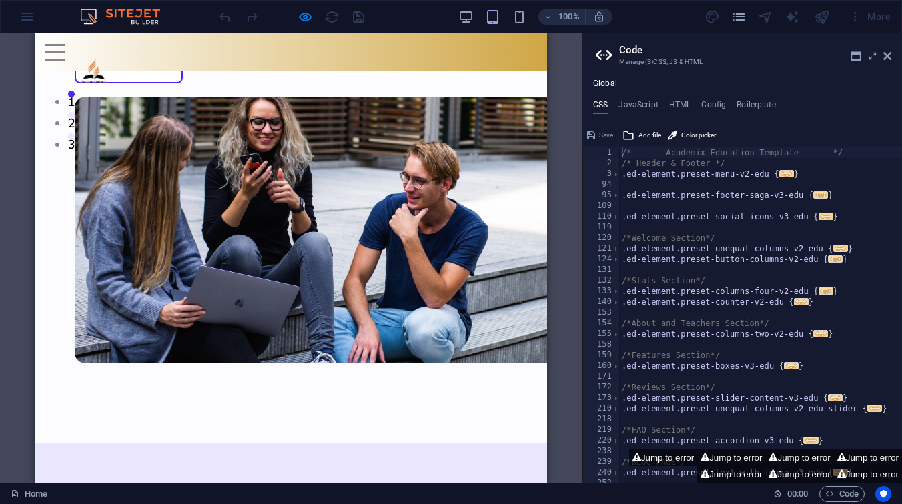
click at [91, 55] on div "Menu" at bounding box center [290, 52] width 491 height 17
click at [99, 65] on img at bounding box center [95, 72] width 100 height 56
click at [95, 56] on div "Menu" at bounding box center [290, 52] width 491 height 17
click at [93, 53] on div "Menu" at bounding box center [290, 52] width 491 height 17
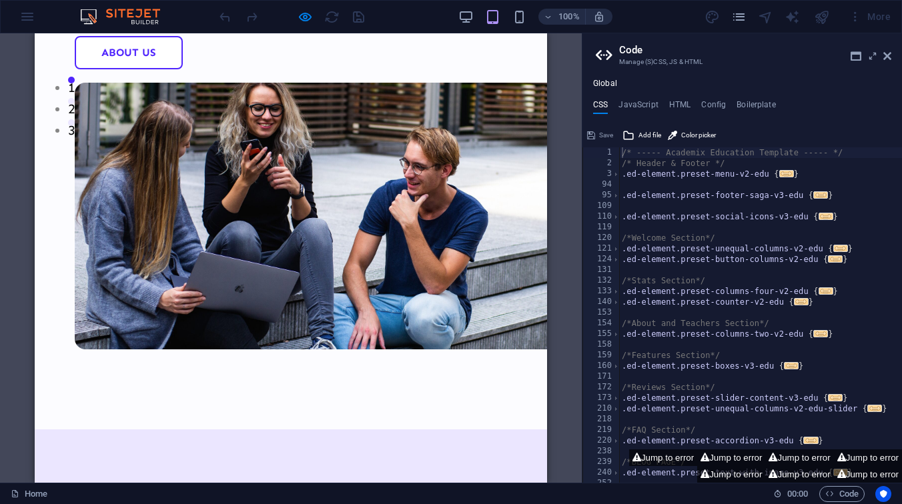
scroll to position [364, 0]
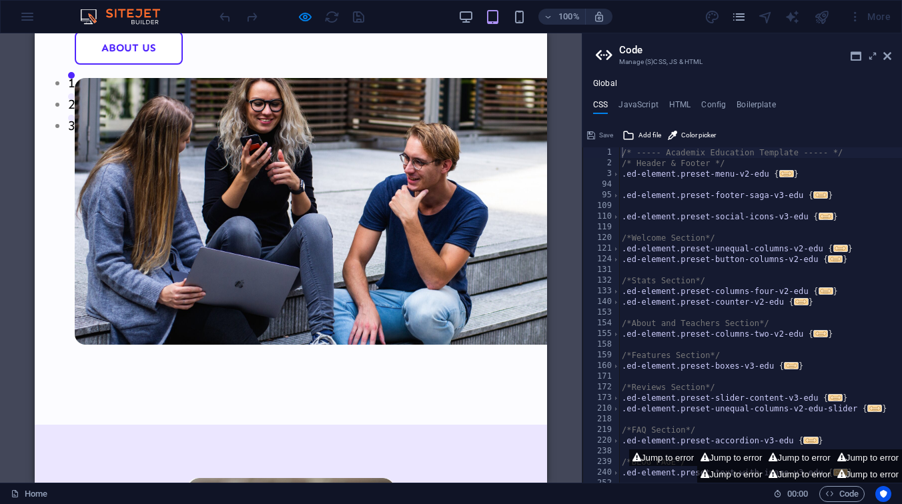
click at [150, 23] on link "Courses" at bounding box center [126, 6] width 102 height 33
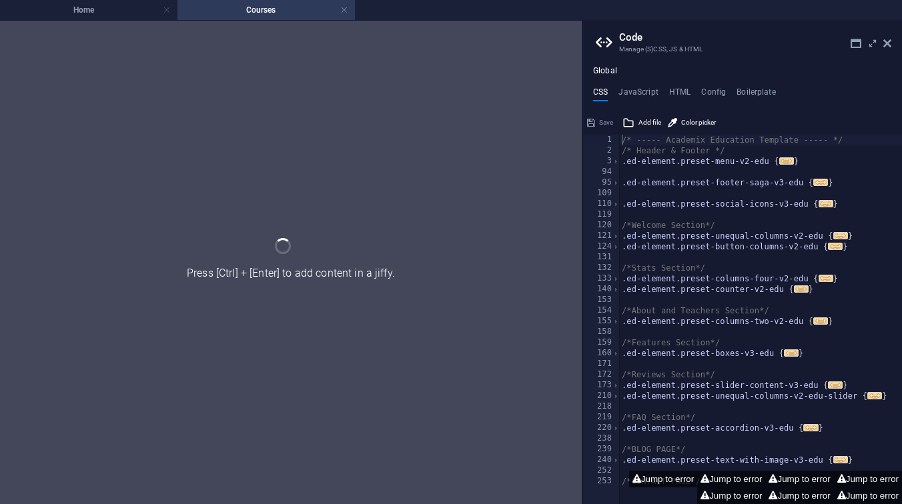
scroll to position [0, 0]
click at [886, 40] on icon at bounding box center [887, 43] width 8 height 11
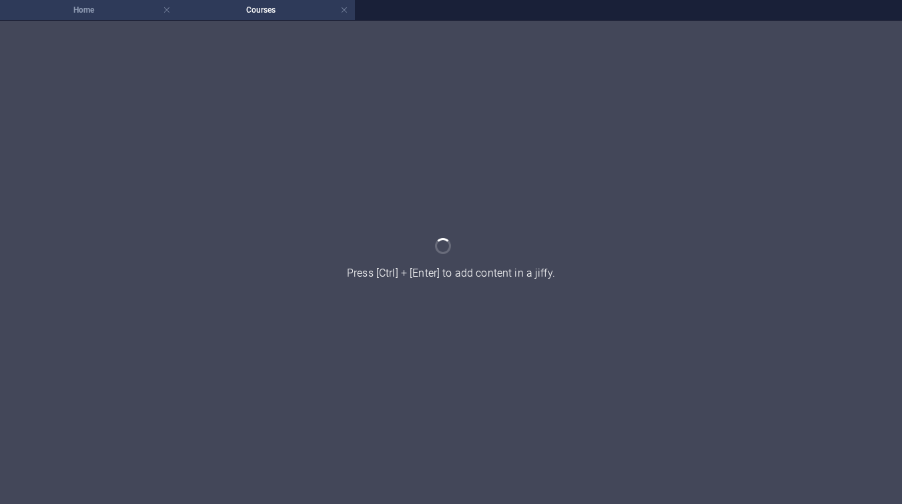
click at [129, 13] on h4 "Home" at bounding box center [88, 10] width 177 height 15
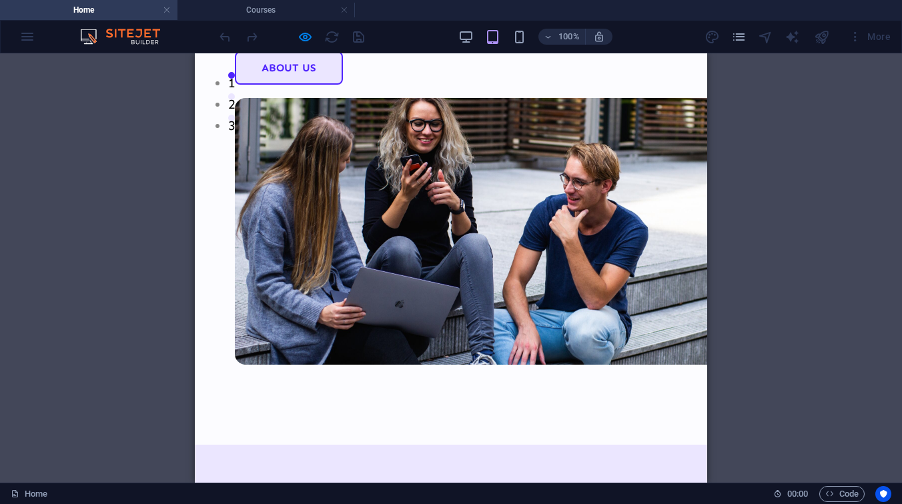
click at [343, 85] on link "About Us" at bounding box center [289, 67] width 108 height 33
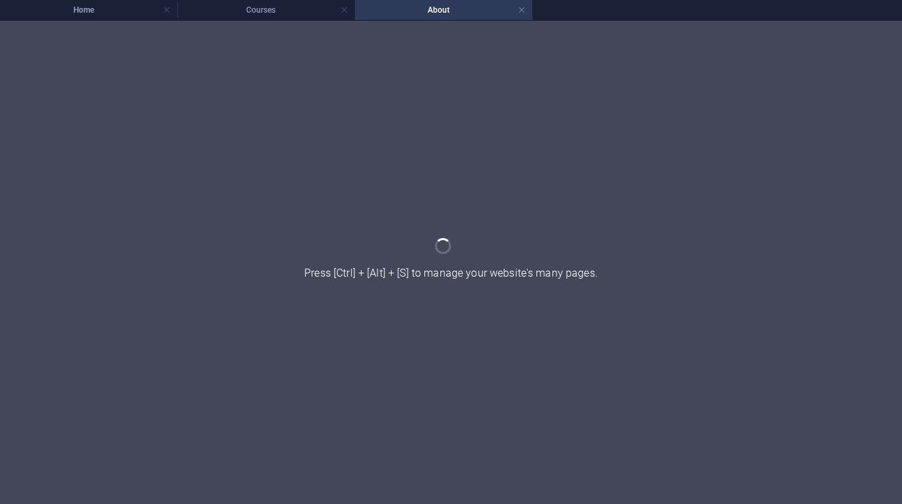
click at [125, 14] on h4 "Home" at bounding box center [88, 10] width 177 height 15
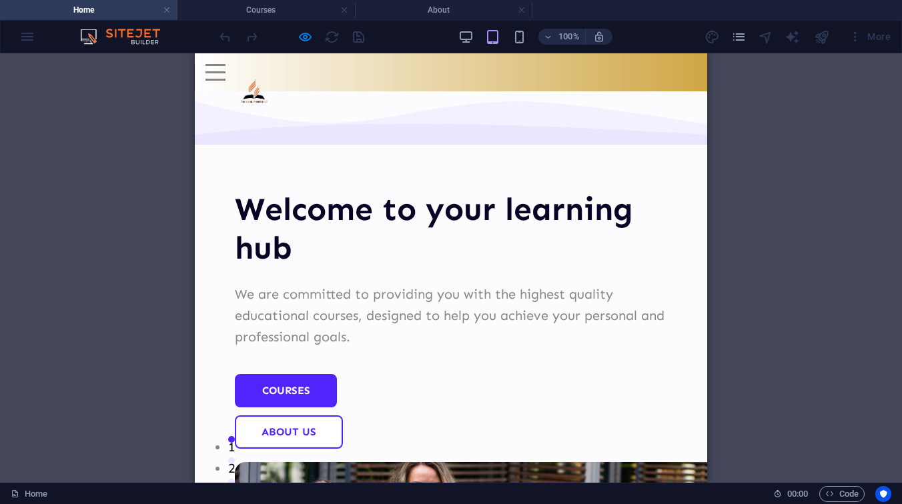
click at [225, 74] on div "Menu" at bounding box center [215, 72] width 20 height 17
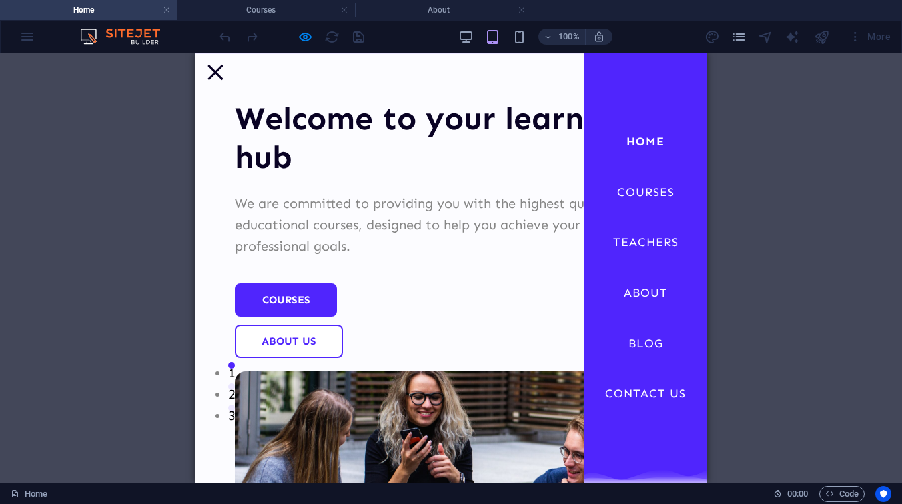
scroll to position [117, 0]
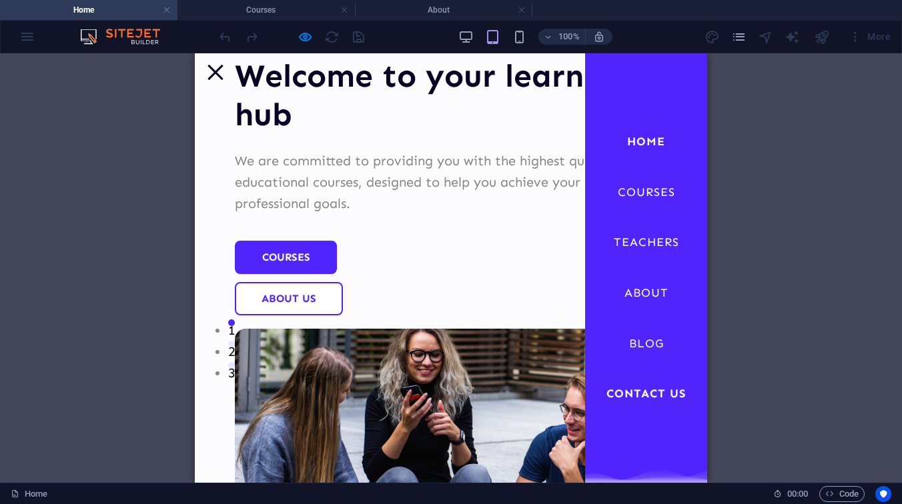
click at [639, 398] on link "Contact Us" at bounding box center [646, 393] width 101 height 33
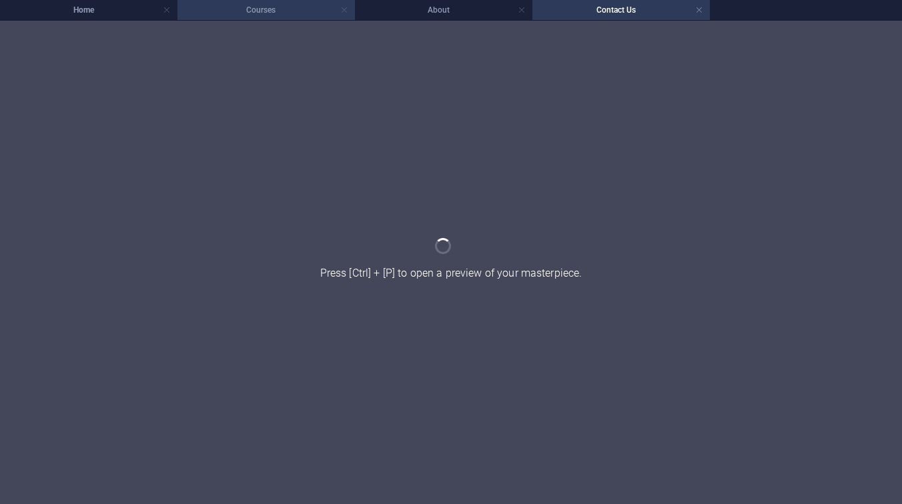
click at [344, 9] on link at bounding box center [344, 10] width 8 height 13
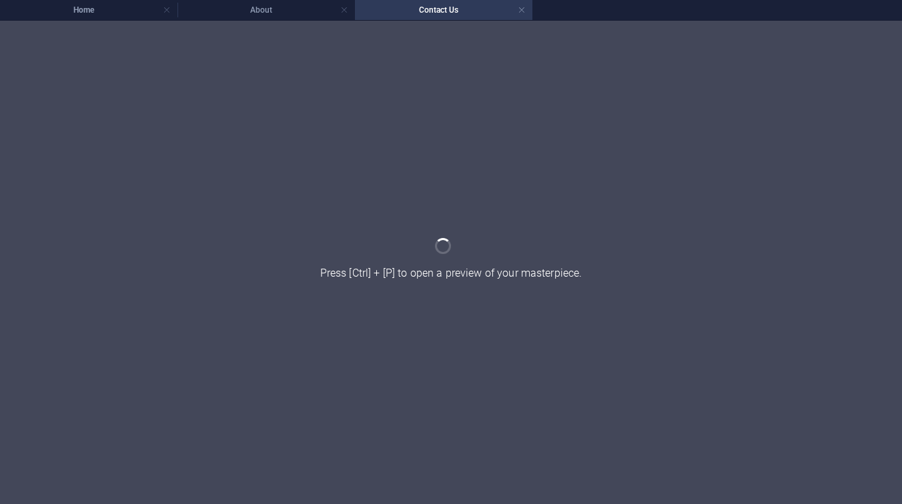
click at [344, 9] on link at bounding box center [344, 10] width 8 height 13
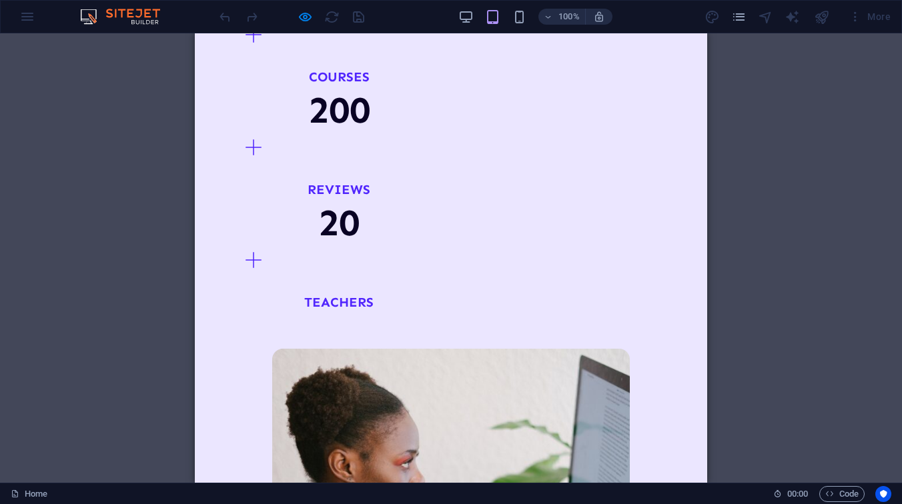
scroll to position [1958, 0]
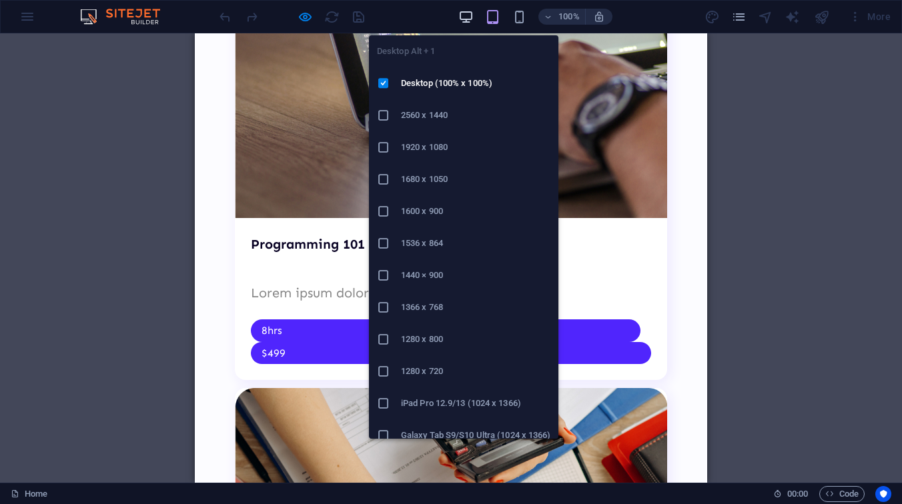
click at [467, 13] on icon "button" at bounding box center [465, 16] width 15 height 15
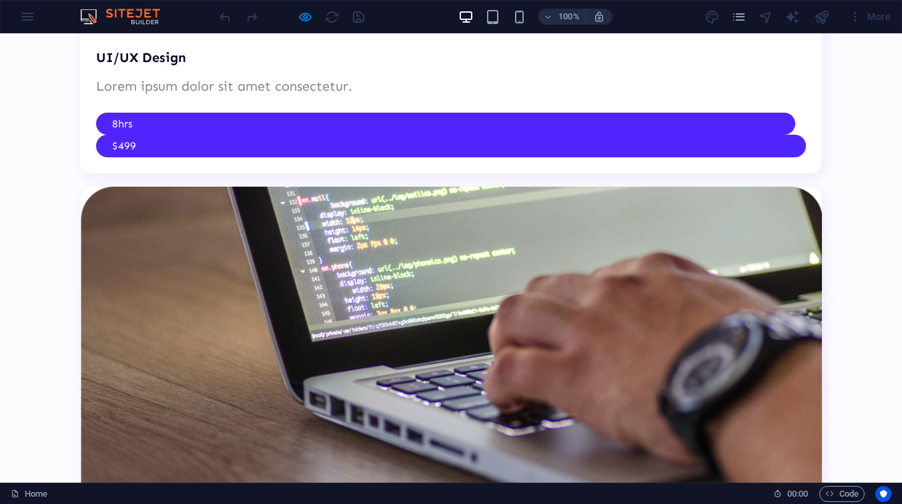
scroll to position [3587, 0]
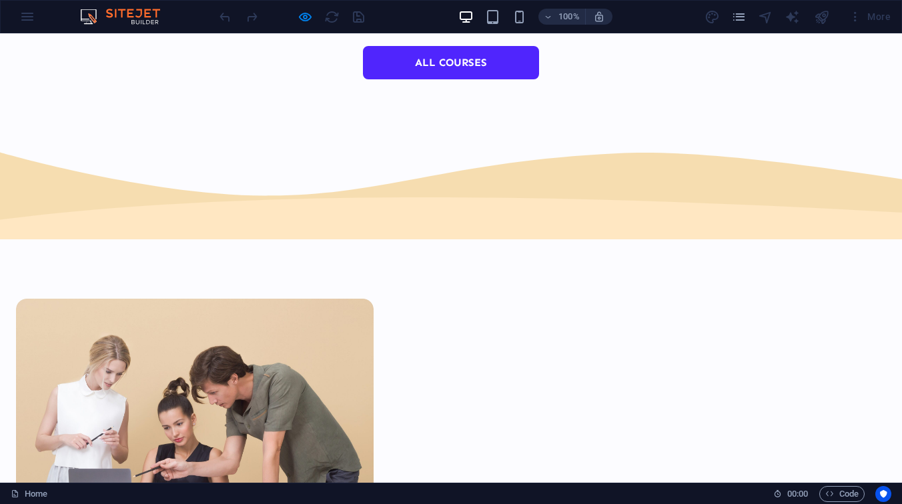
scroll to position [4918, 0]
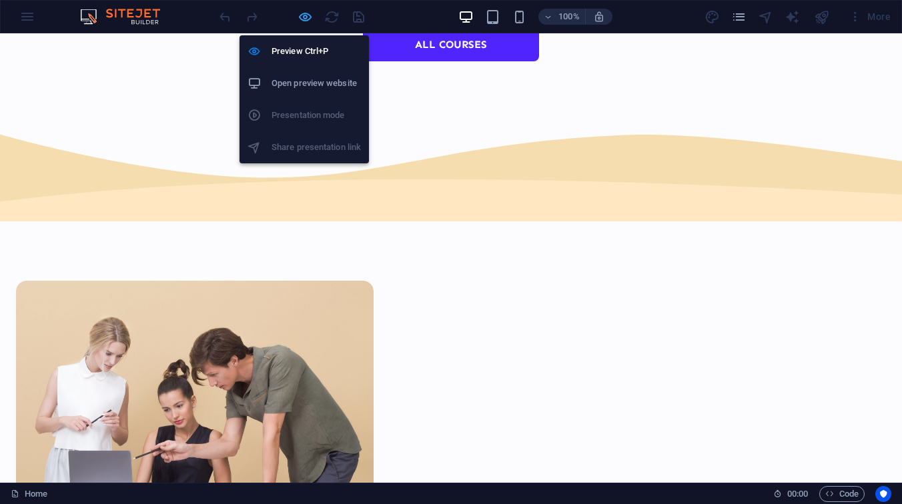
click at [302, 18] on icon "button" at bounding box center [304, 16] width 15 height 15
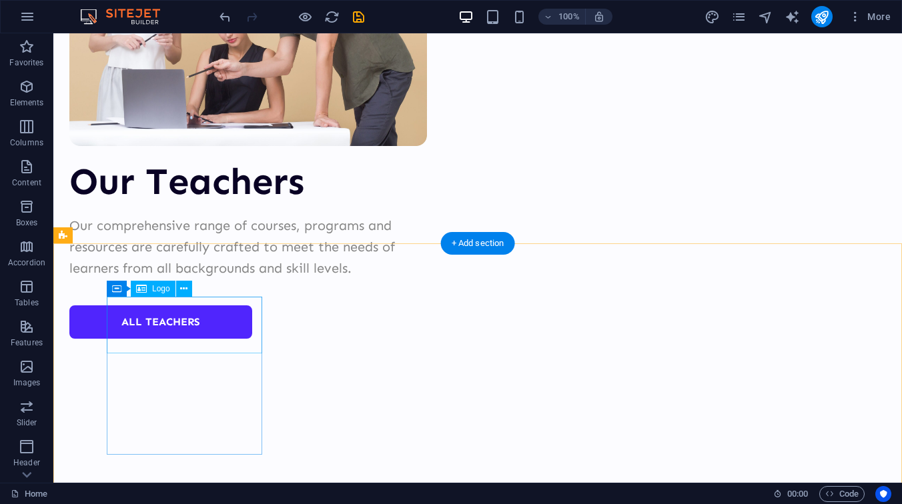
scroll to position [5326, 0]
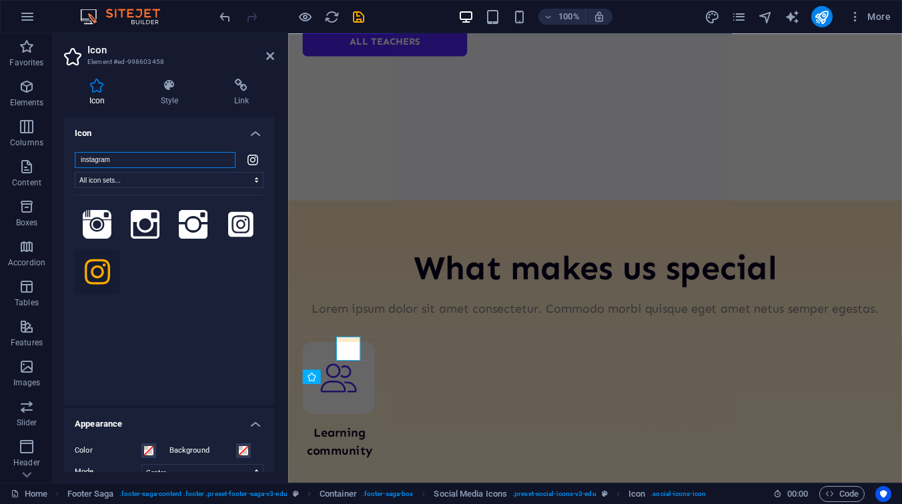
click at [123, 413] on h4 "Appearance" at bounding box center [169, 420] width 210 height 24
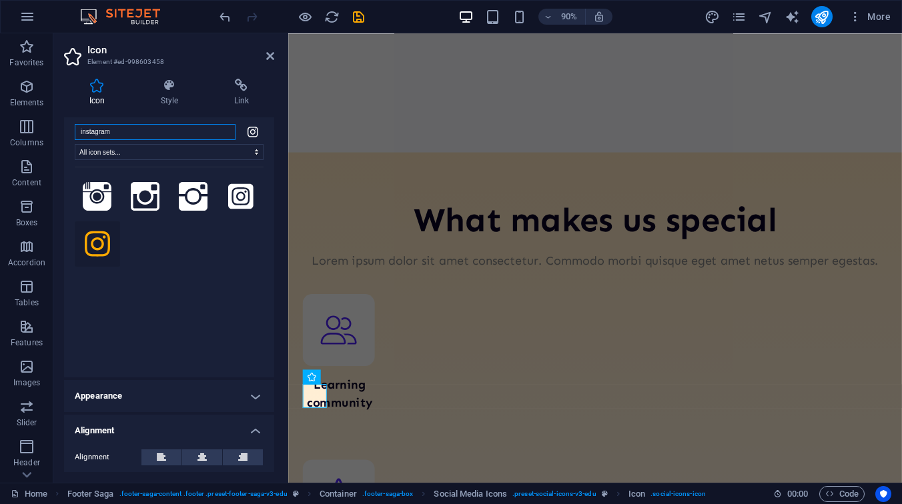
scroll to position [0, 0]
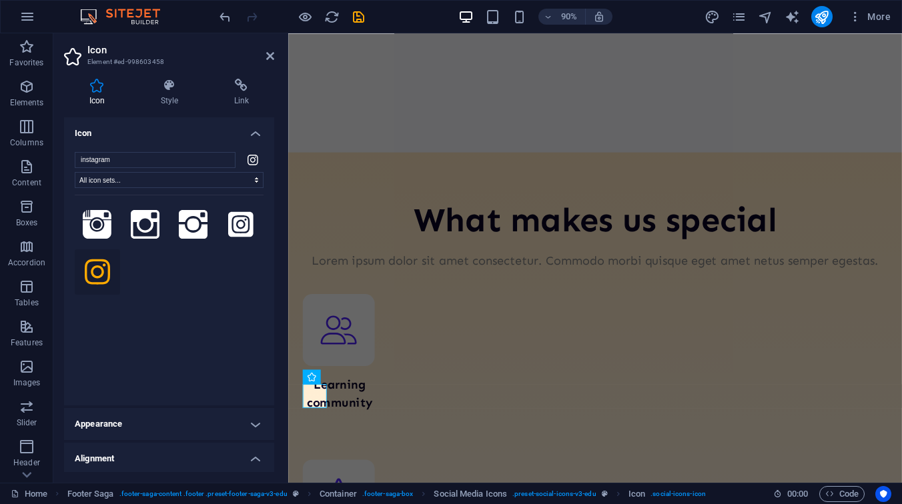
click at [172, 137] on h4 "Icon" at bounding box center [169, 129] width 210 height 24
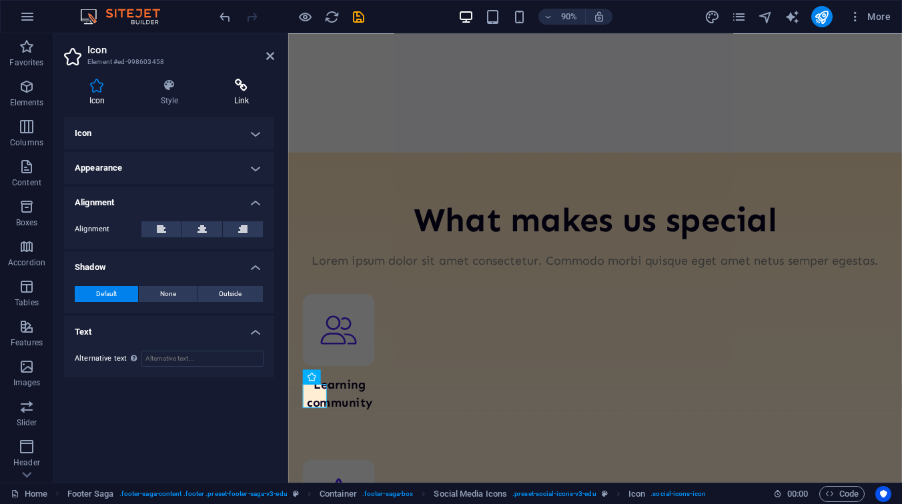
click at [241, 80] on icon at bounding box center [241, 85] width 65 height 13
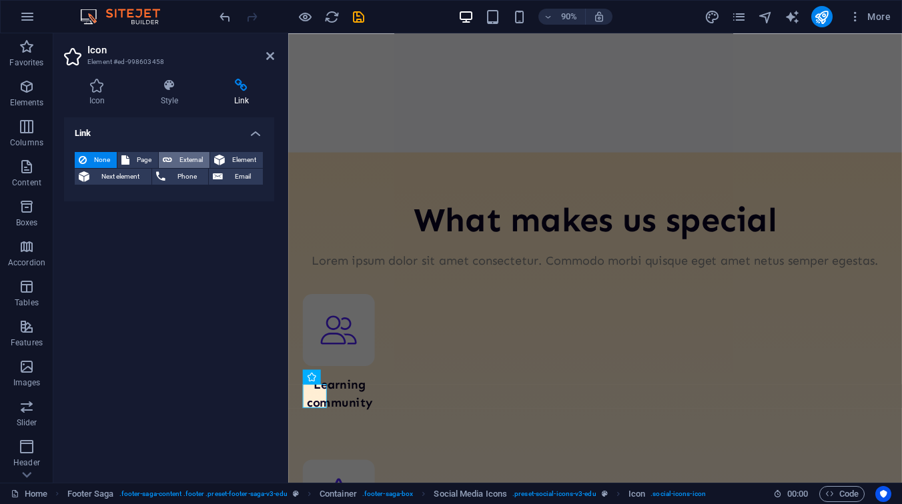
click at [187, 161] on span "External" at bounding box center [190, 160] width 29 height 16
select select "blank"
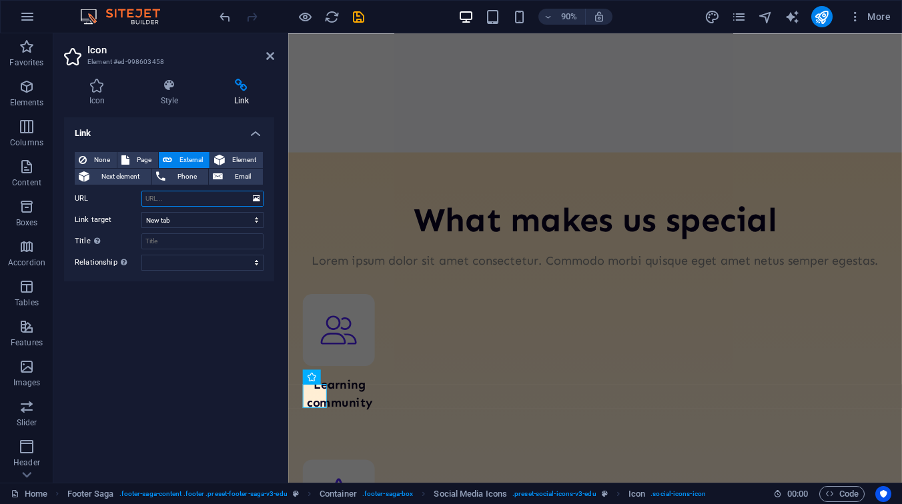
click at [170, 196] on input "URL" at bounding box center [202, 199] width 122 height 16
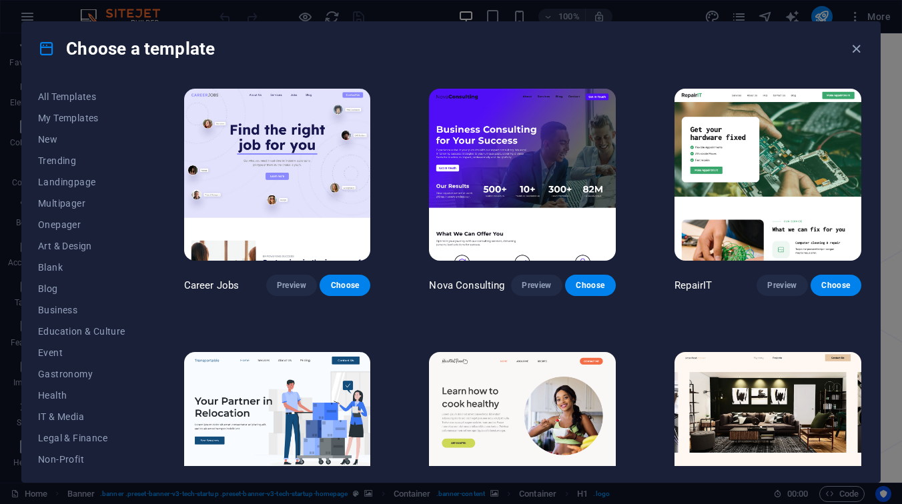
scroll to position [1669, 0]
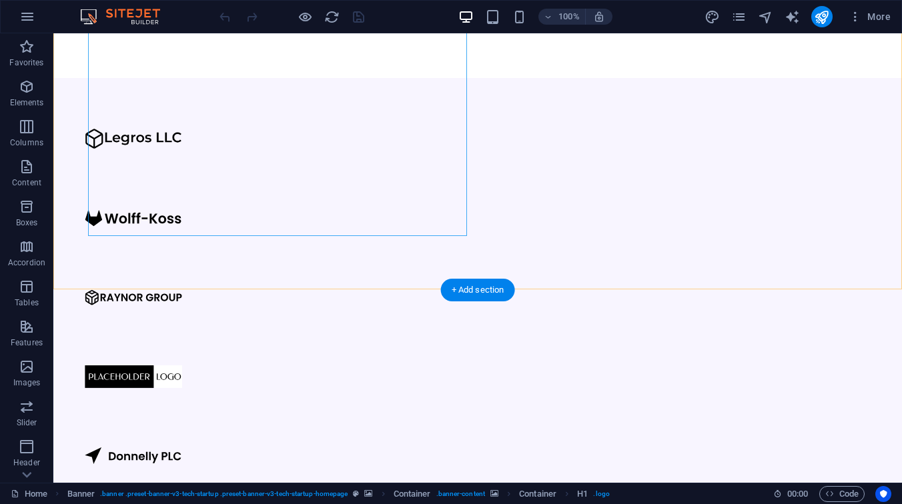
scroll to position [1244, 0]
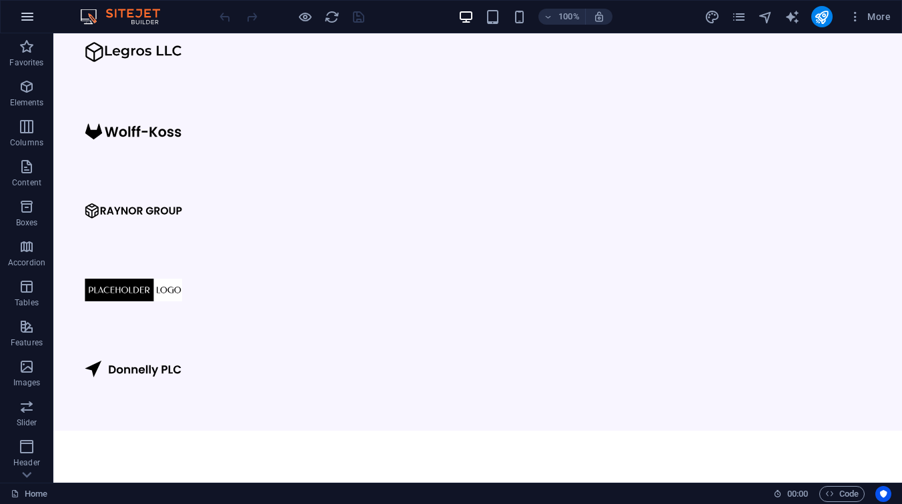
click at [36, 17] on button "button" at bounding box center [27, 17] width 32 height 32
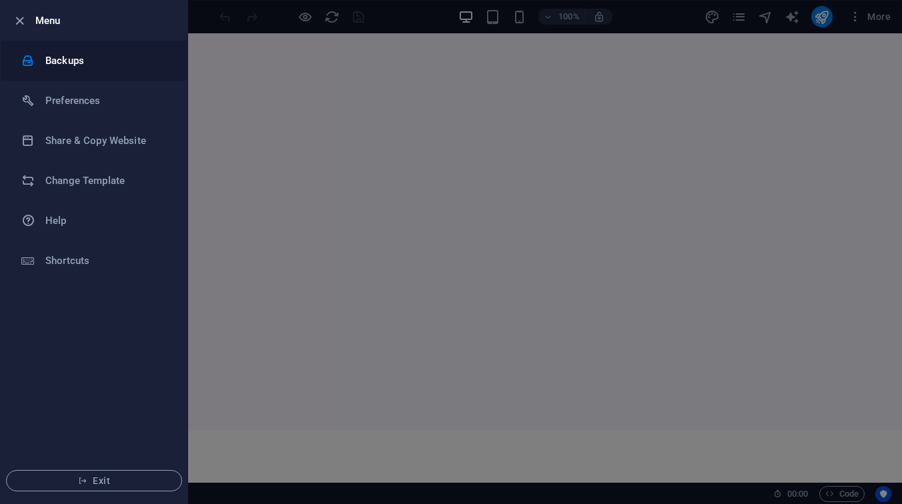
click at [75, 68] on h6 "Backups" at bounding box center [106, 61] width 123 height 16
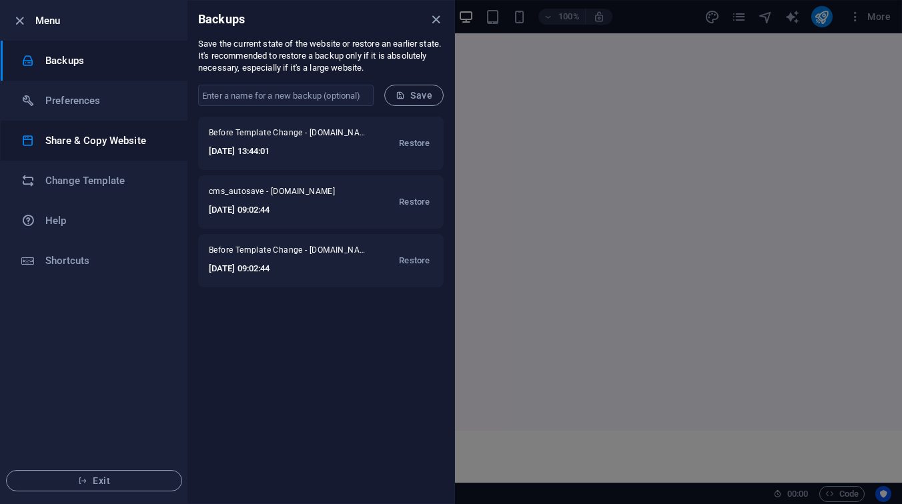
click at [135, 135] on h6 "Share & Copy Website" at bounding box center [106, 141] width 123 height 16
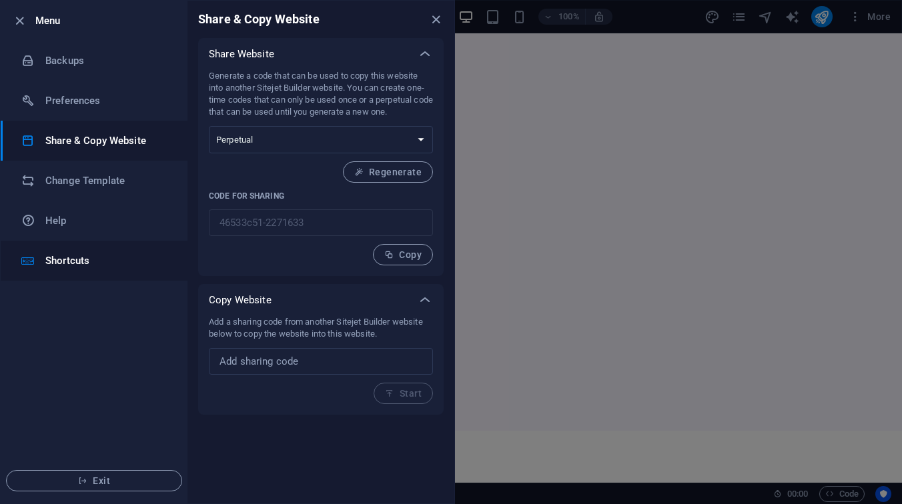
click at [80, 271] on li "Shortcuts" at bounding box center [94, 261] width 187 height 40
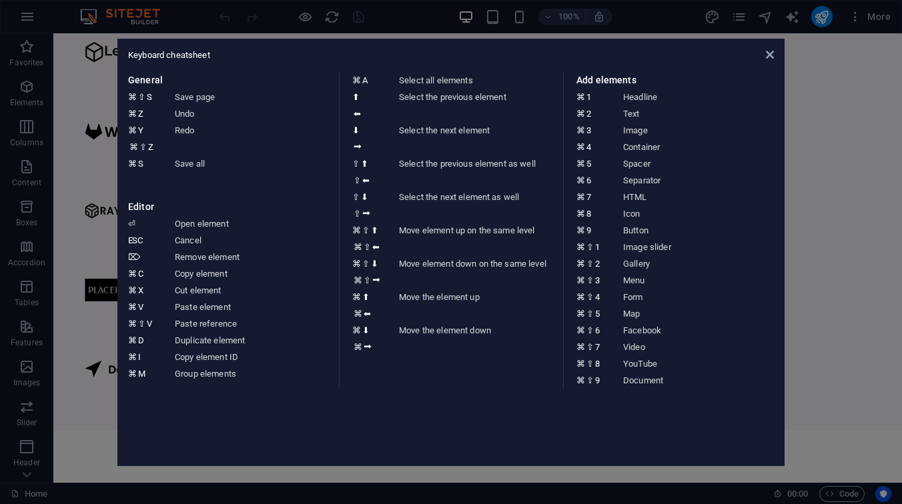
click at [27, 19] on aside "Keyboard cheatsheet General ⌘ ⇧ S Save page ⌘ Z Undo ⌘ Y ⌘ ⇧ Z Redo ⌘ S Save al…" at bounding box center [451, 252] width 902 height 504
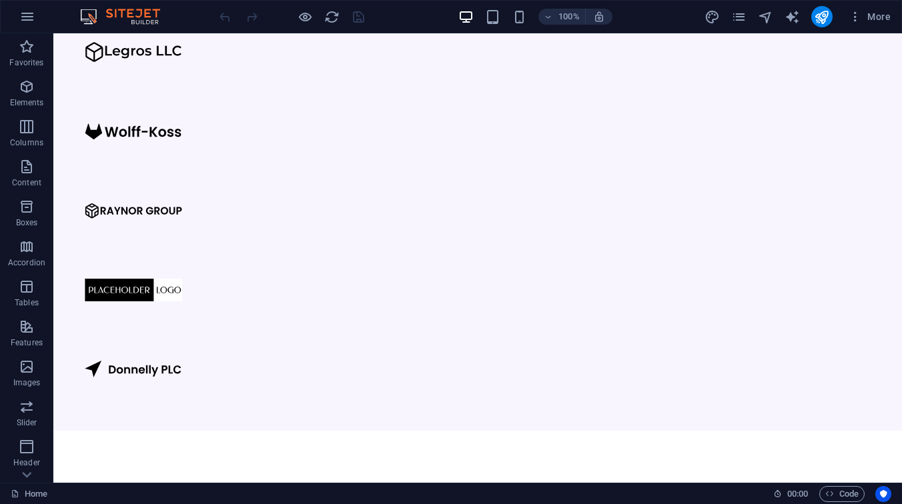
click at [27, 19] on icon "button" at bounding box center [27, 17] width 16 height 16
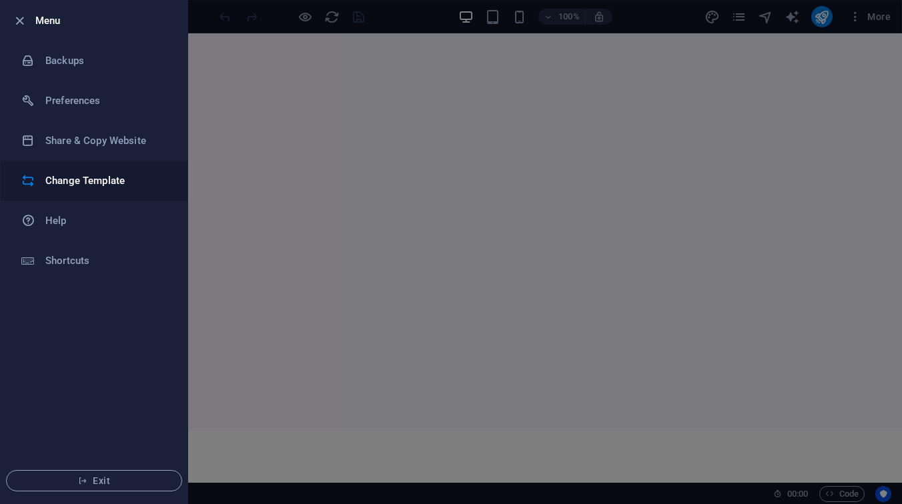
click at [87, 171] on li "Change Template" at bounding box center [94, 181] width 187 height 40
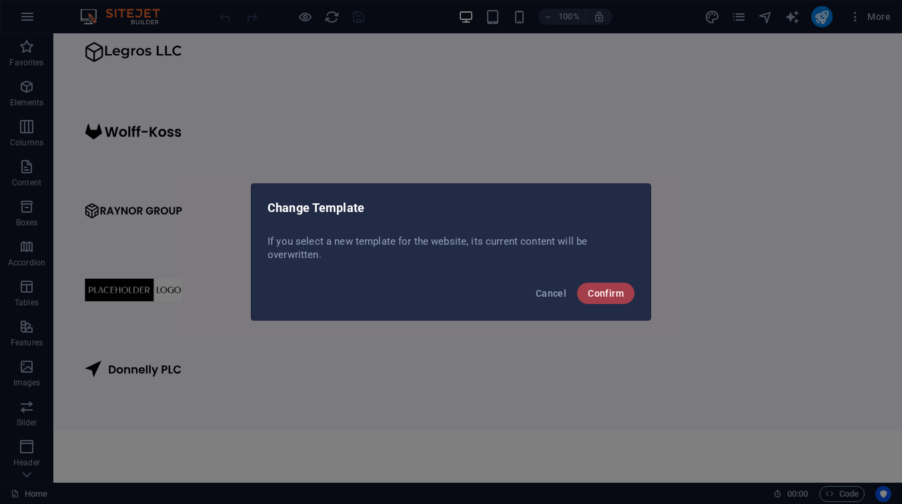
click at [617, 301] on button "Confirm" at bounding box center [605, 293] width 57 height 21
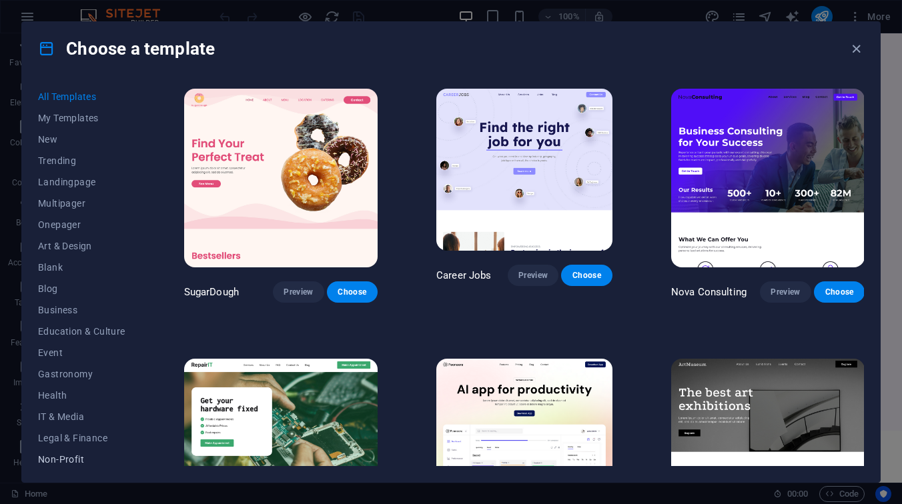
click at [73, 460] on span "Non-Profit" at bounding box center [81, 459] width 87 height 11
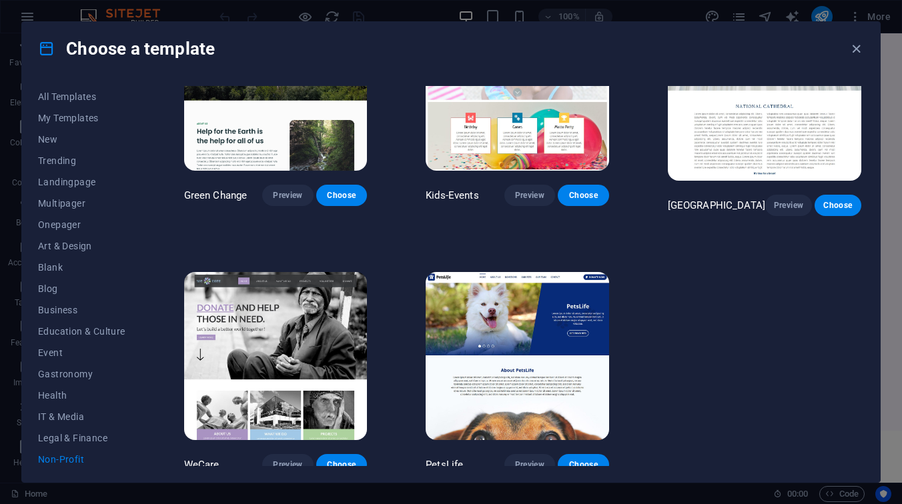
scroll to position [95, 0]
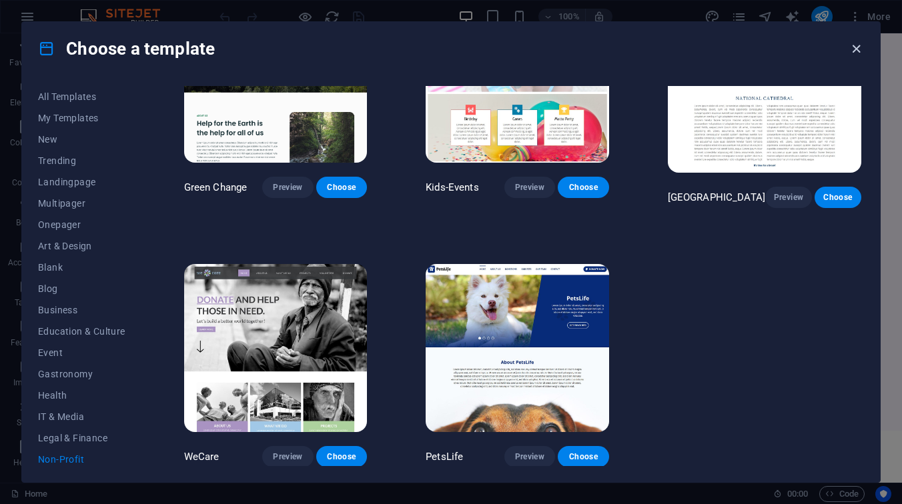
click at [856, 47] on icon "button" at bounding box center [855, 48] width 15 height 15
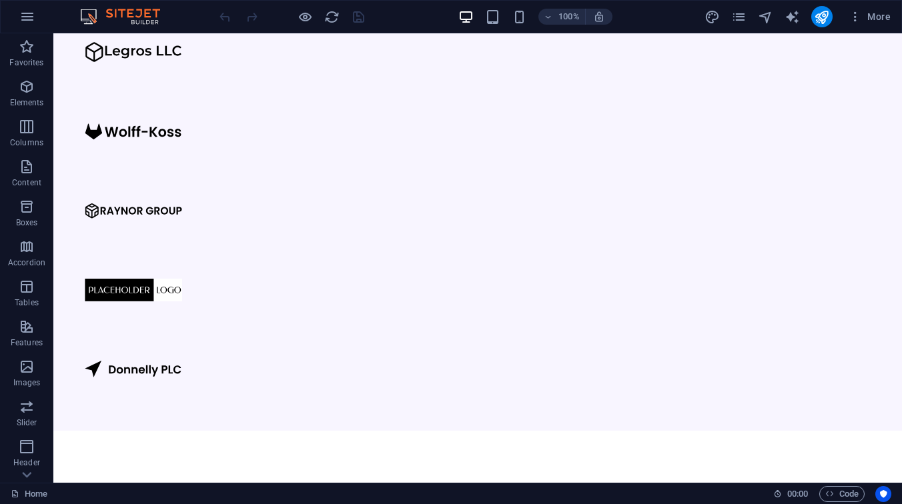
click at [105, 15] on img at bounding box center [127, 17] width 100 height 16
click at [135, 16] on img at bounding box center [127, 17] width 100 height 16
click at [894, 17] on button "More" at bounding box center [869, 16] width 53 height 21
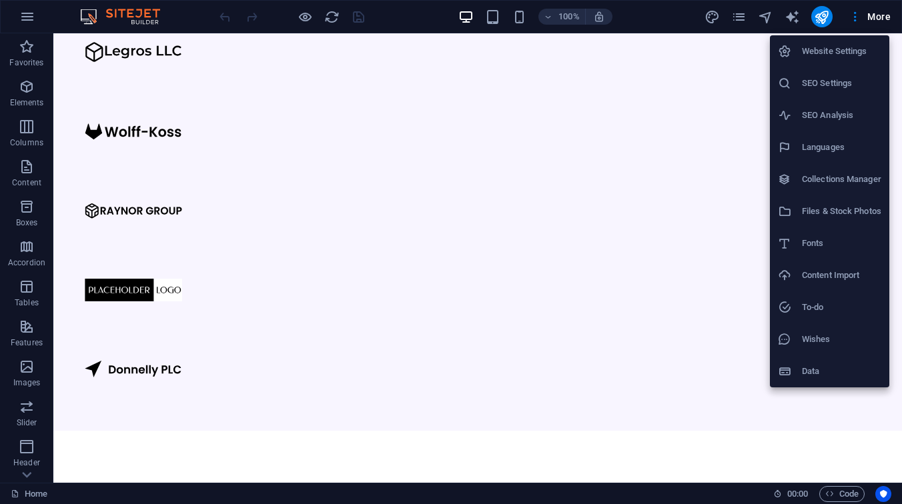
click at [105, 10] on div at bounding box center [451, 252] width 902 height 504
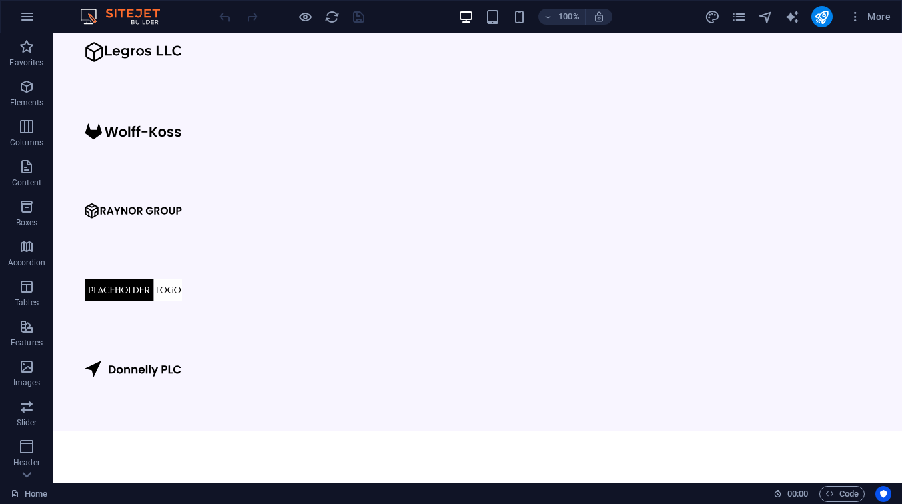
click at [158, 11] on img at bounding box center [127, 17] width 100 height 16
click at [33, 493] on link "Home" at bounding box center [29, 494] width 37 height 16
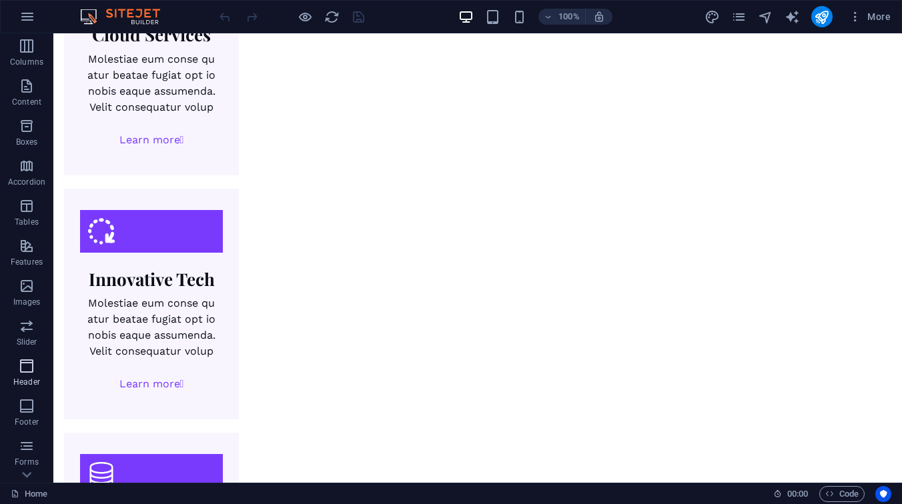
scroll to position [151, 0]
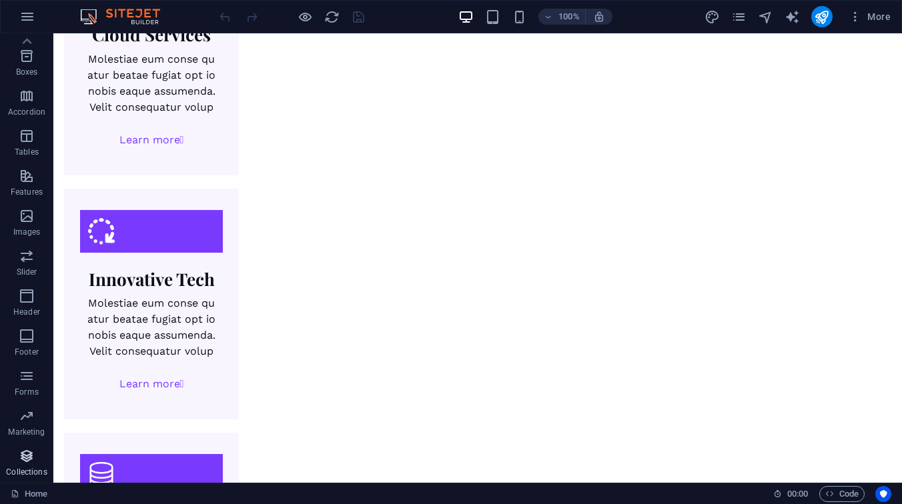
click at [29, 460] on icon "button" at bounding box center [27, 456] width 16 height 16
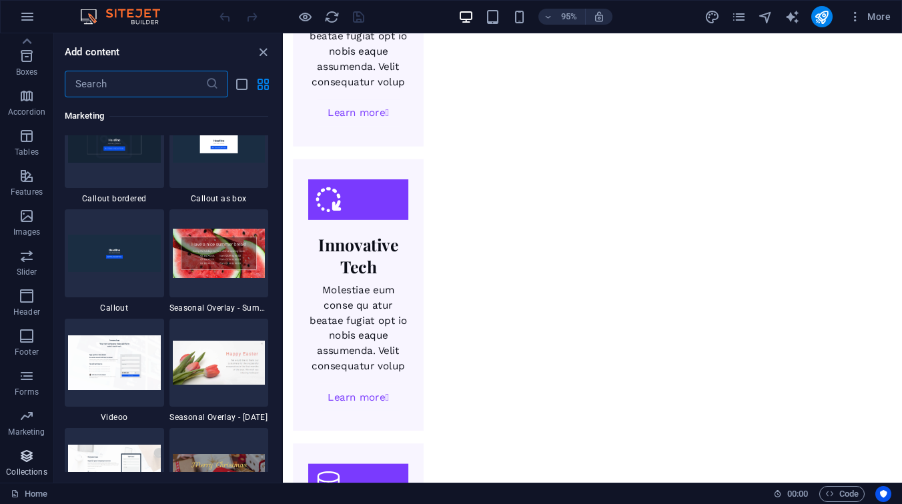
scroll to position [12208, 0]
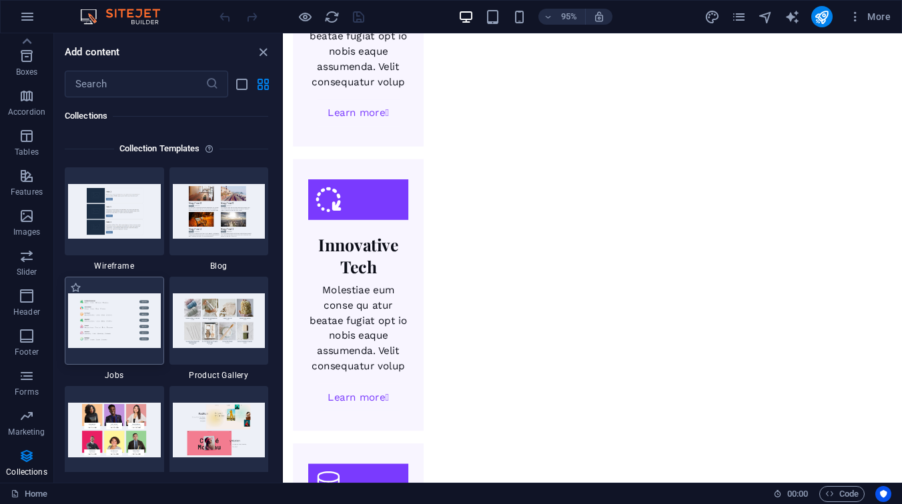
click at [137, 307] on img at bounding box center [114, 320] width 93 height 54
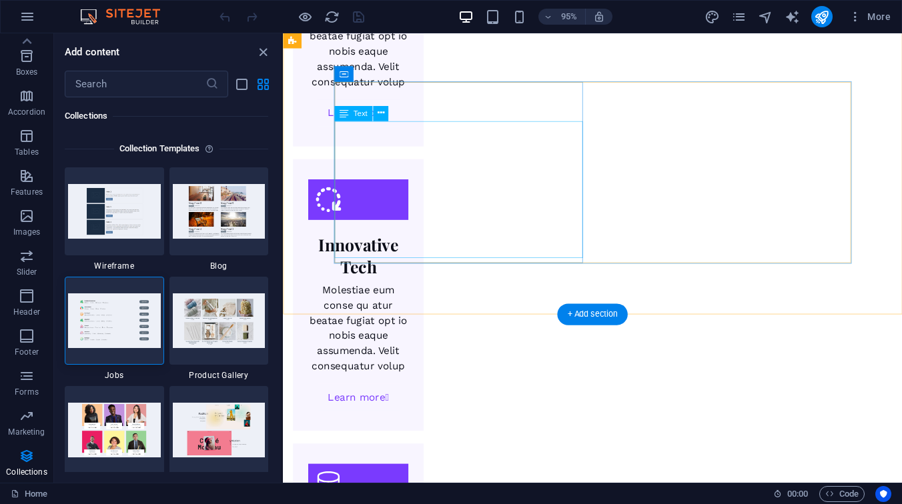
drag, startPoint x: 419, startPoint y: 340, endPoint x: 491, endPoint y: 253, distance: 113.2
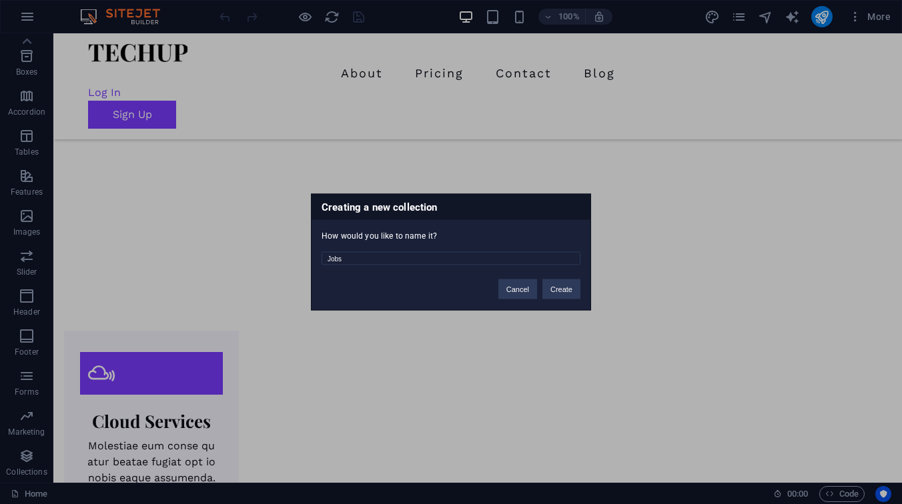
scroll to position [1472, 0]
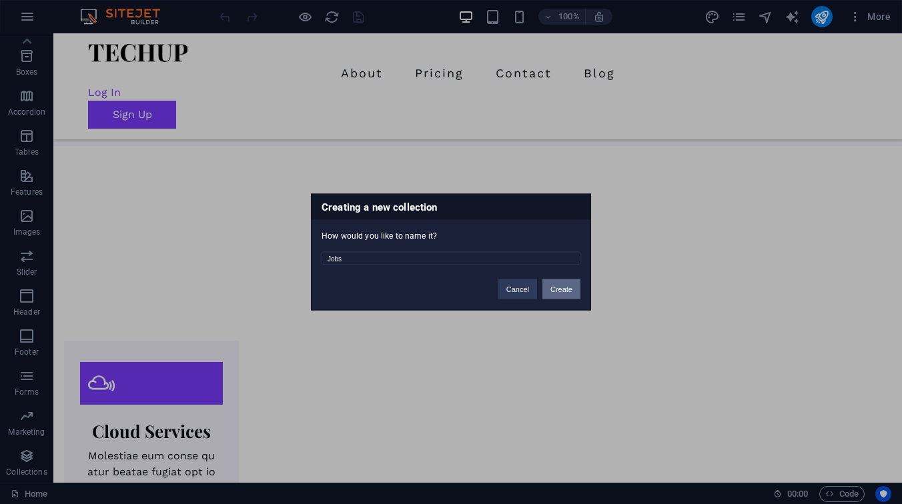
click at [559, 292] on button "Create" at bounding box center [561, 289] width 38 height 20
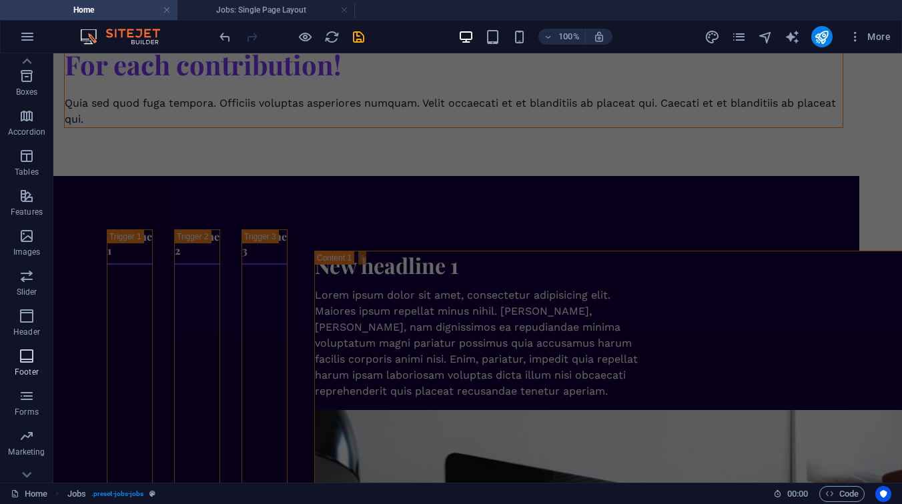
scroll to position [171, 0]
click at [29, 376] on icon "button" at bounding box center [27, 376] width 16 height 16
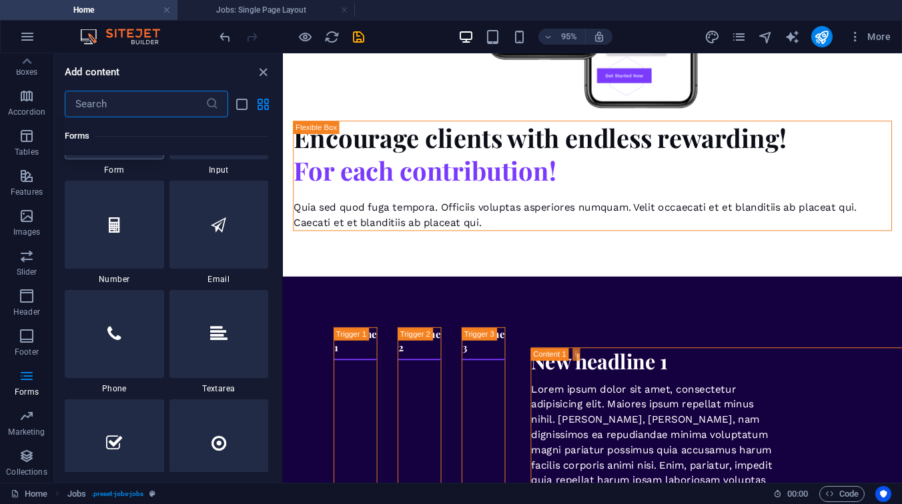
scroll to position [10151, 0]
click at [132, 345] on div at bounding box center [114, 331] width 99 height 88
click at [114, 327] on icon at bounding box center [113, 331] width 13 height 17
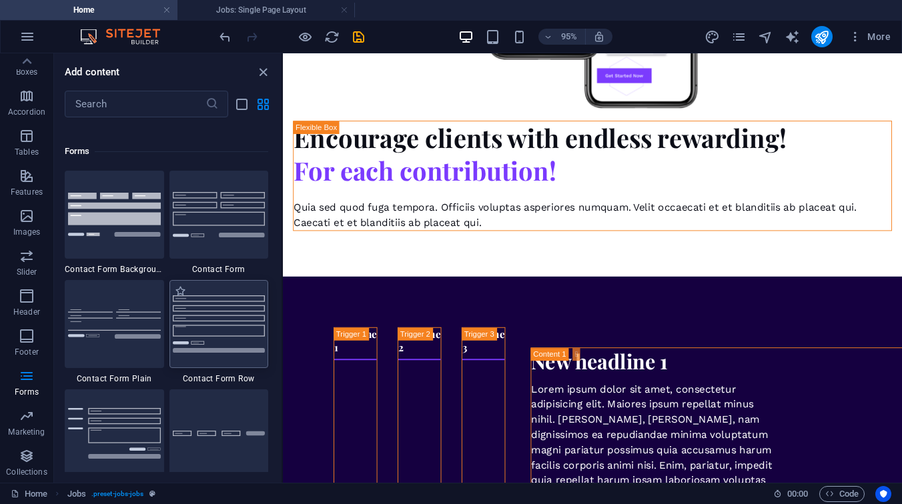
scroll to position [9696, 0]
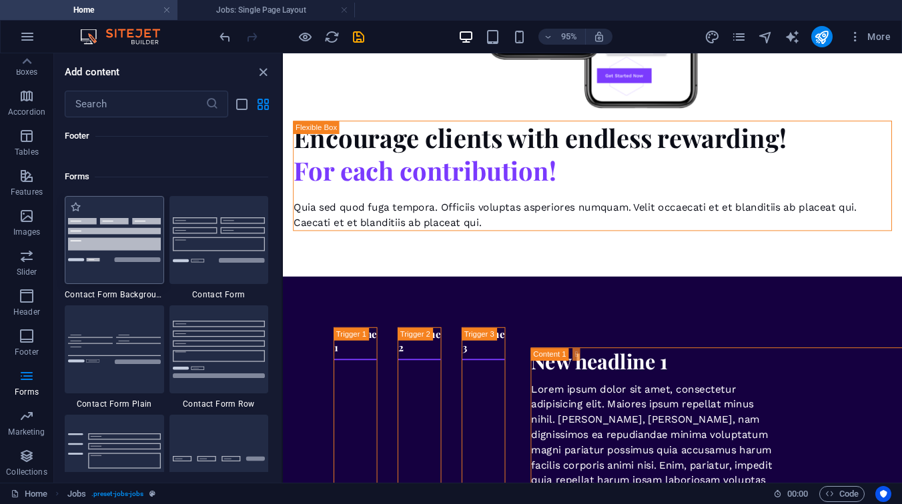
click at [130, 264] on div at bounding box center [114, 240] width 99 height 88
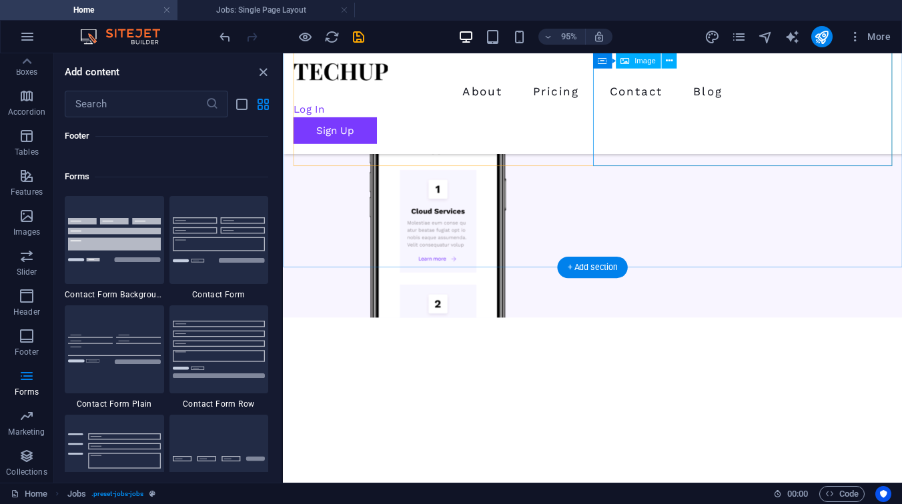
scroll to position [4886, 0]
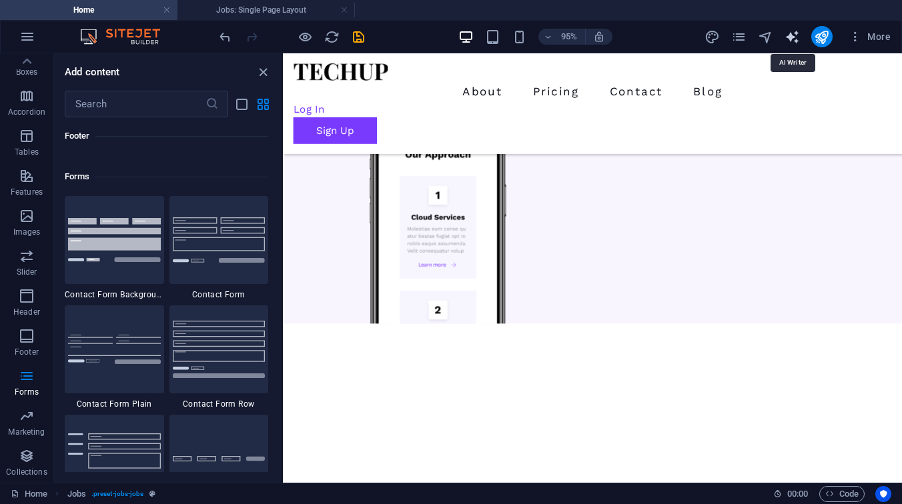
click at [788, 32] on icon "text_generator" at bounding box center [791, 36] width 15 height 15
click at [794, 38] on icon "text_generator" at bounding box center [791, 36] width 15 height 15
click at [792, 36] on icon "text_generator" at bounding box center [791, 36] width 15 height 15
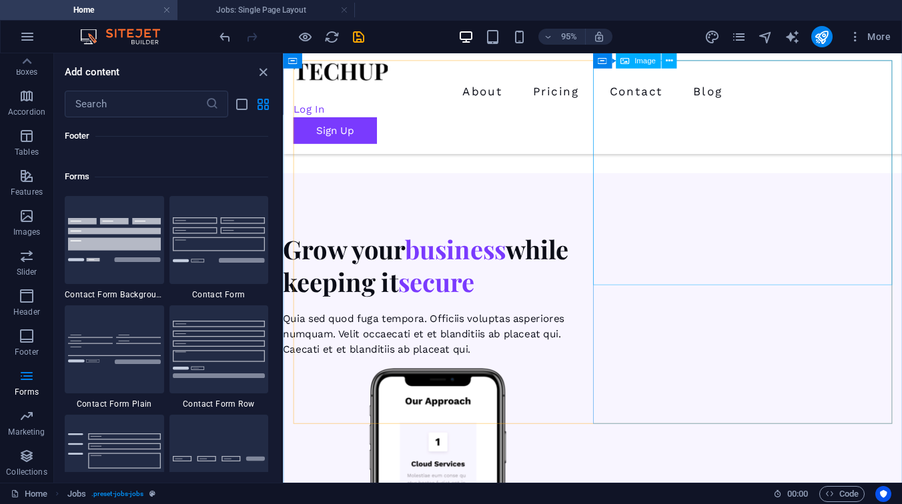
scroll to position [4575, 0]
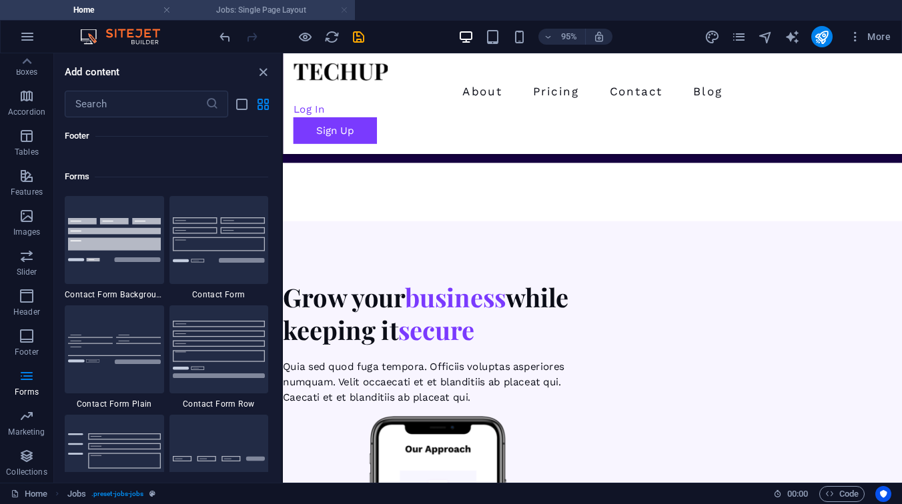
click at [345, 12] on link at bounding box center [344, 10] width 8 height 13
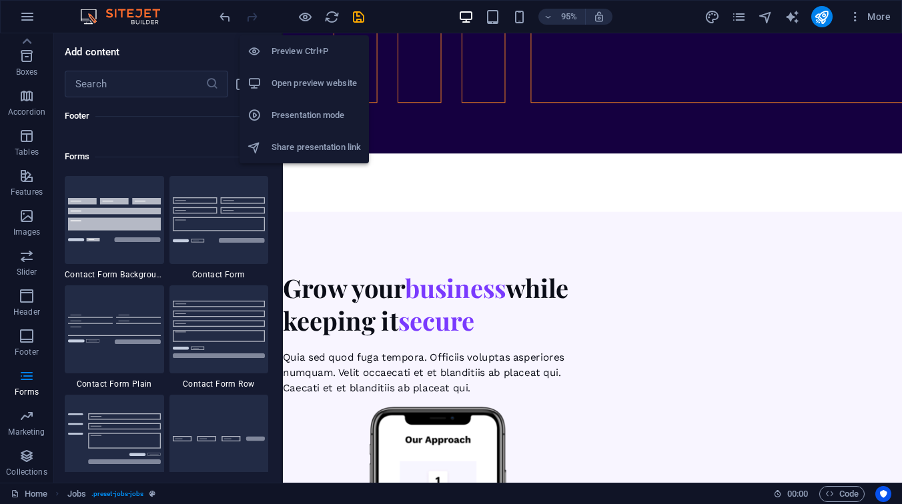
click at [299, 149] on h6 "Share presentation link" at bounding box center [315, 147] width 89 height 16
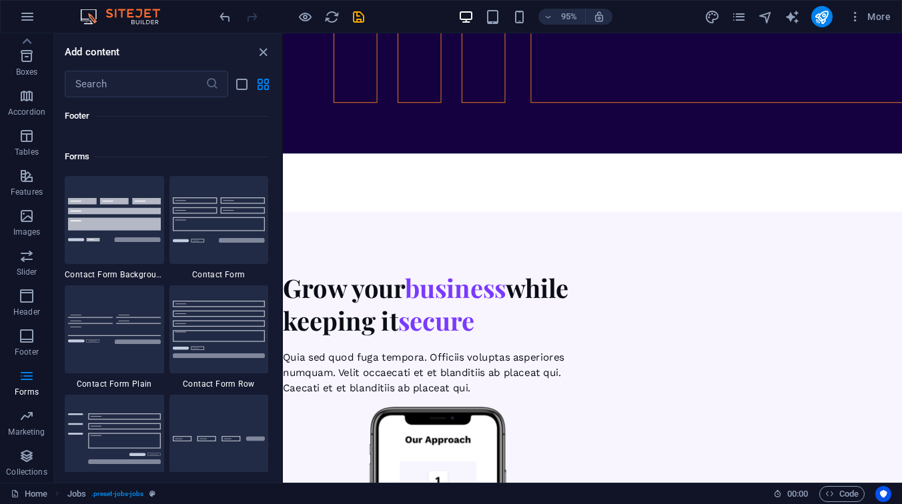
click at [295, 21] on div at bounding box center [291, 16] width 149 height 21
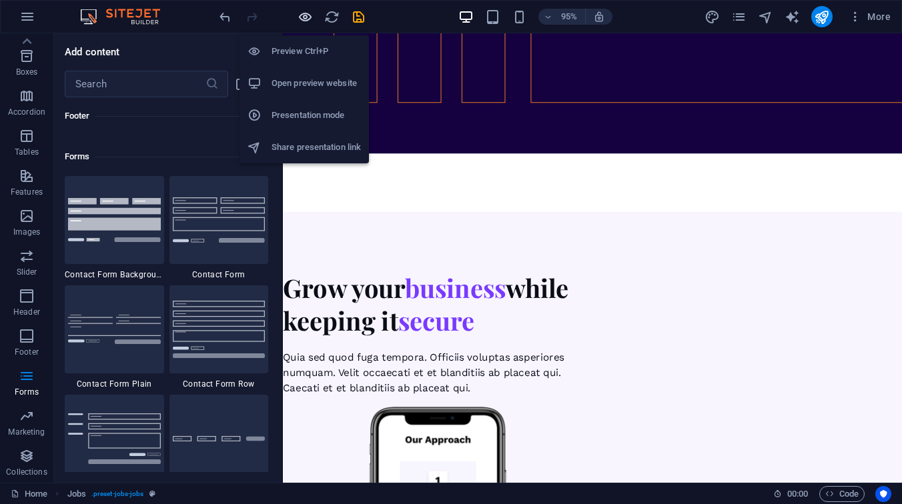
click at [305, 21] on icon "button" at bounding box center [304, 16] width 15 height 15
click at [305, 148] on h6 "Share presentation link" at bounding box center [315, 147] width 89 height 16
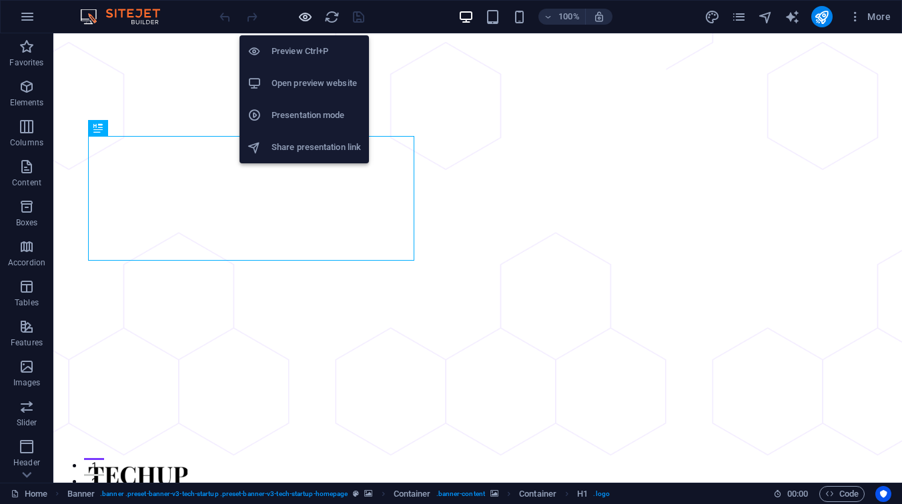
click at [303, 22] on icon "button" at bounding box center [304, 16] width 15 height 15
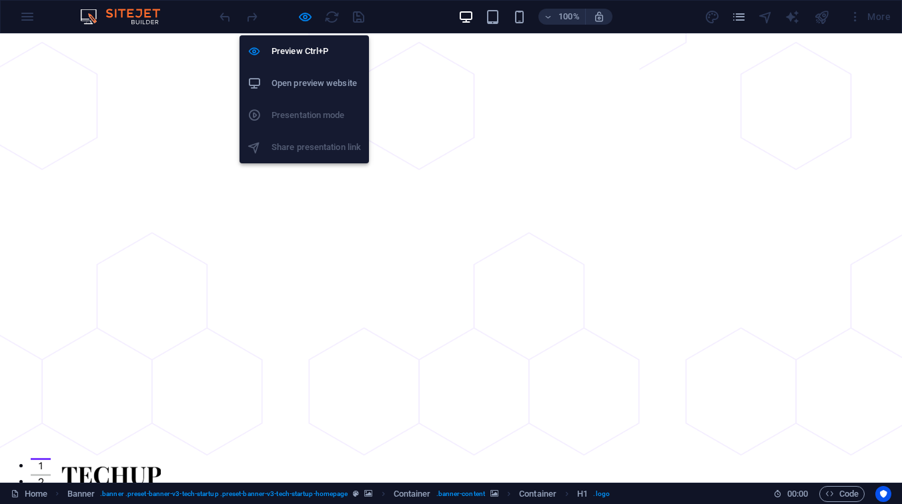
click at [295, 147] on ul "Preview Ctrl+P Open preview website Presentation mode Share presentation link" at bounding box center [303, 99] width 129 height 128
click at [302, 11] on icon "button" at bounding box center [304, 16] width 15 height 15
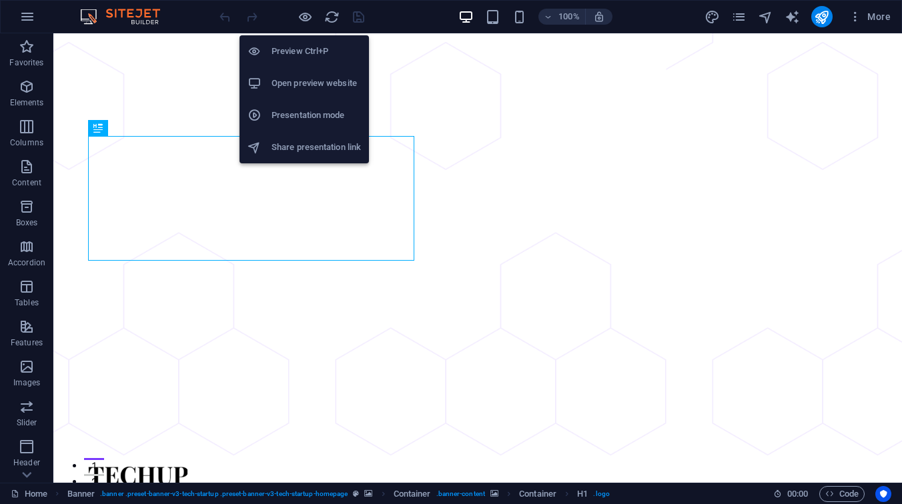
click at [304, 153] on h6 "Share presentation link" at bounding box center [315, 147] width 89 height 16
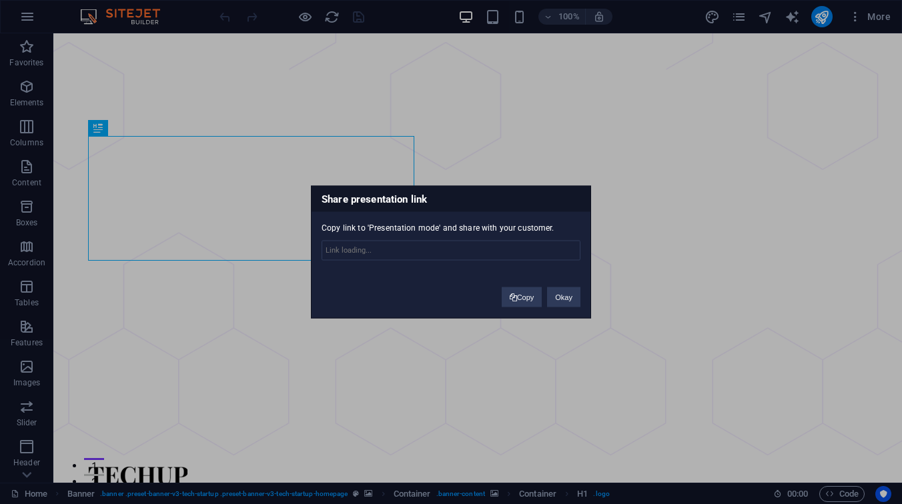
type input "https://cms.sitehub.io/presentation/2271633/2b8b5a1473c1f6f3ec45fe6cc3555ba4561…"
click at [460, 252] on input "https://cms.sitehub.io/presentation/2271633/2b8b5a1473c1f6f3ec45fe6cc3555ba4561…" at bounding box center [450, 251] width 259 height 20
click at [538, 295] on button "Copy" at bounding box center [521, 297] width 41 height 20
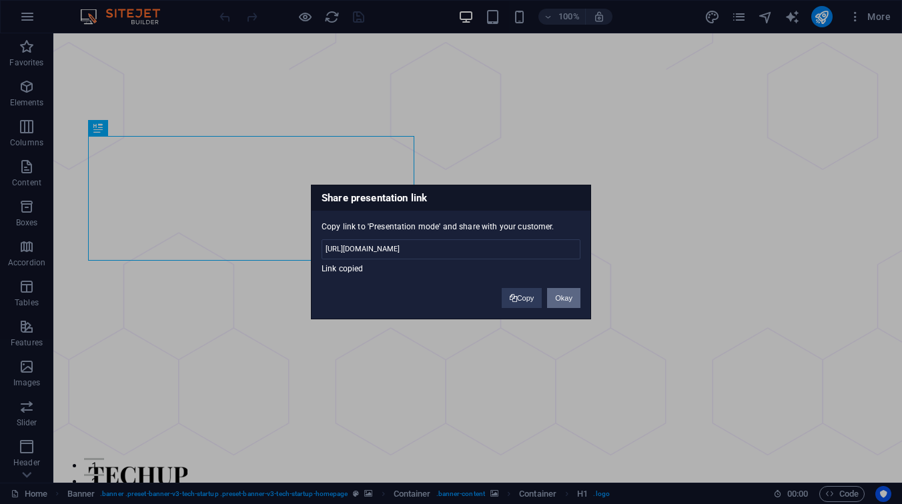
click at [562, 298] on button "Okay" at bounding box center [563, 298] width 33 height 20
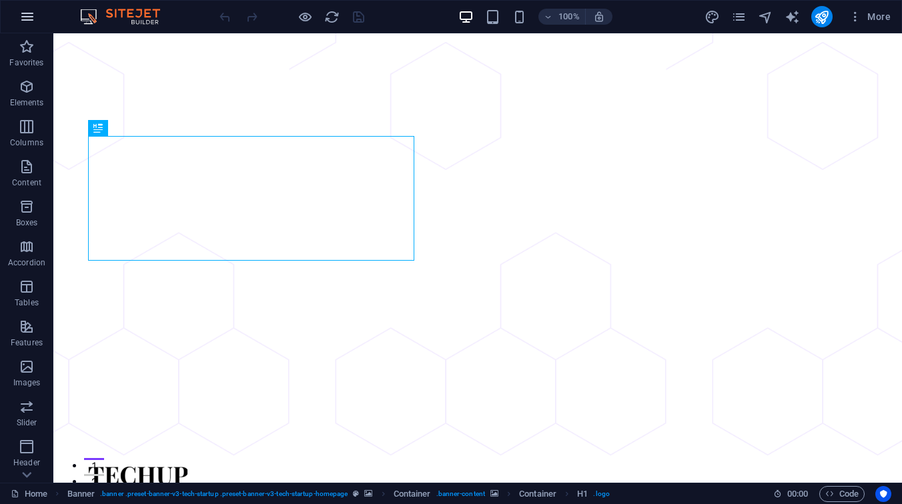
click at [23, 9] on icon "button" at bounding box center [27, 17] width 16 height 16
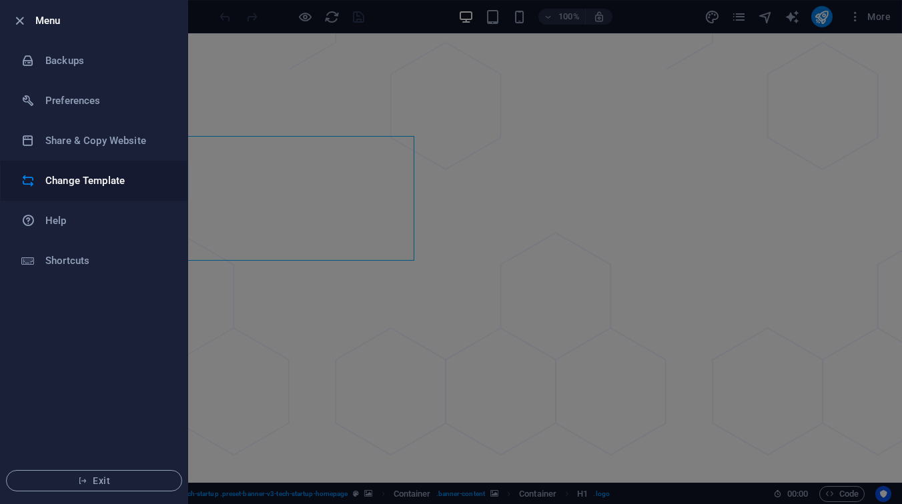
click at [87, 185] on h6 "Change Template" at bounding box center [106, 181] width 123 height 16
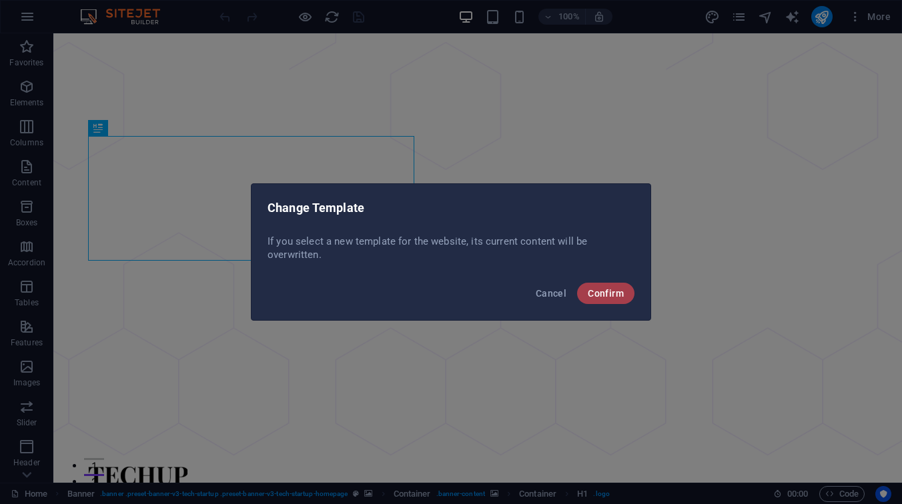
click at [600, 297] on span "Confirm" at bounding box center [606, 293] width 36 height 11
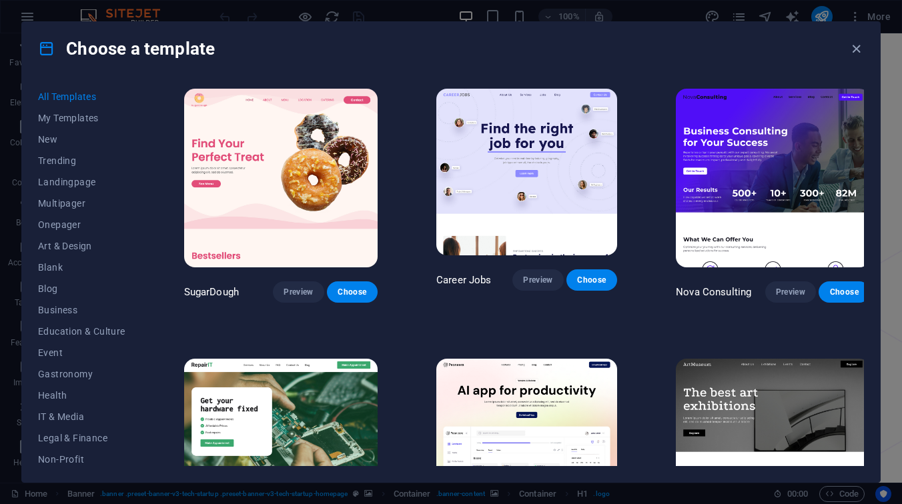
click at [482, 203] on img at bounding box center [526, 172] width 181 height 167
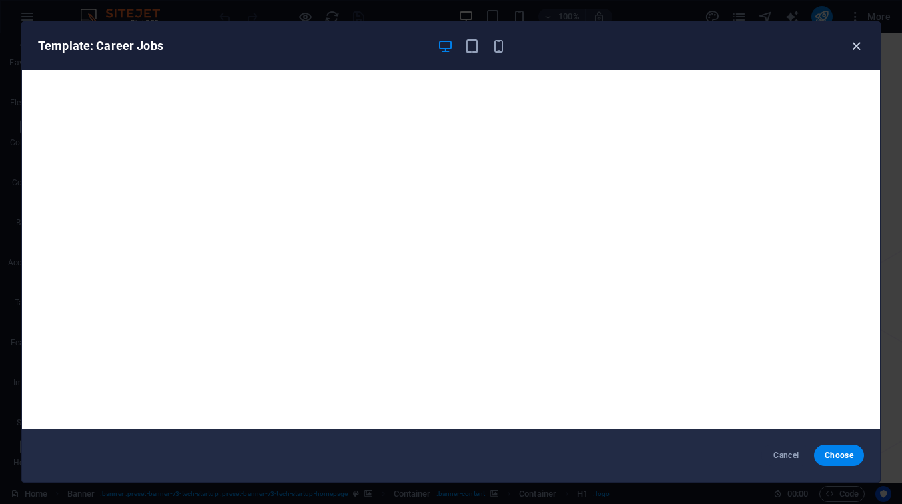
click at [853, 47] on icon "button" at bounding box center [855, 46] width 15 height 15
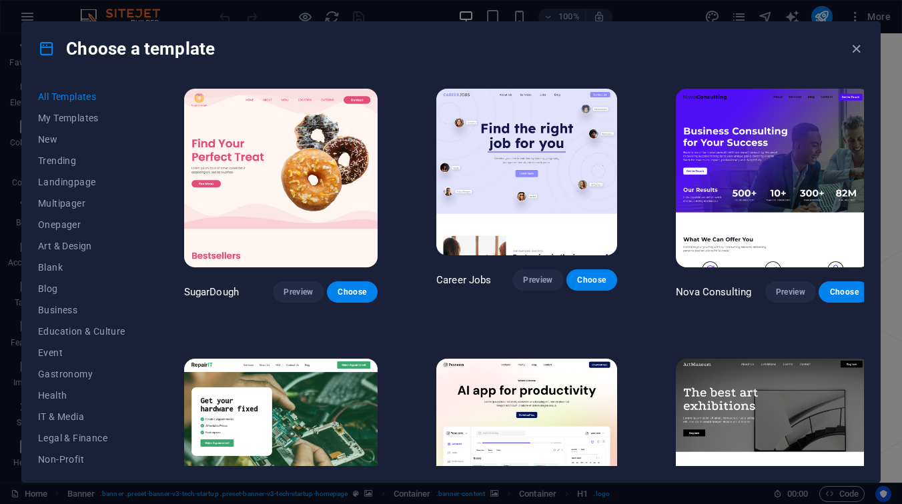
click at [749, 211] on img at bounding box center [772, 178] width 193 height 179
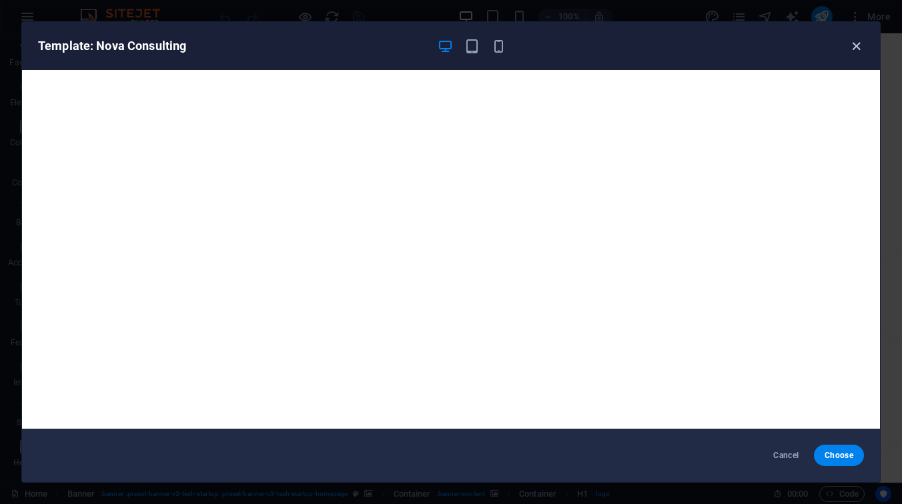
click at [856, 47] on icon "button" at bounding box center [855, 46] width 15 height 15
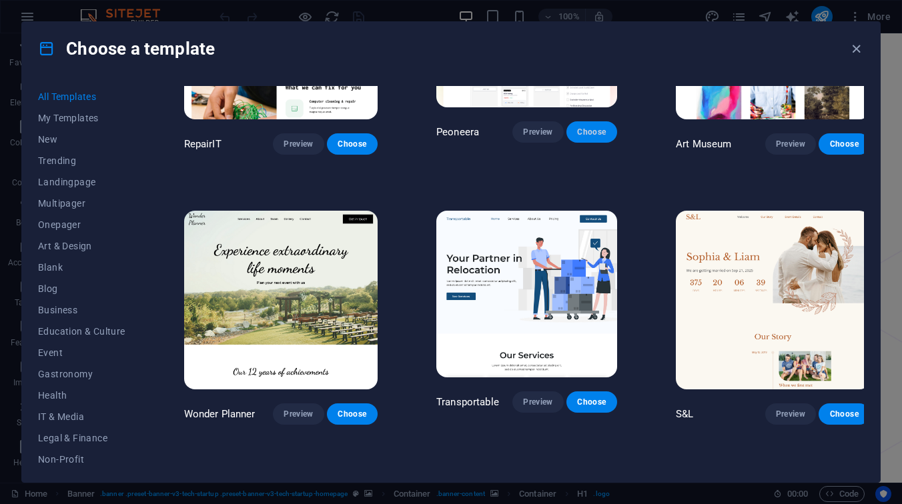
scroll to position [418, 0]
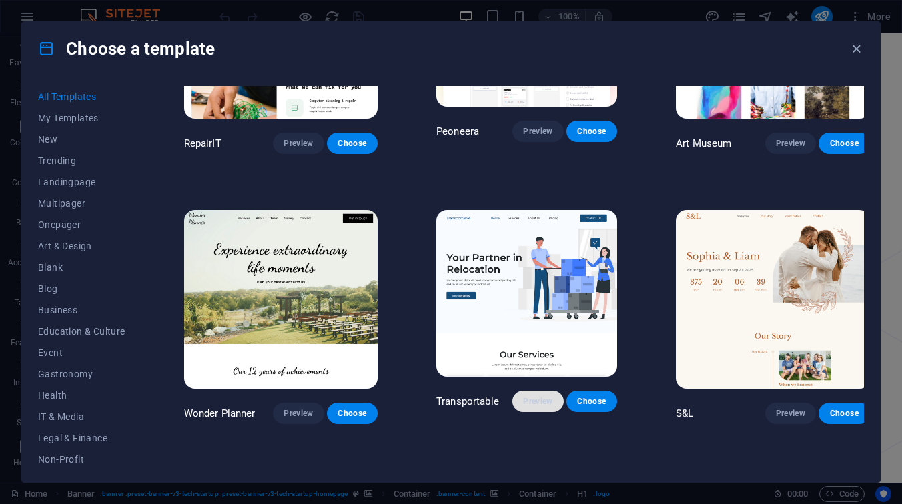
click at [530, 396] on span "Preview" at bounding box center [537, 401] width 29 height 11
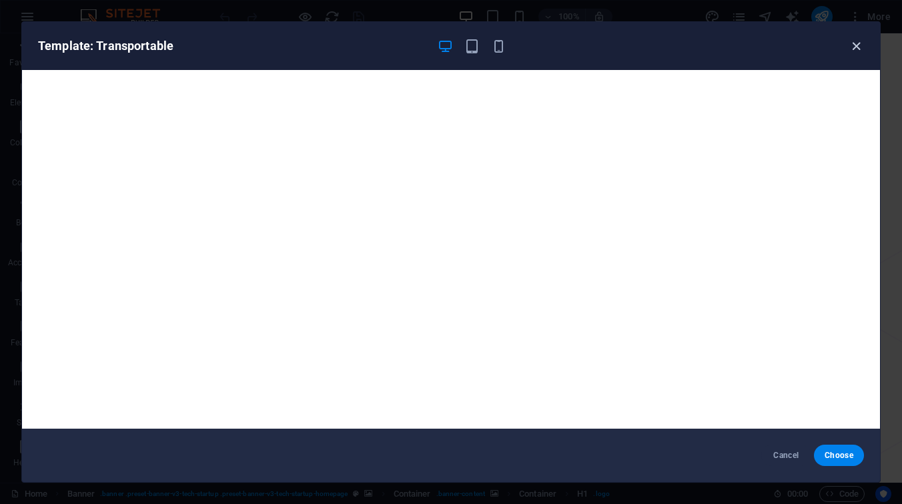
click at [852, 43] on icon "button" at bounding box center [855, 46] width 15 height 15
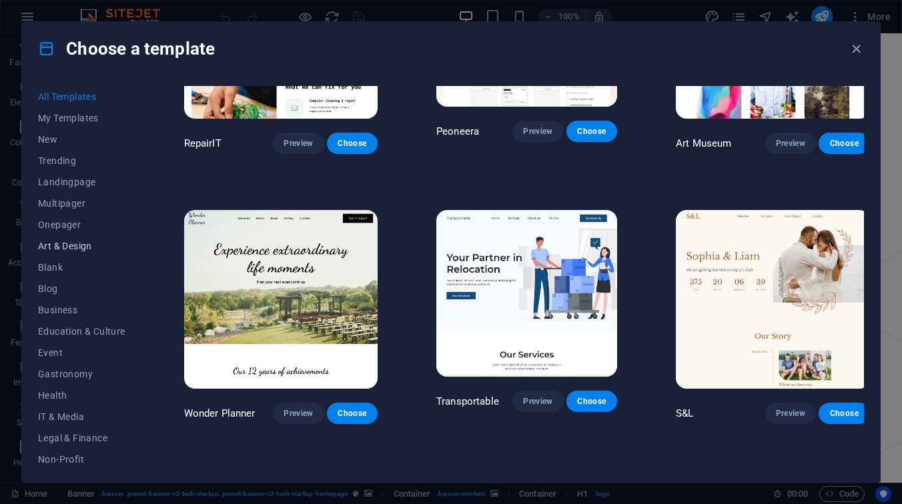
click at [69, 250] on span "Art & Design" at bounding box center [81, 246] width 87 height 11
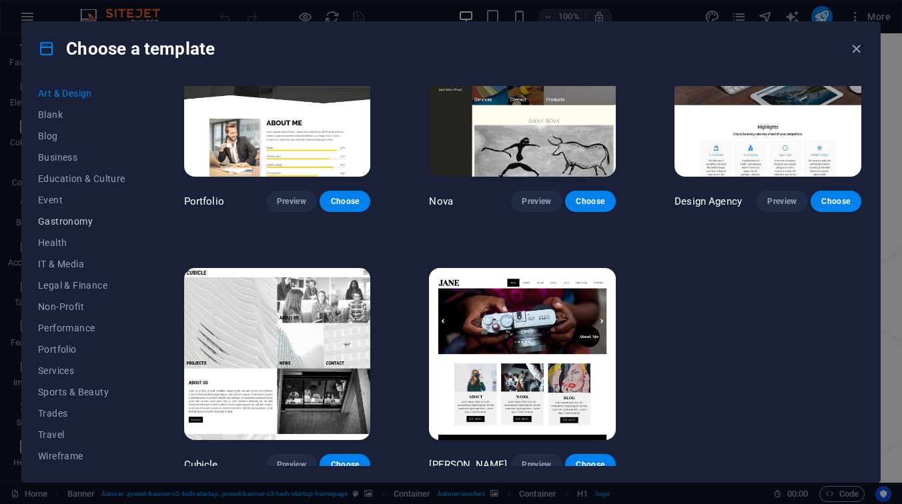
scroll to position [153, 0]
click at [85, 450] on span "Wireframe" at bounding box center [81, 455] width 87 height 11
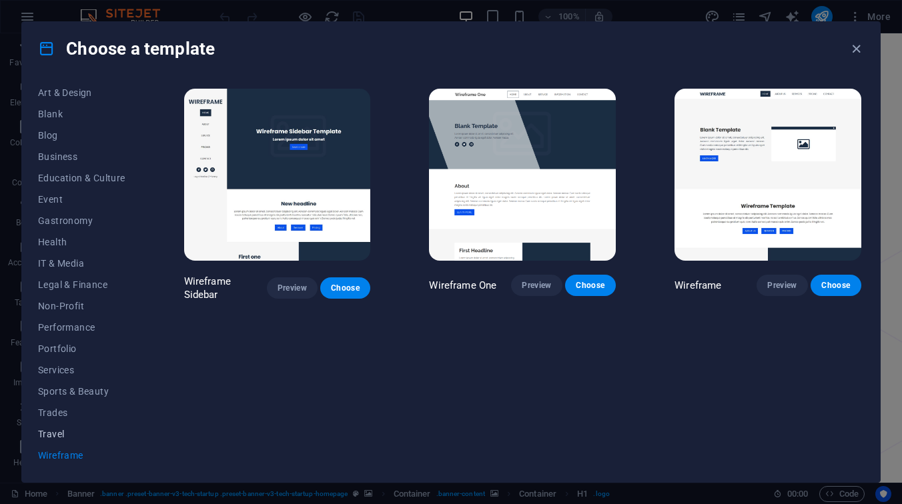
click at [65, 429] on span "Travel" at bounding box center [81, 434] width 87 height 11
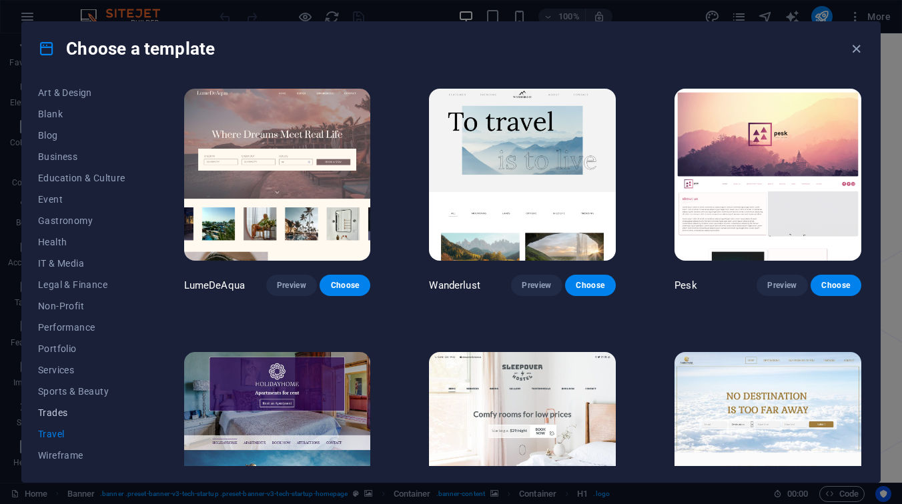
click at [61, 415] on span "Trades" at bounding box center [81, 412] width 87 height 11
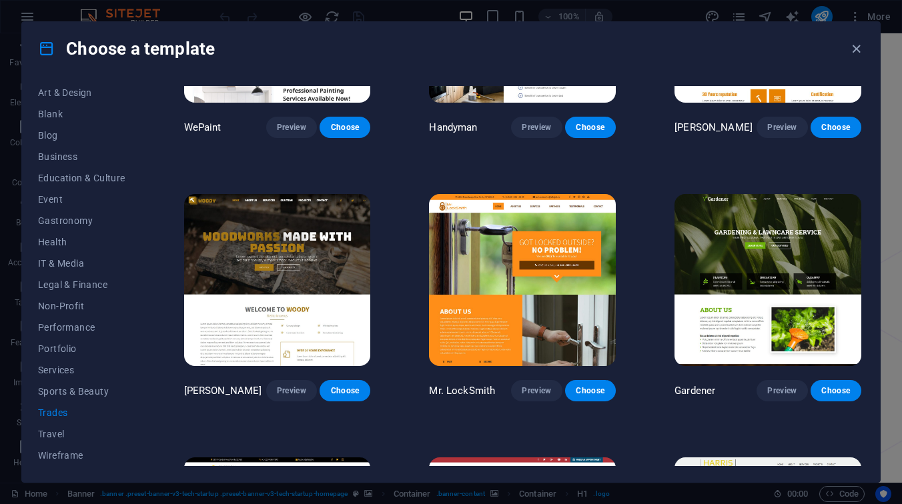
scroll to position [164, 0]
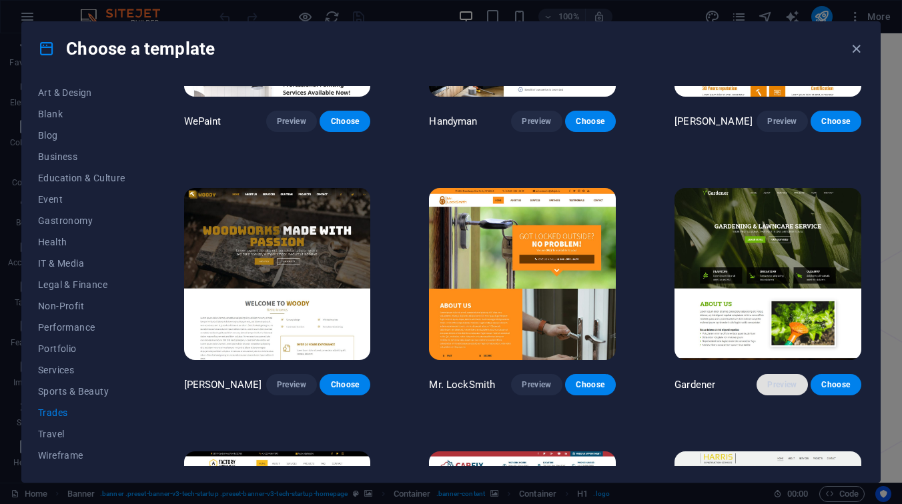
click at [772, 381] on span "Preview" at bounding box center [781, 384] width 29 height 11
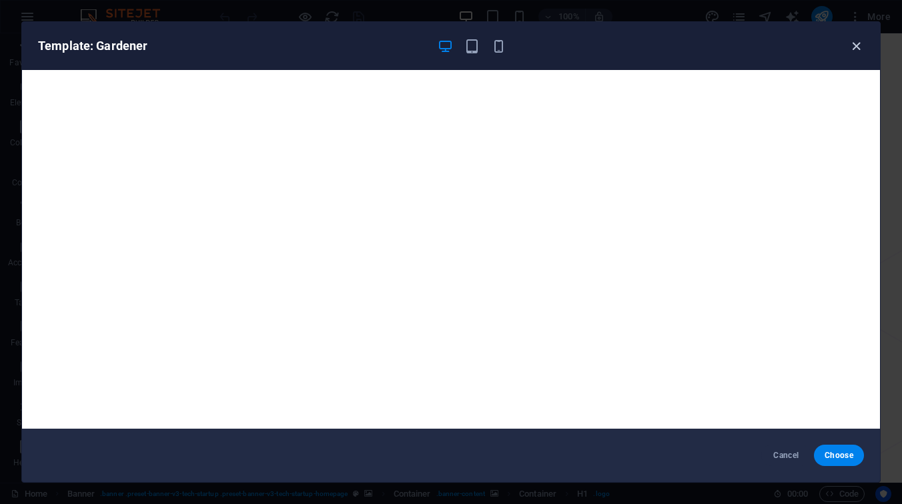
click at [858, 52] on icon "button" at bounding box center [855, 46] width 15 height 15
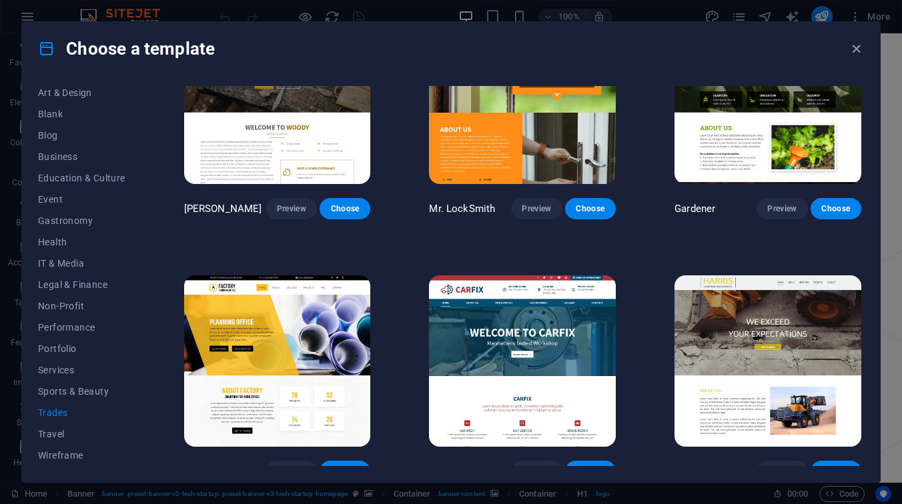
scroll to position [351, 0]
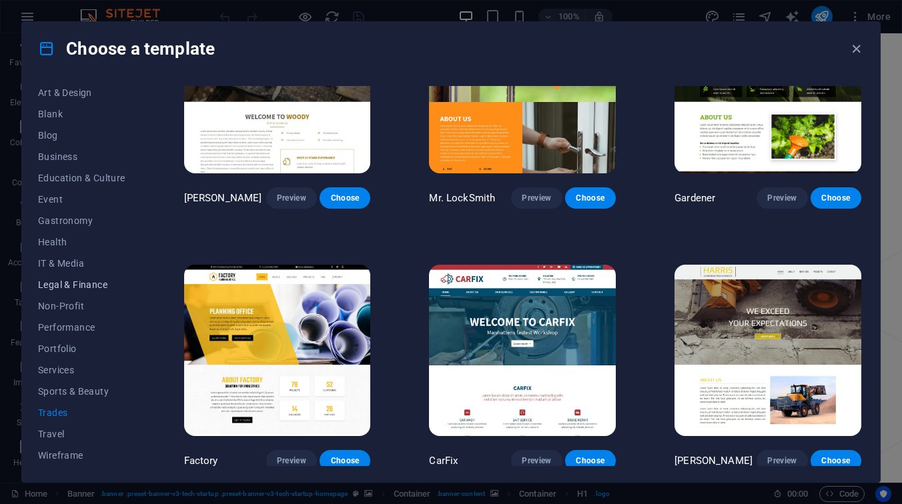
click at [95, 283] on span "Legal & Finance" at bounding box center [81, 284] width 87 height 11
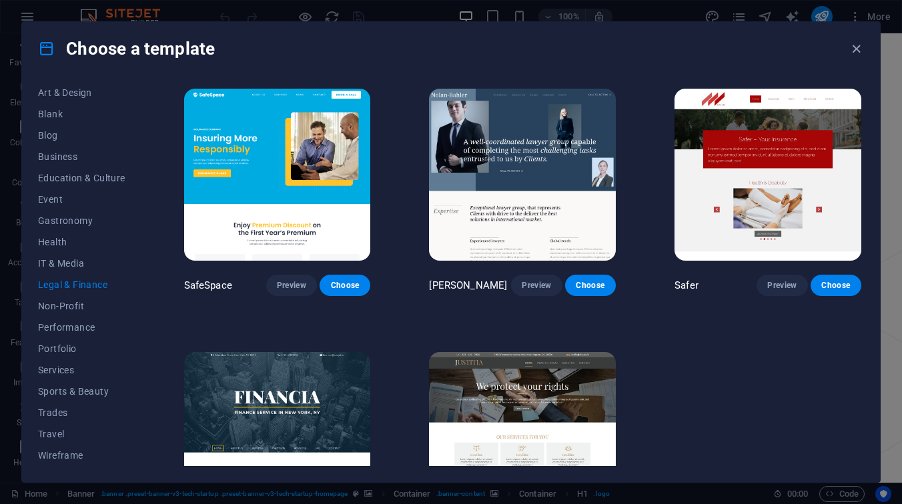
scroll to position [89, 0]
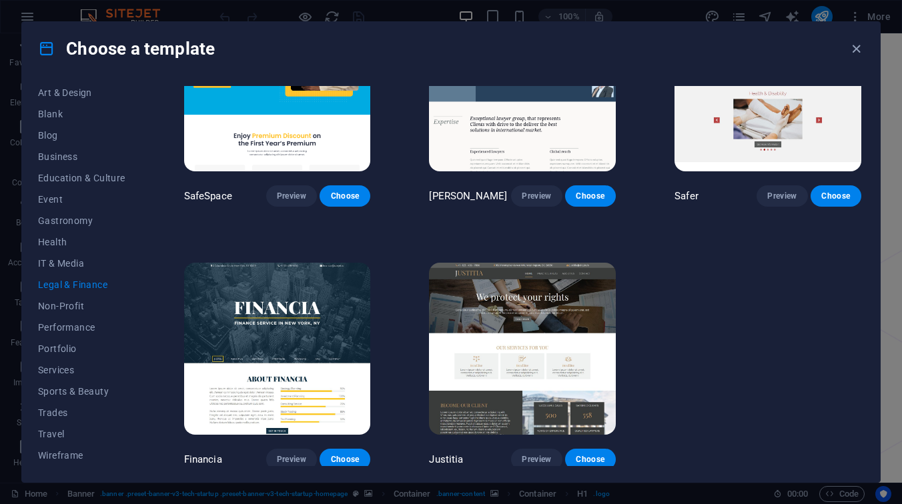
click at [519, 395] on img at bounding box center [522, 349] width 187 height 172
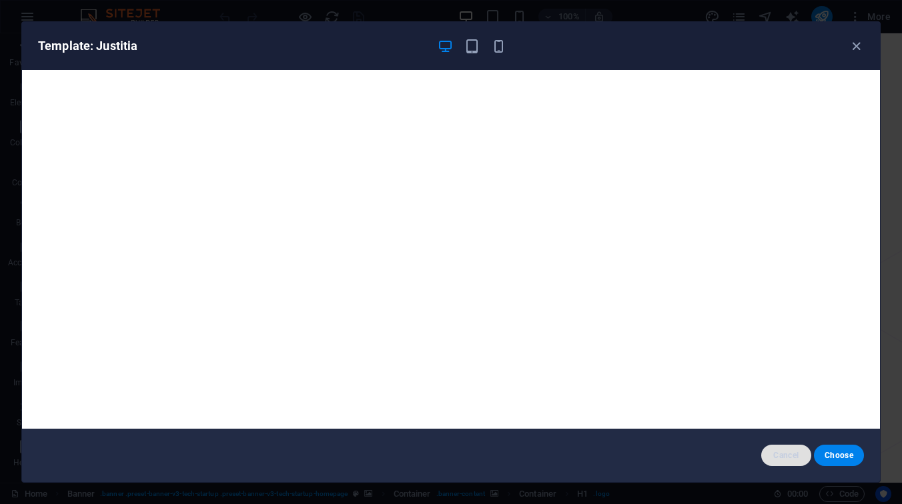
click at [790, 449] on button "Cancel" at bounding box center [786, 455] width 50 height 21
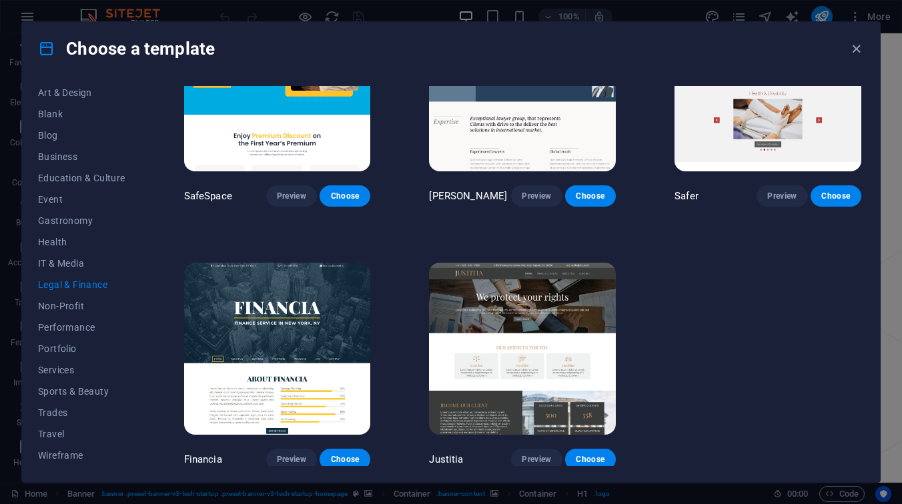
click at [302, 390] on img at bounding box center [277, 349] width 187 height 172
